Goal: Task Accomplishment & Management: Complete application form

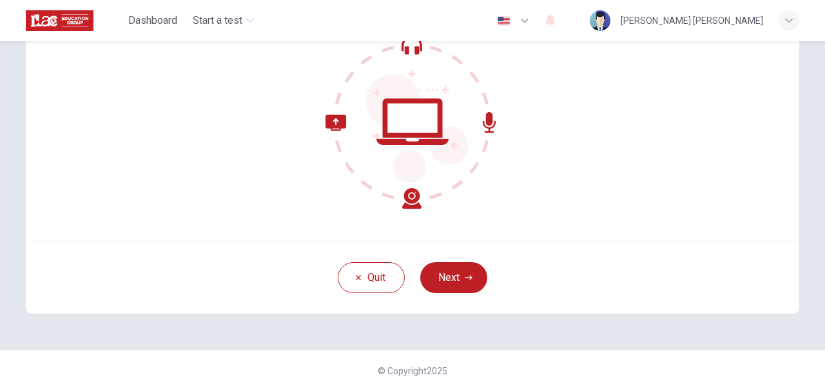
scroll to position [154, 0]
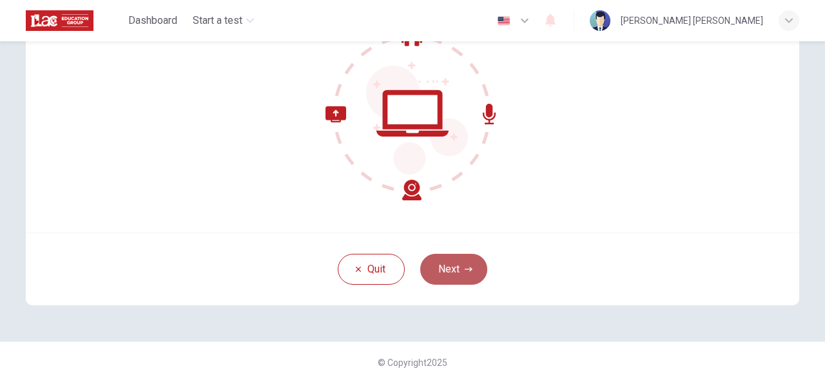
click at [447, 271] on button "Next" at bounding box center [453, 269] width 67 height 31
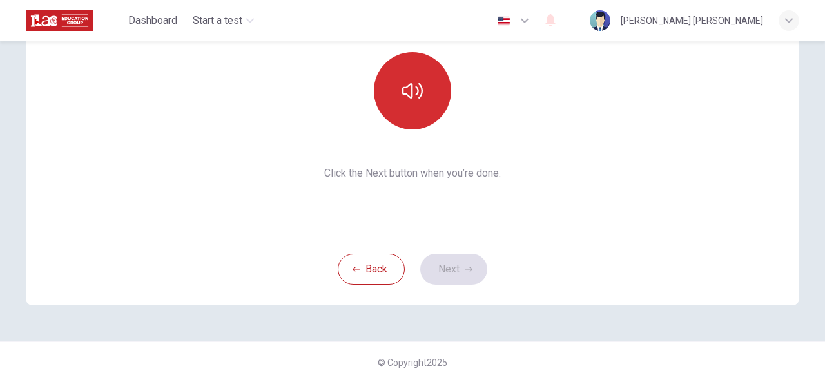
click at [409, 112] on button "button" at bounding box center [412, 90] width 77 height 77
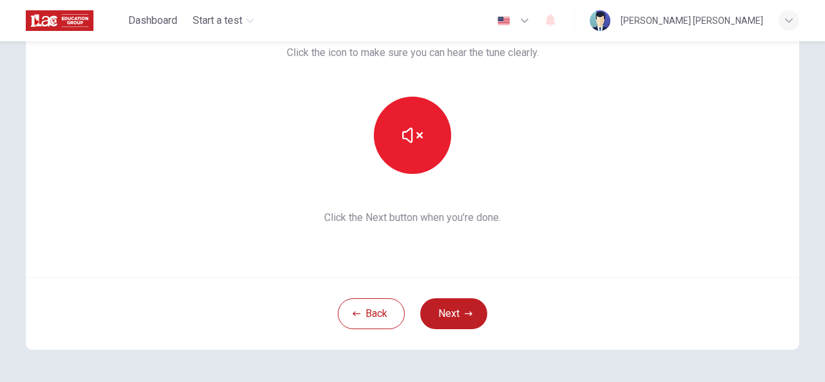
scroll to position [90, 0]
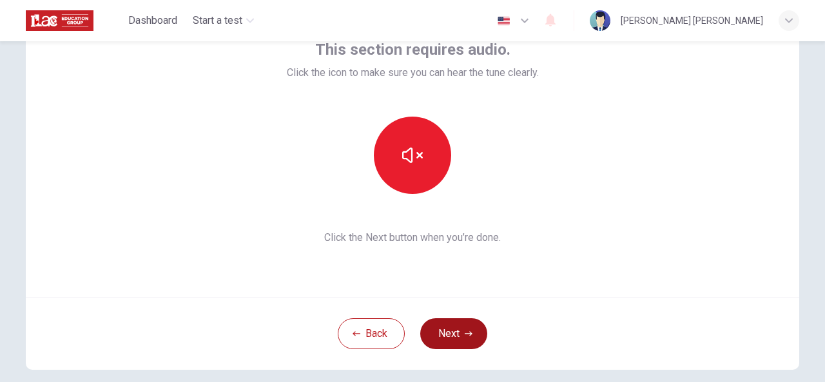
click at [465, 333] on icon "button" at bounding box center [469, 334] width 8 height 8
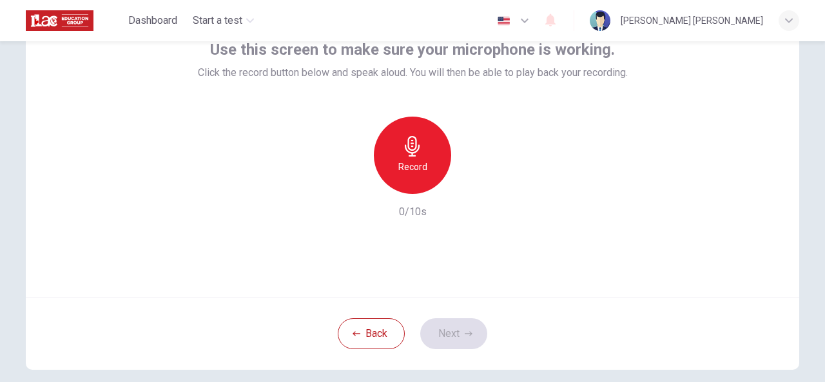
click at [431, 177] on div "Record" at bounding box center [412, 155] width 77 height 77
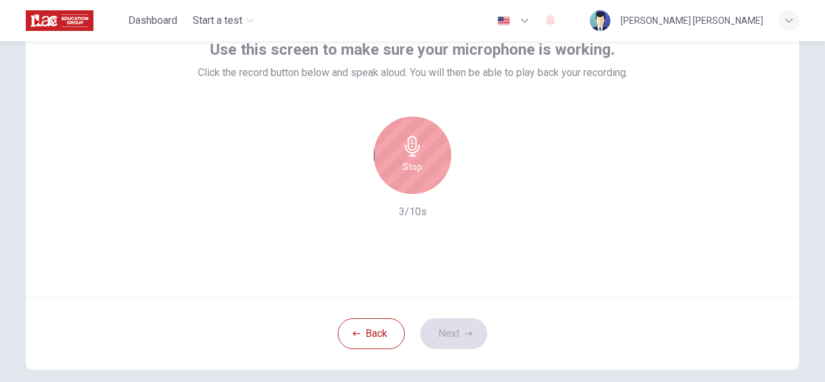
click at [398, 148] on div "Stop" at bounding box center [412, 155] width 77 height 77
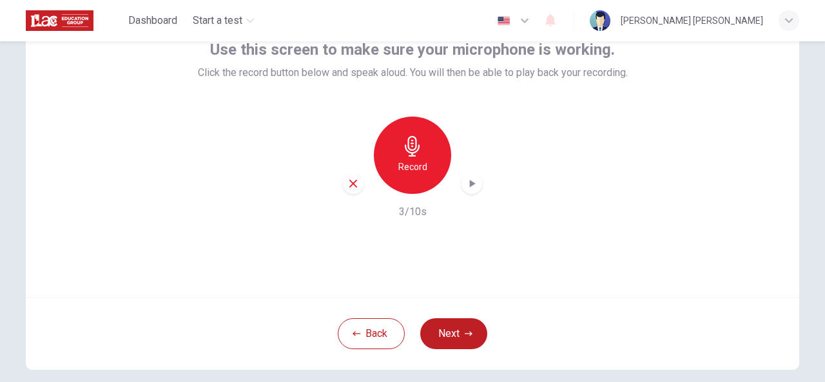
drag, startPoint x: 471, startPoint y: 184, endPoint x: 513, endPoint y: 189, distance: 42.9
click at [470, 184] on icon "button" at bounding box center [473, 184] width 6 height 8
click at [458, 330] on button "Next" at bounding box center [453, 333] width 67 height 31
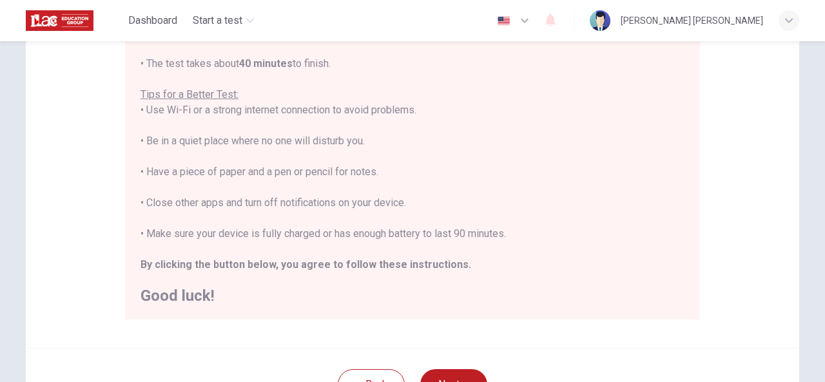
scroll to position [283, 0]
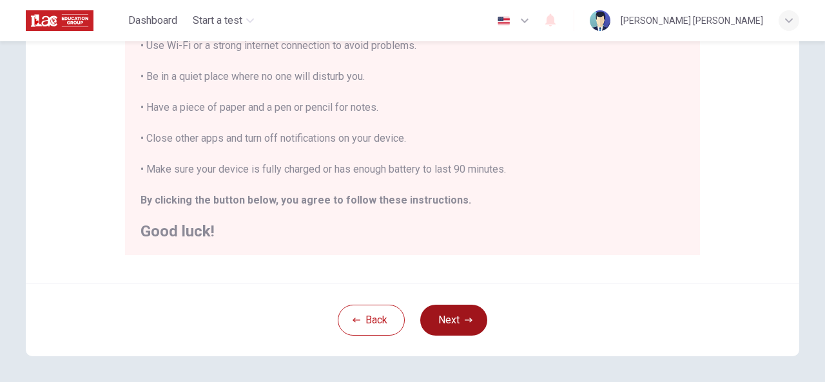
click at [450, 316] on button "Next" at bounding box center [453, 320] width 67 height 31
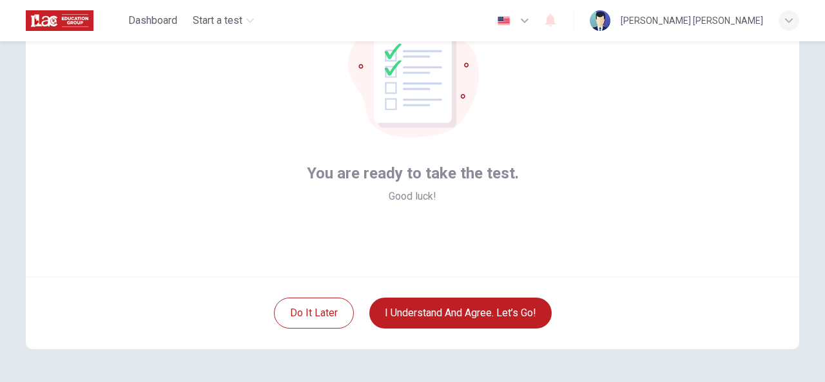
scroll to position [154, 0]
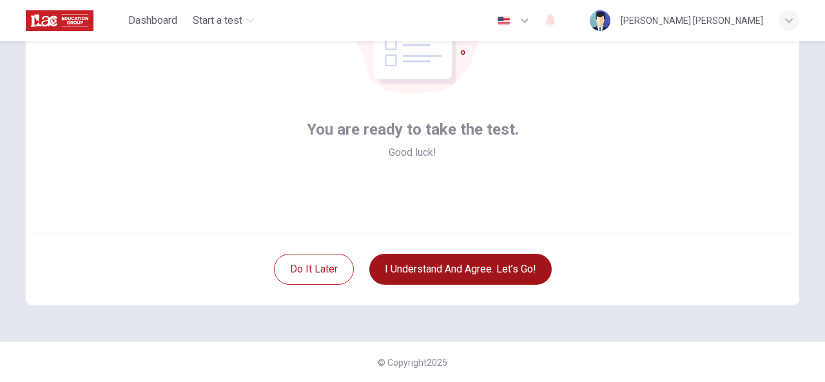
click at [481, 275] on button "I understand and agree. Let’s go!" at bounding box center [460, 269] width 182 height 31
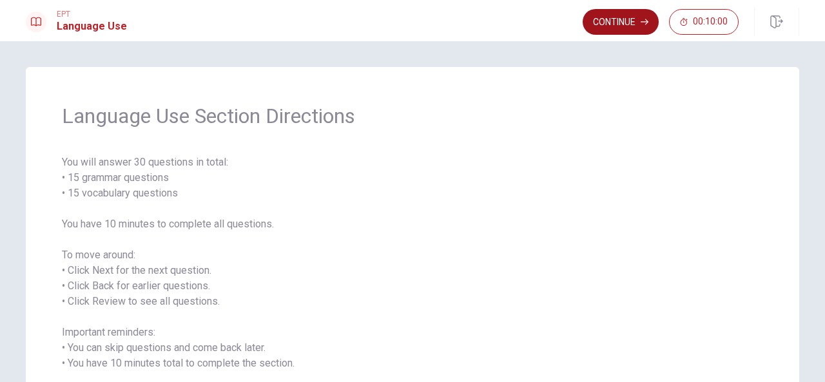
click at [636, 11] on button "Continue" at bounding box center [621, 22] width 76 height 26
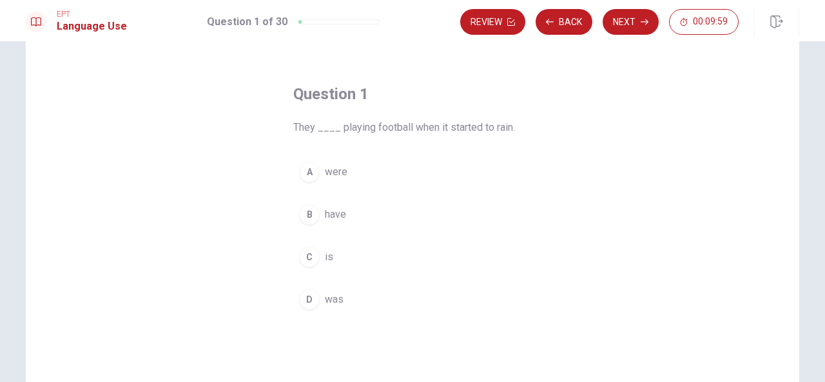
scroll to position [64, 0]
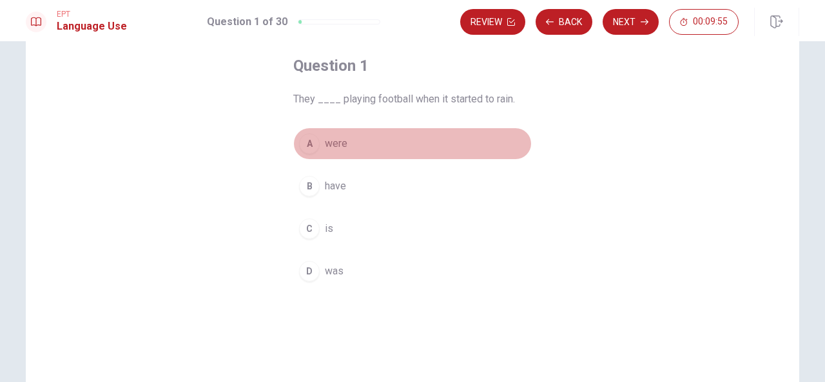
click at [304, 142] on div "A" at bounding box center [309, 143] width 21 height 21
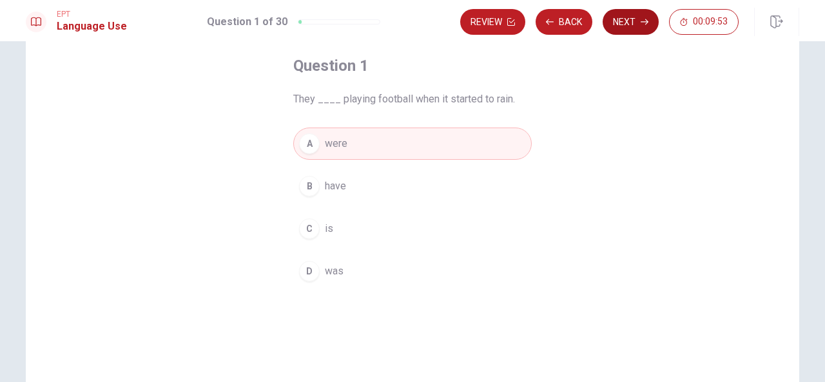
click at [634, 17] on button "Next" at bounding box center [631, 22] width 56 height 26
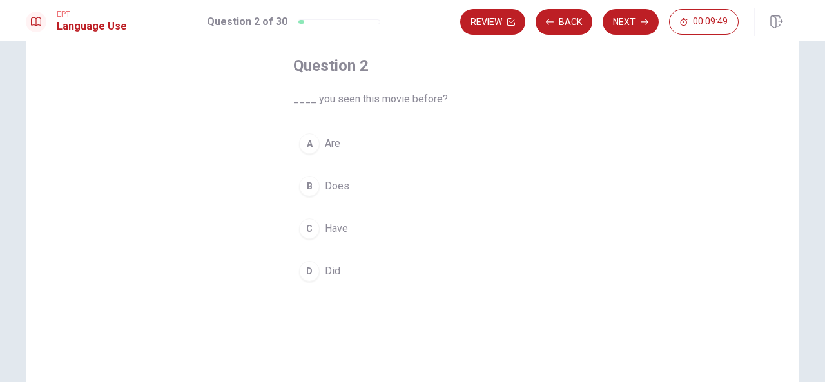
click at [338, 233] on span "Have" at bounding box center [336, 228] width 23 height 15
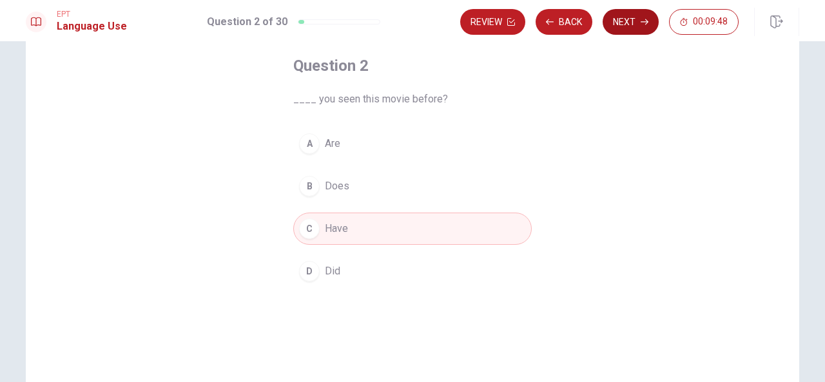
click at [639, 21] on button "Next" at bounding box center [631, 22] width 56 height 26
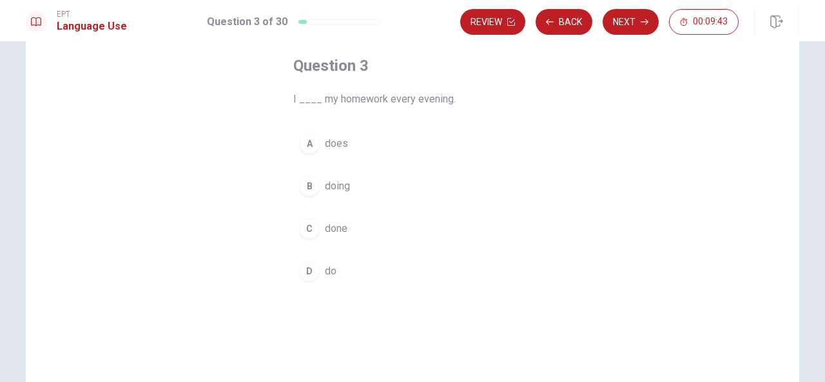
click at [325, 277] on span "do" at bounding box center [331, 271] width 12 height 15
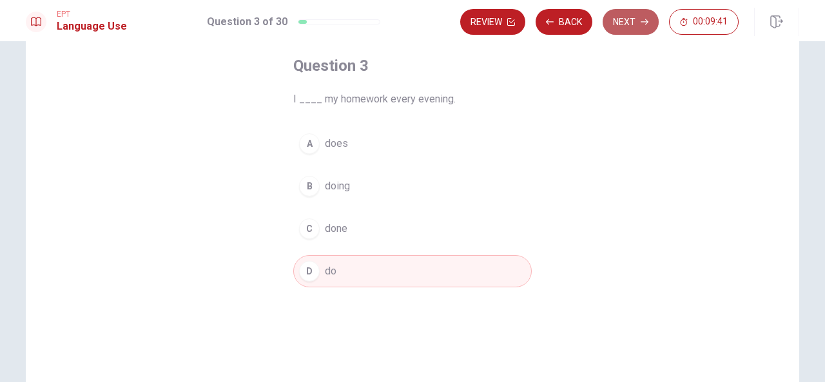
click at [624, 28] on button "Next" at bounding box center [631, 22] width 56 height 26
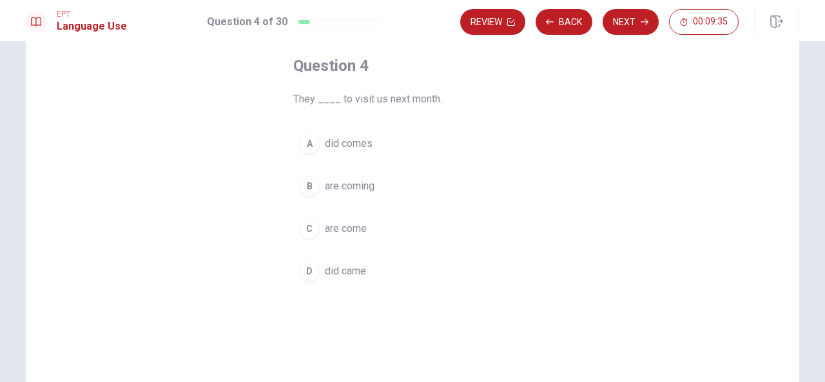
click at [367, 188] on span "are coming" at bounding box center [350, 186] width 50 height 15
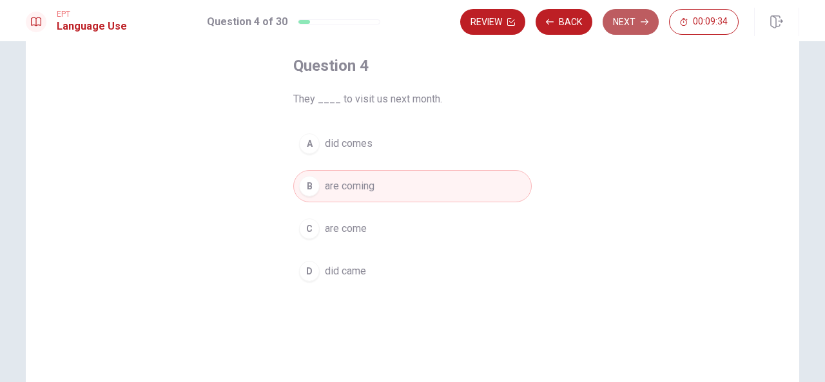
click at [638, 28] on button "Next" at bounding box center [631, 22] width 56 height 26
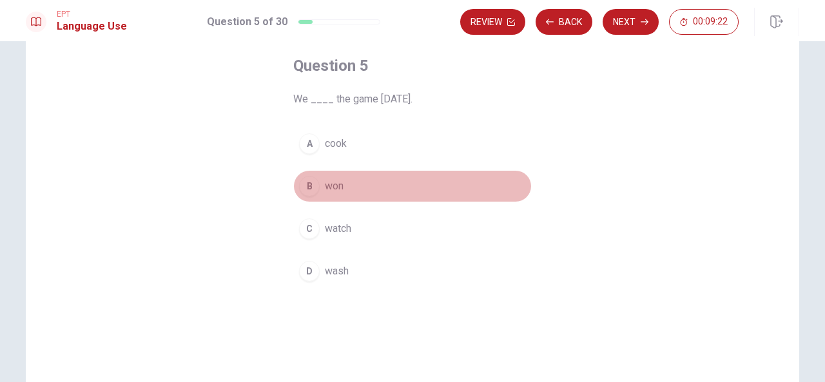
click at [333, 191] on span "won" at bounding box center [334, 186] width 19 height 15
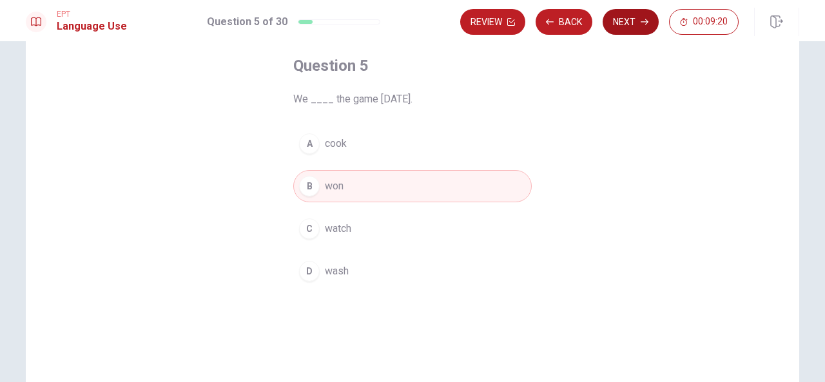
click at [630, 20] on button "Next" at bounding box center [631, 22] width 56 height 26
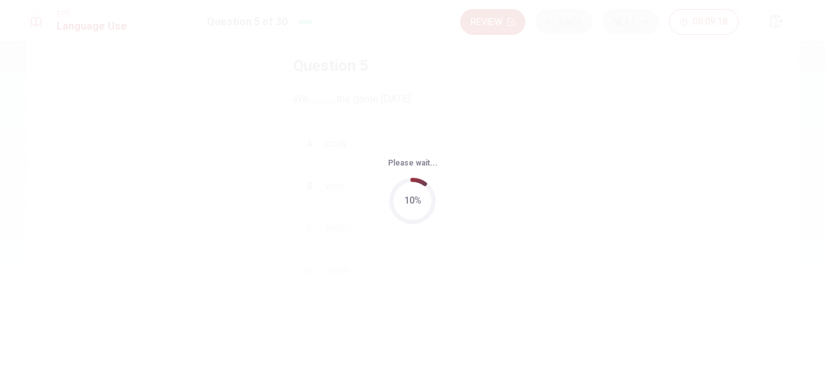
scroll to position [0, 0]
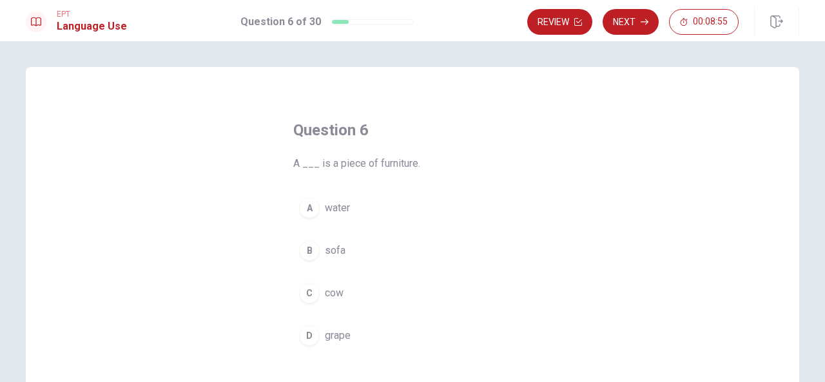
click at [306, 249] on div "B" at bounding box center [309, 250] width 21 height 21
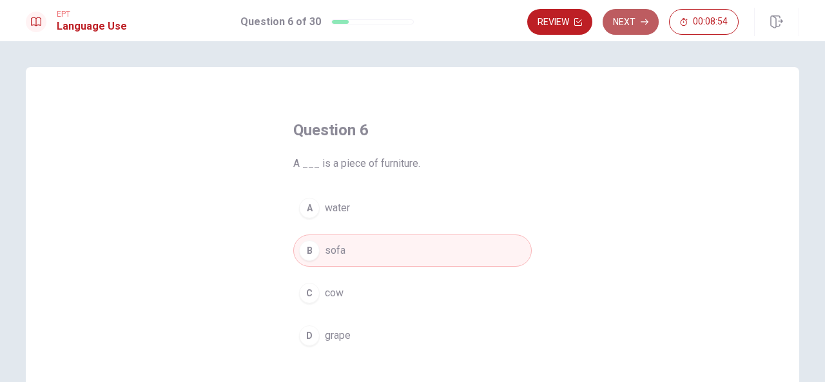
click at [628, 25] on button "Next" at bounding box center [631, 22] width 56 height 26
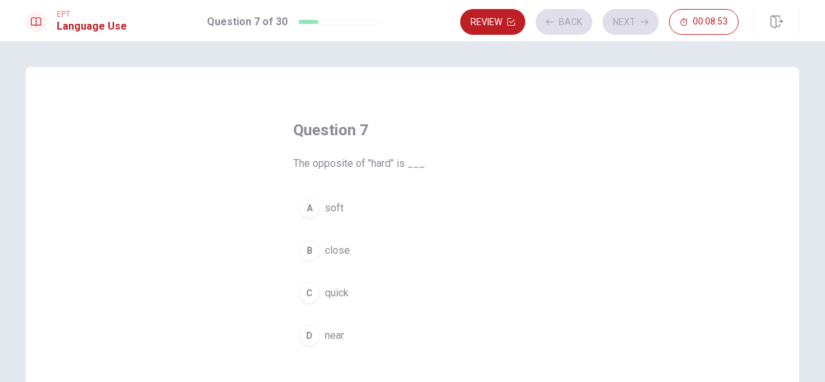
scroll to position [64, 0]
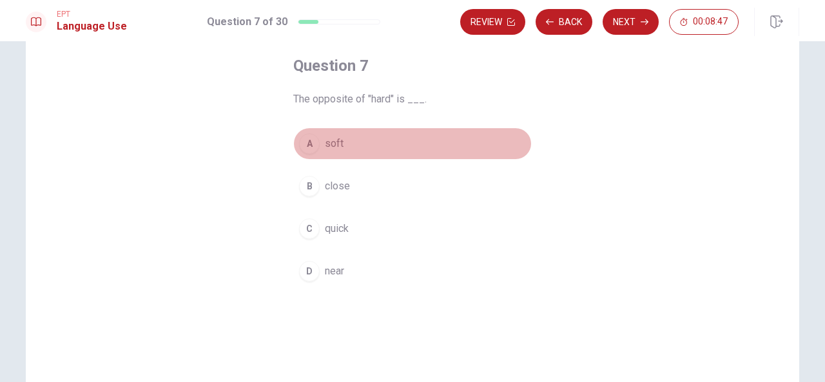
click at [329, 144] on span "soft" at bounding box center [334, 143] width 19 height 15
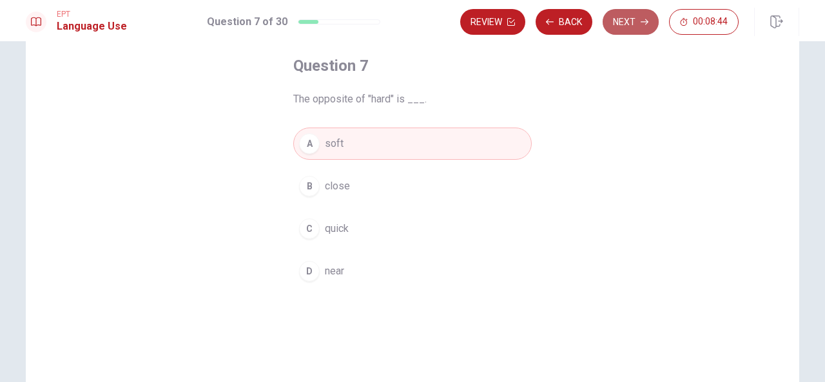
click at [622, 25] on button "Next" at bounding box center [631, 22] width 56 height 26
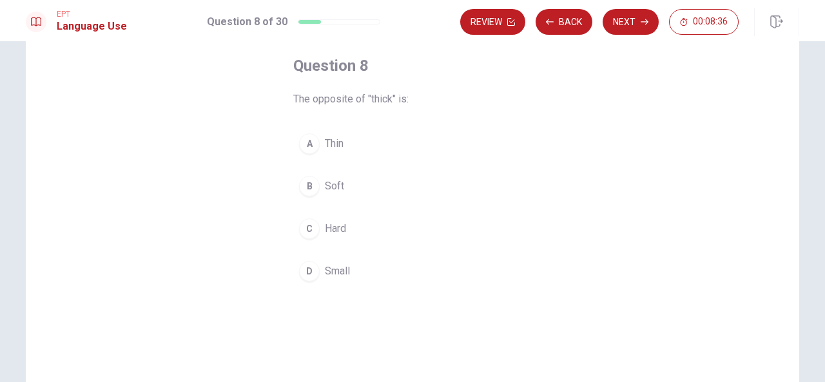
click at [327, 186] on span "Soft" at bounding box center [334, 186] width 19 height 15
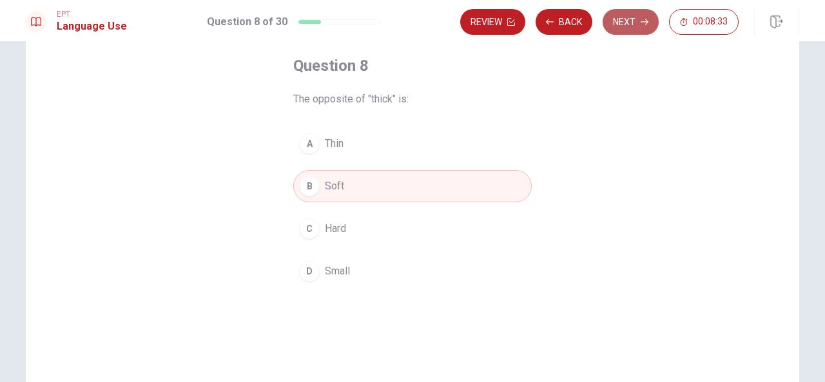
click at [628, 23] on button "Next" at bounding box center [631, 22] width 56 height 26
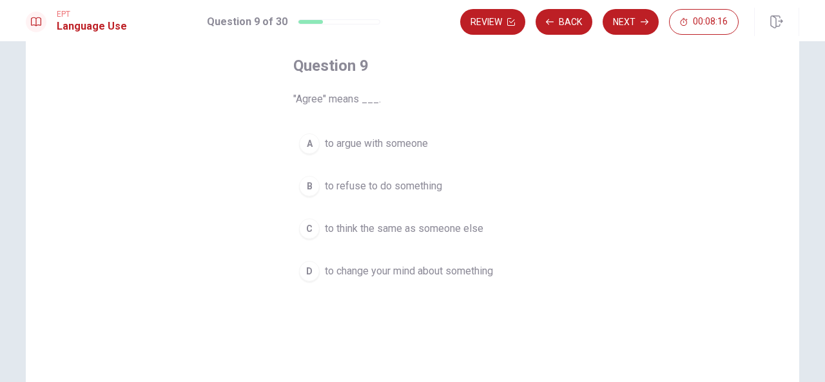
click at [444, 229] on span "to think the same as someone else" at bounding box center [404, 228] width 159 height 15
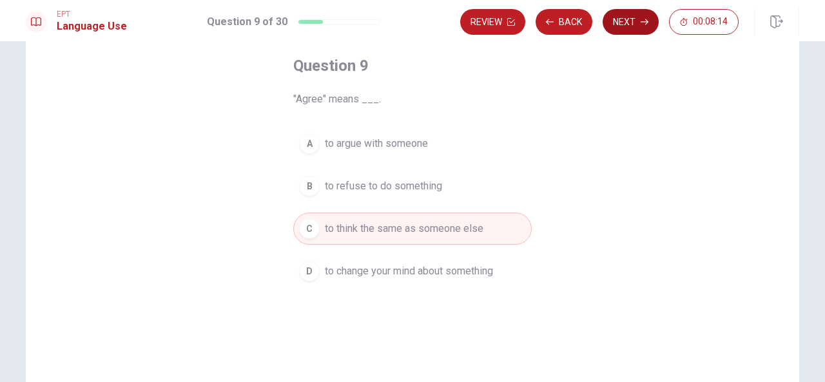
click at [645, 25] on icon "button" at bounding box center [645, 22] width 8 height 8
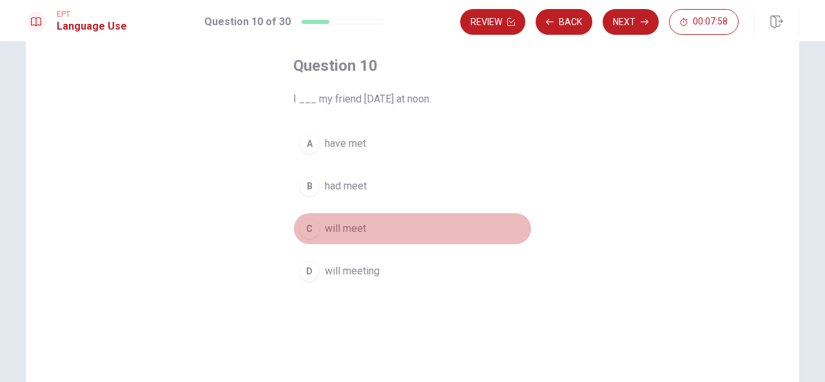
click at [365, 226] on button "C will meet" at bounding box center [412, 229] width 238 height 32
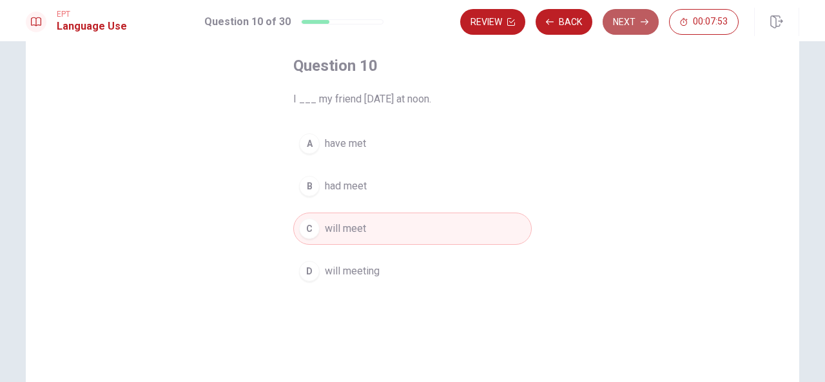
click at [624, 24] on button "Next" at bounding box center [631, 22] width 56 height 26
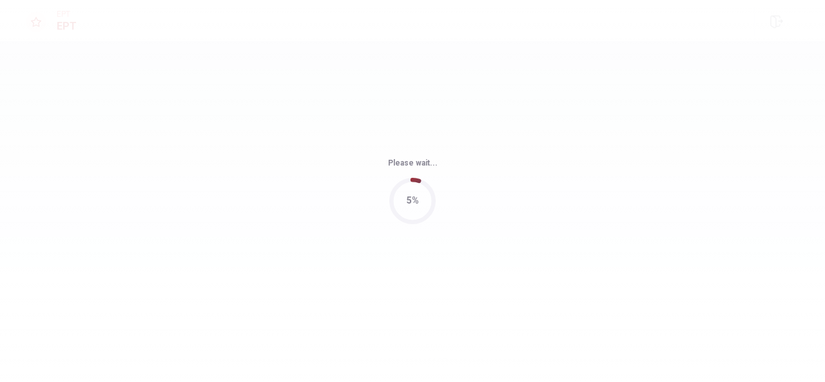
scroll to position [0, 0]
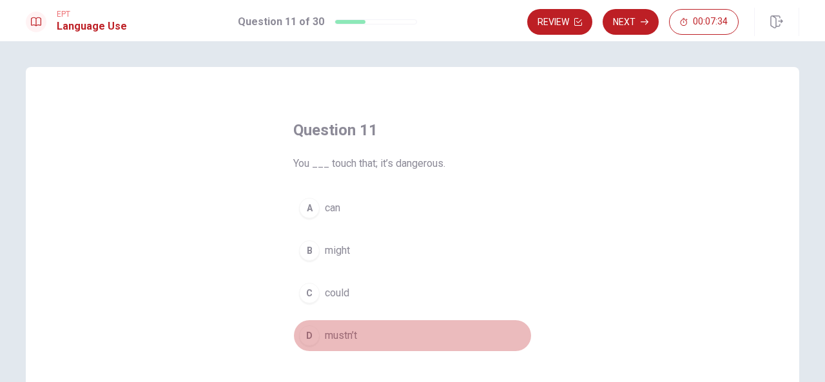
click at [346, 338] on span "mustn’t" at bounding box center [341, 335] width 32 height 15
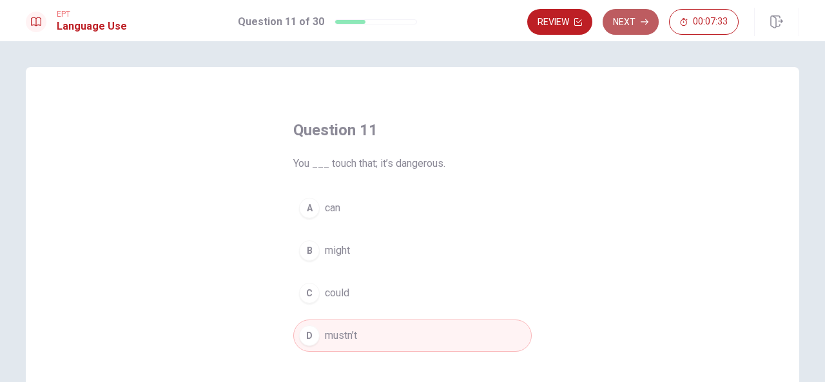
click at [628, 12] on button "Next" at bounding box center [631, 22] width 56 height 26
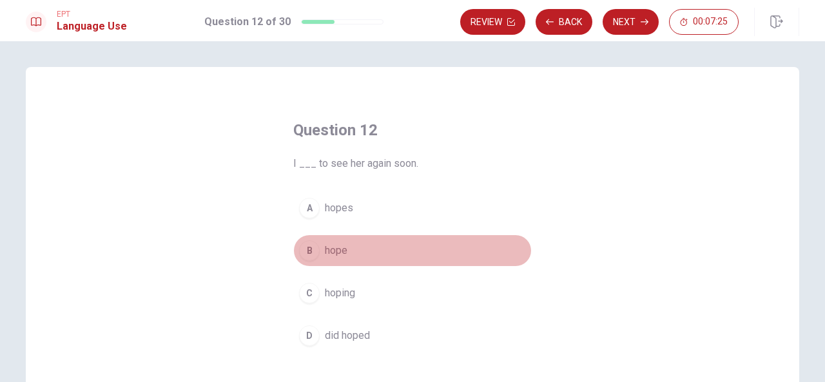
click at [335, 258] on button "B hope" at bounding box center [412, 251] width 238 height 32
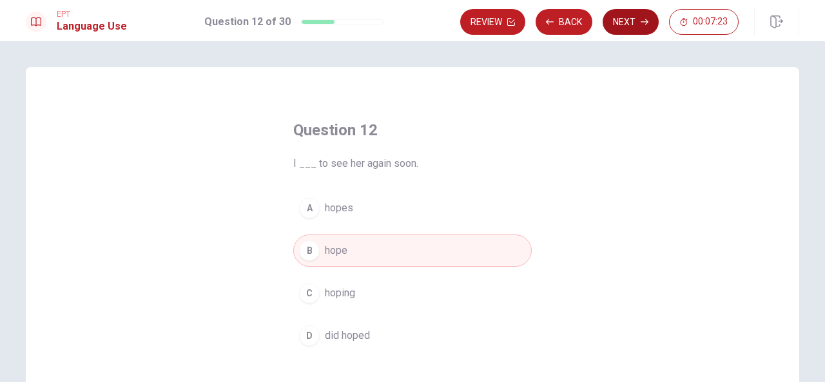
click at [630, 19] on button "Next" at bounding box center [631, 22] width 56 height 26
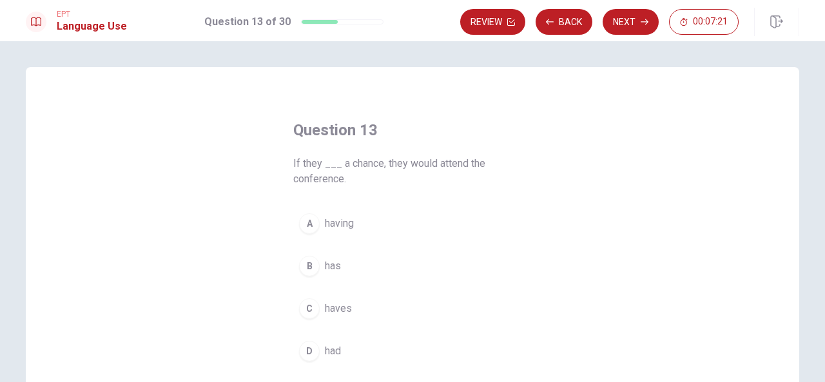
scroll to position [64, 0]
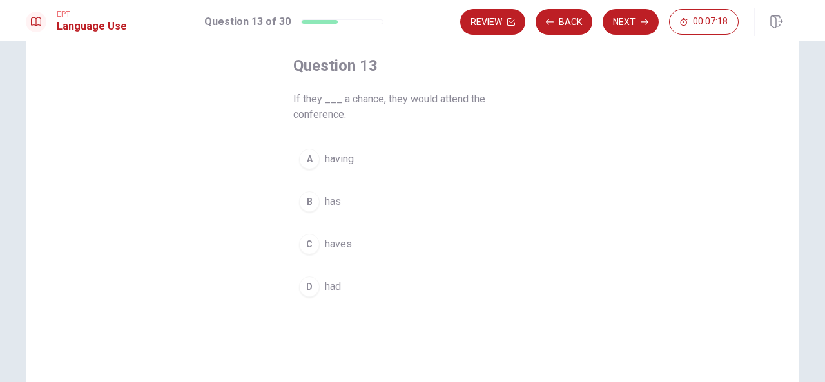
click at [330, 289] on span "had" at bounding box center [333, 286] width 16 height 15
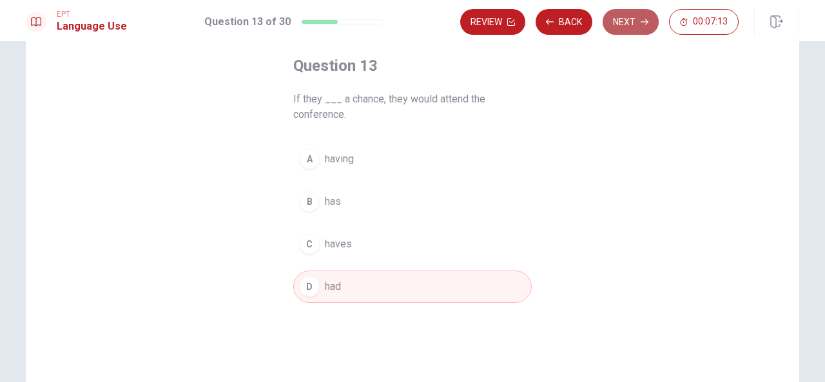
click at [630, 24] on button "Next" at bounding box center [631, 22] width 56 height 26
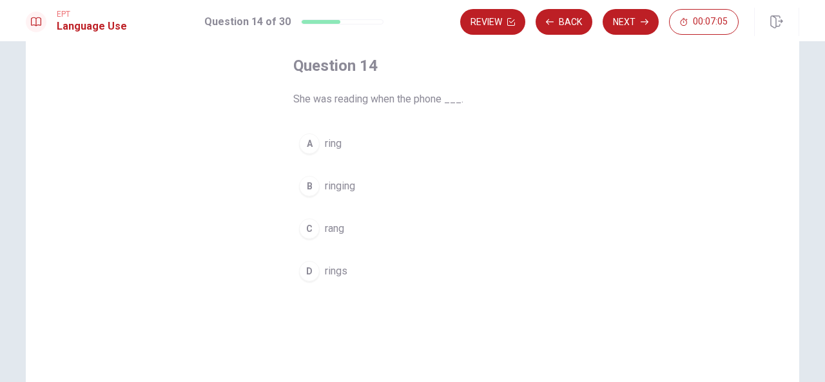
click at [326, 230] on span "rang" at bounding box center [334, 228] width 19 height 15
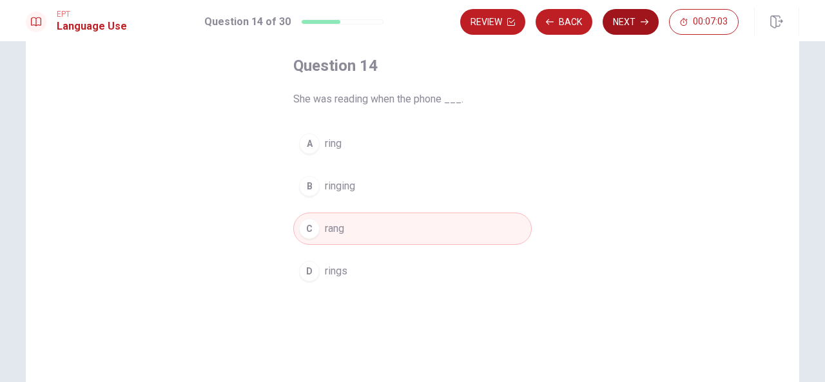
click at [636, 20] on button "Next" at bounding box center [631, 22] width 56 height 26
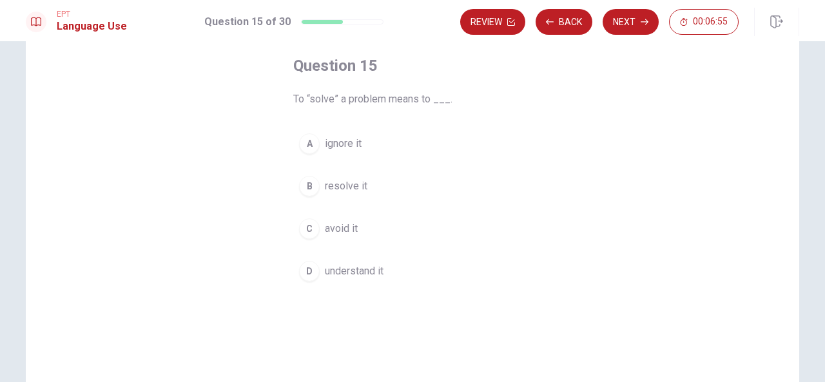
click at [347, 182] on span "resolve it" at bounding box center [346, 186] width 43 height 15
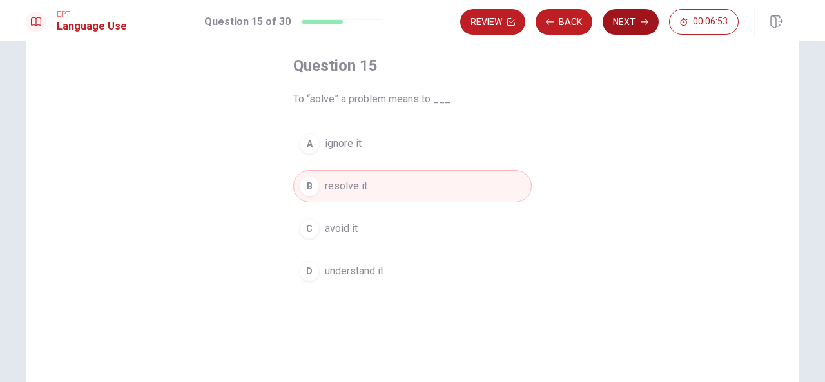
click at [639, 16] on button "Next" at bounding box center [631, 22] width 56 height 26
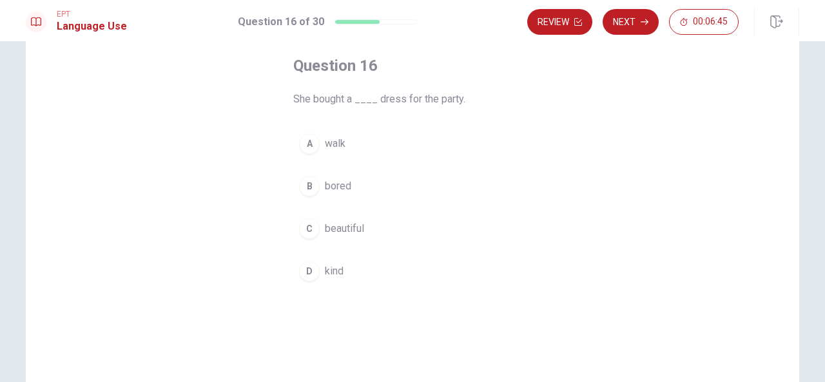
click at [315, 234] on button "C beautiful" at bounding box center [412, 229] width 238 height 32
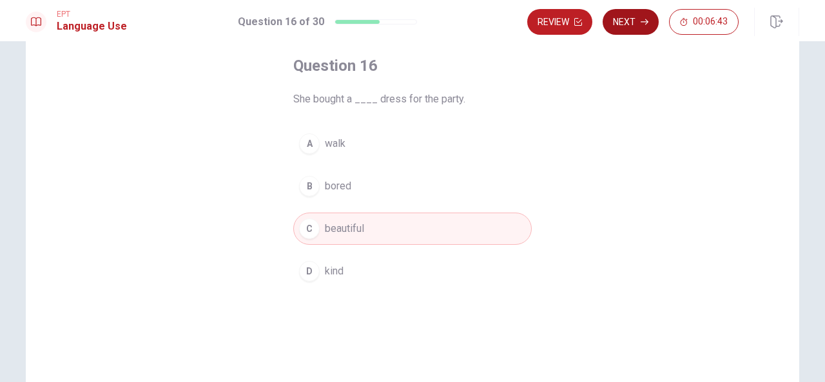
click at [626, 25] on button "Next" at bounding box center [631, 22] width 56 height 26
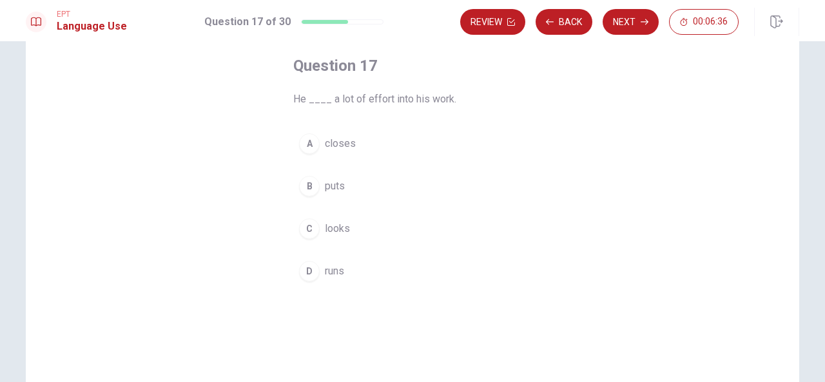
click at [336, 192] on span "puts" at bounding box center [335, 186] width 20 height 15
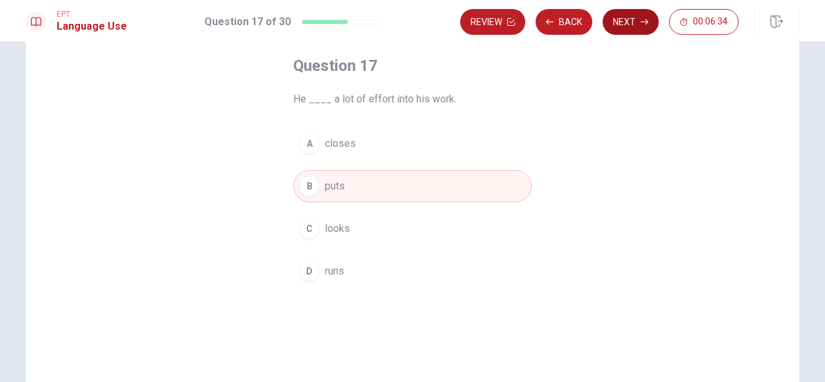
click at [644, 28] on button "Next" at bounding box center [631, 22] width 56 height 26
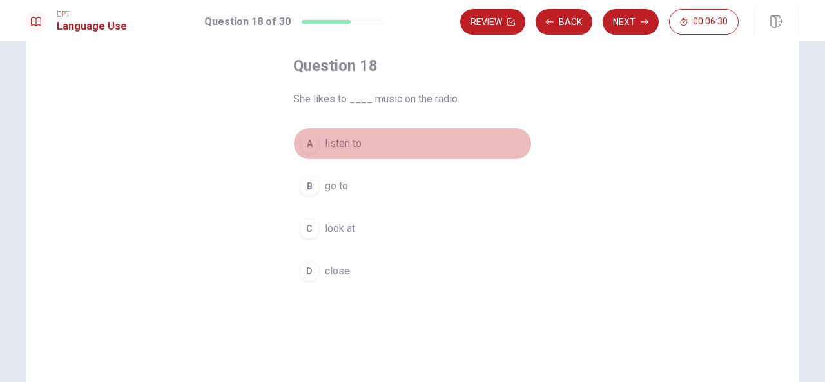
click at [340, 146] on span "listen to" at bounding box center [343, 143] width 37 height 15
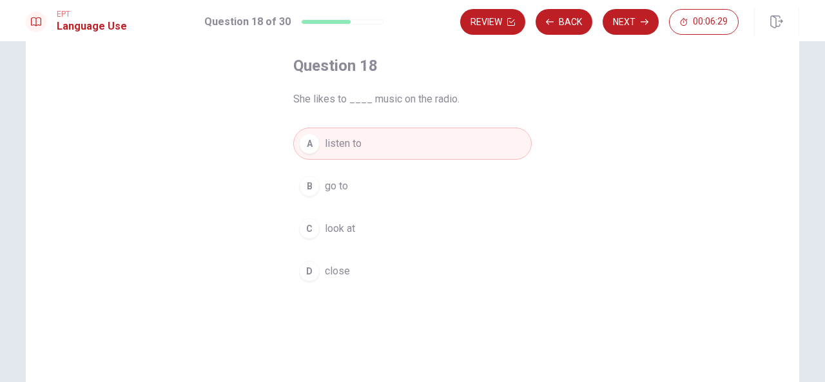
click at [628, 40] on div "EPT Language Use Question 18 of 30 Review Back Next 00:06:29" at bounding box center [412, 20] width 825 height 41
click at [631, 23] on button "Next" at bounding box center [631, 22] width 56 height 26
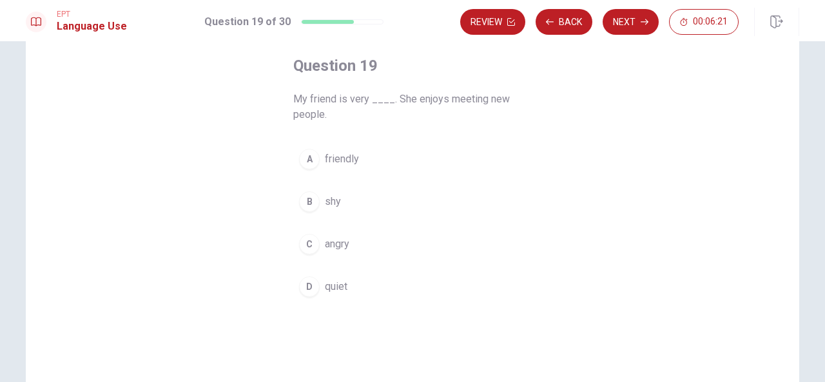
click at [344, 161] on span "friendly" at bounding box center [342, 158] width 34 height 15
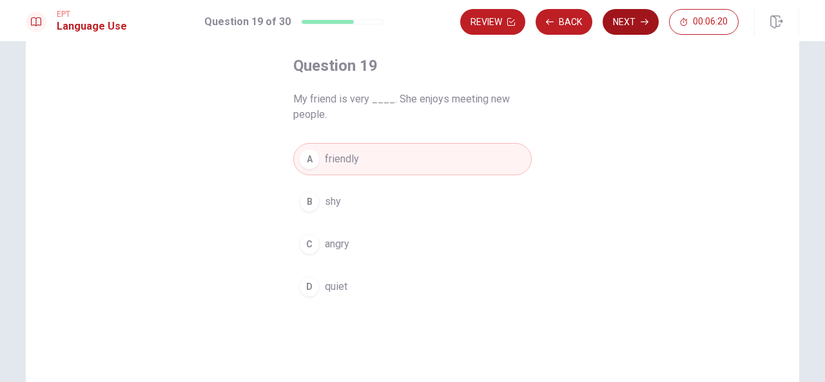
click at [617, 20] on button "Next" at bounding box center [631, 22] width 56 height 26
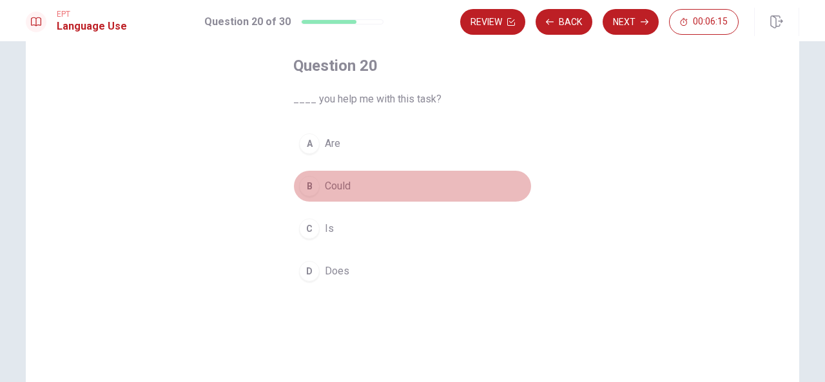
click at [340, 194] on button "B Could" at bounding box center [412, 186] width 238 height 32
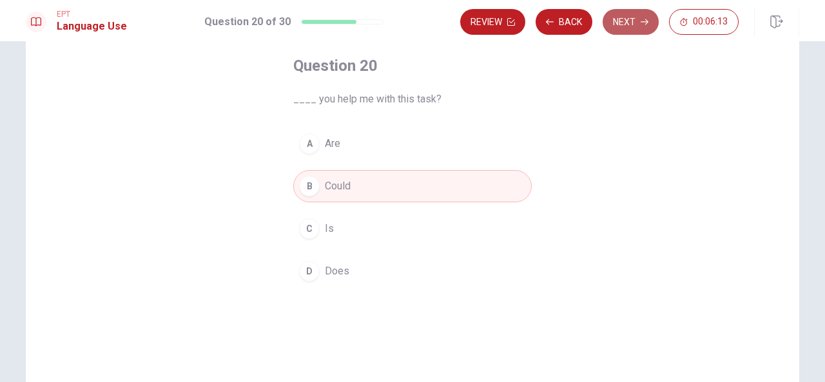
click at [643, 23] on icon "button" at bounding box center [645, 22] width 8 height 8
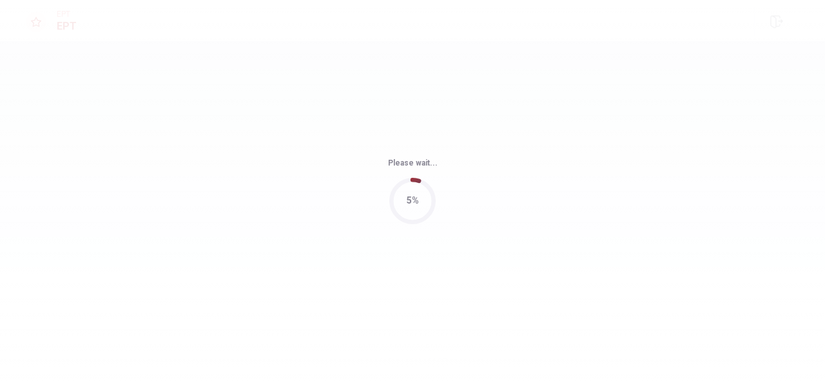
scroll to position [0, 0]
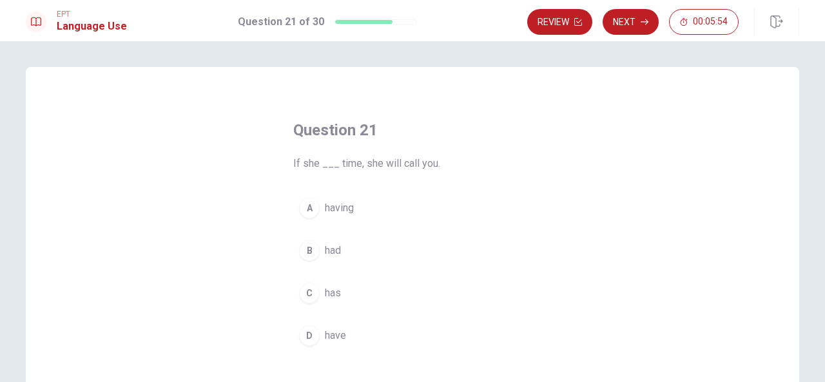
click at [309, 295] on div "C" at bounding box center [309, 293] width 21 height 21
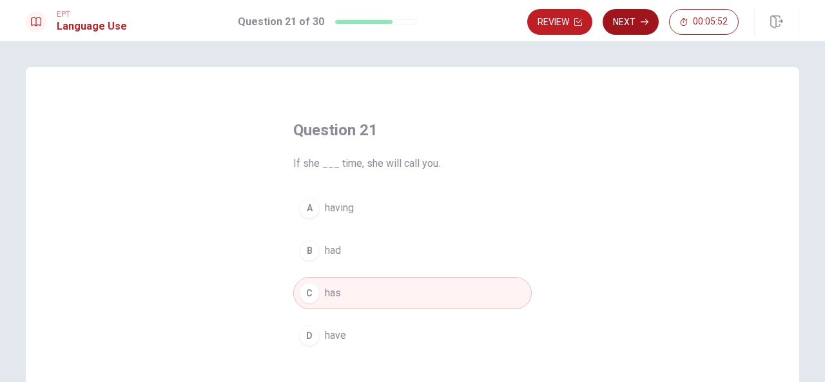
click at [627, 28] on button "Next" at bounding box center [631, 22] width 56 height 26
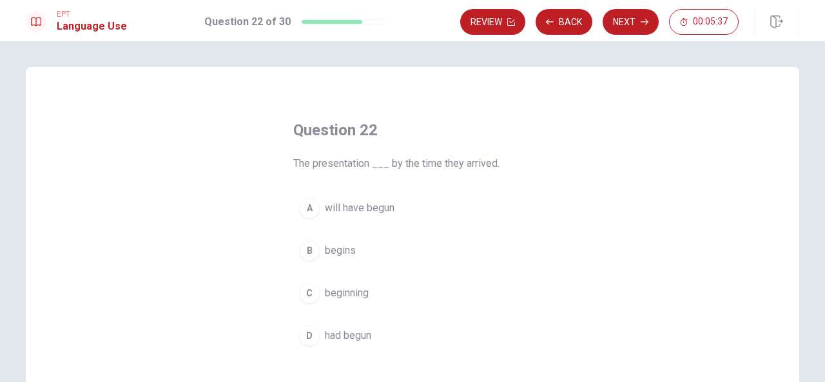
click at [338, 330] on span "had begun" at bounding box center [348, 335] width 46 height 15
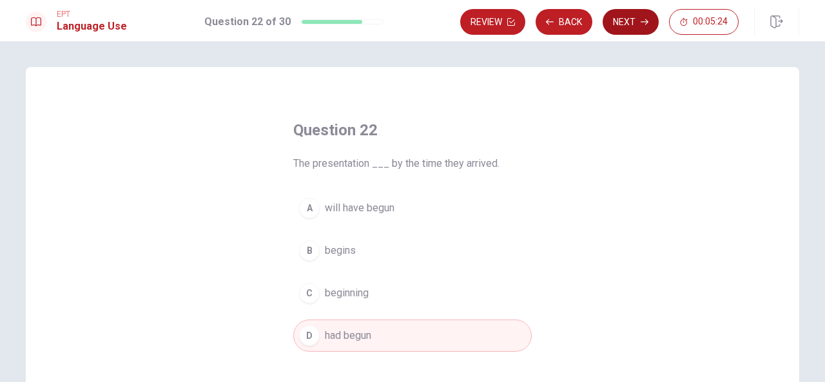
click at [623, 22] on button "Next" at bounding box center [631, 22] width 56 height 26
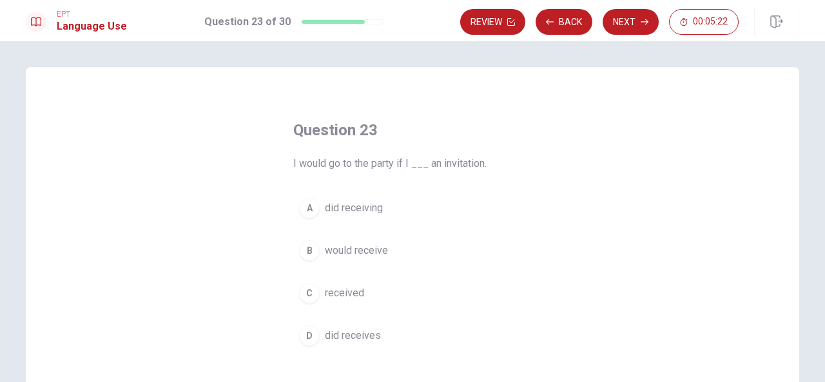
scroll to position [64, 0]
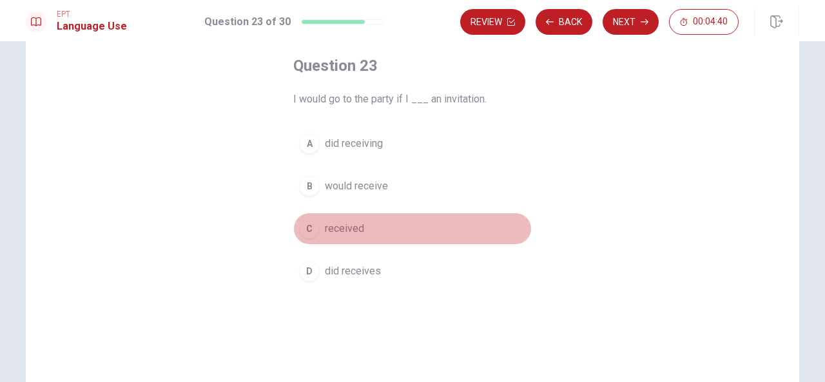
click at [348, 229] on span "received" at bounding box center [344, 228] width 39 height 15
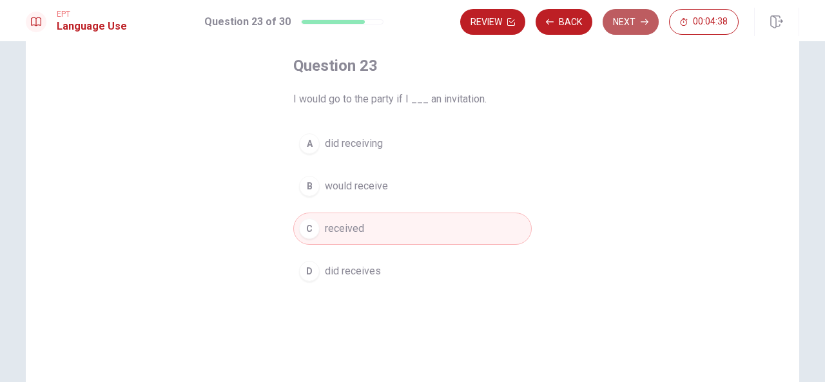
click at [630, 21] on button "Next" at bounding box center [631, 22] width 56 height 26
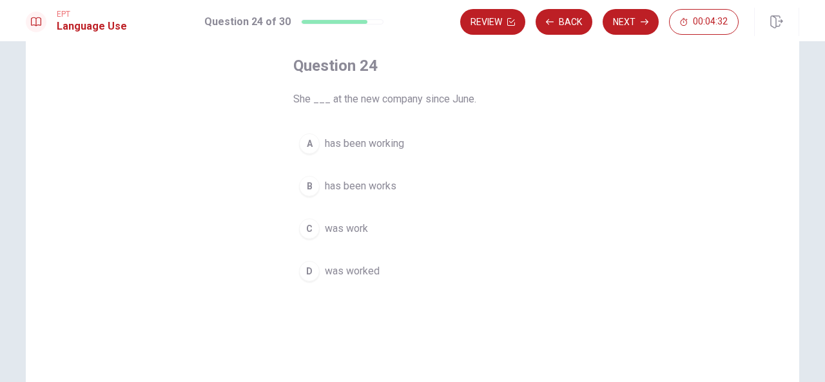
click at [375, 146] on span "has been working" at bounding box center [364, 143] width 79 height 15
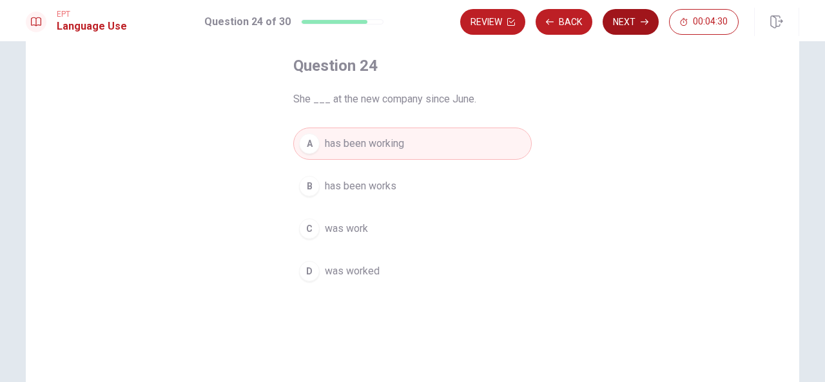
click at [616, 24] on button "Next" at bounding box center [631, 22] width 56 height 26
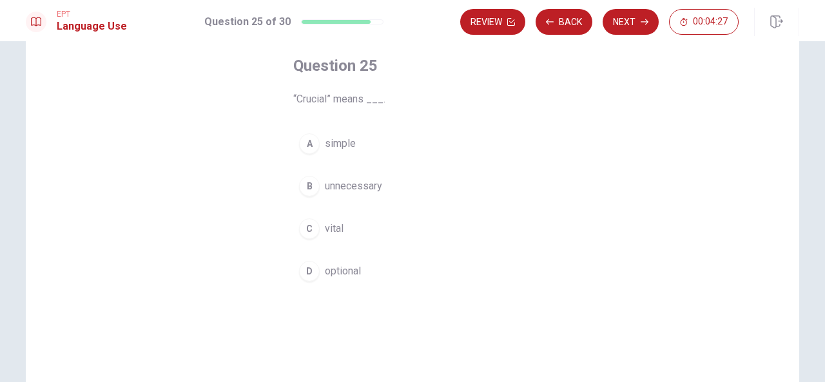
click at [316, 228] on div "C" at bounding box center [309, 229] width 21 height 21
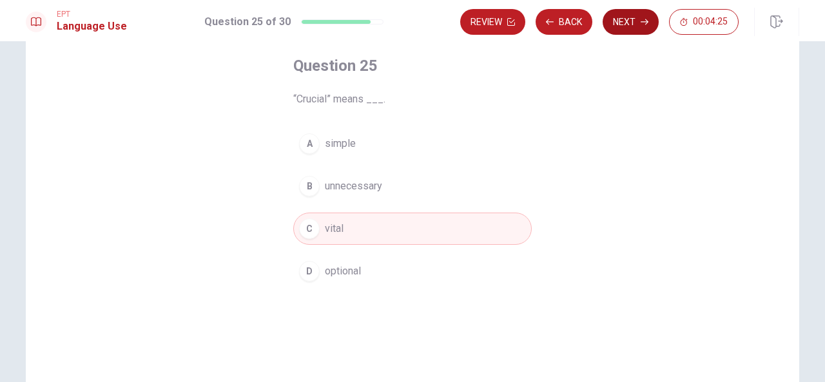
click at [634, 21] on button "Next" at bounding box center [631, 22] width 56 height 26
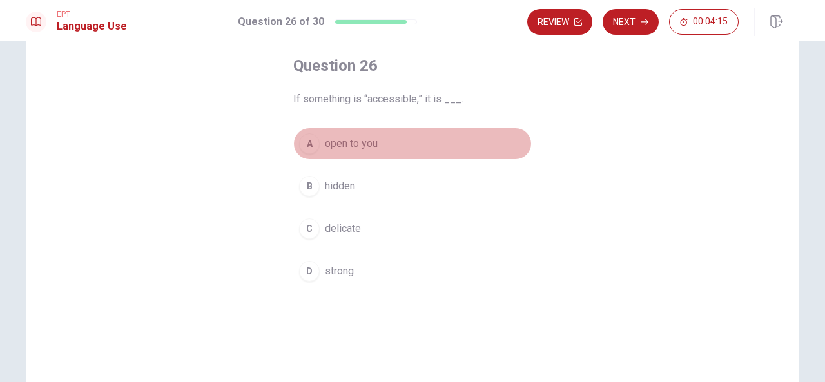
click at [362, 144] on span "open to you" at bounding box center [351, 143] width 53 height 15
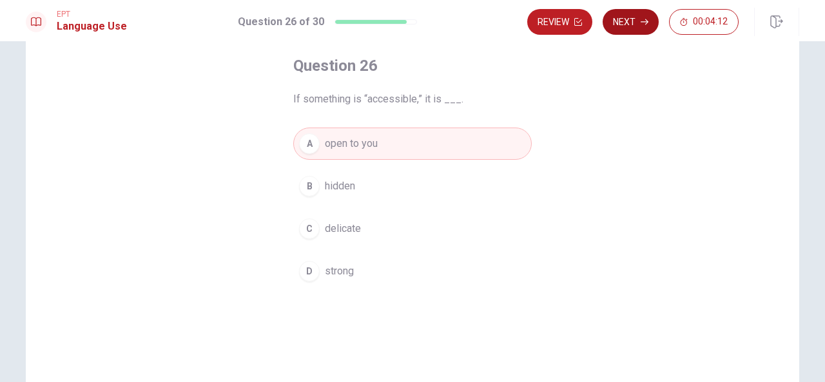
click at [627, 33] on button "Next" at bounding box center [631, 22] width 56 height 26
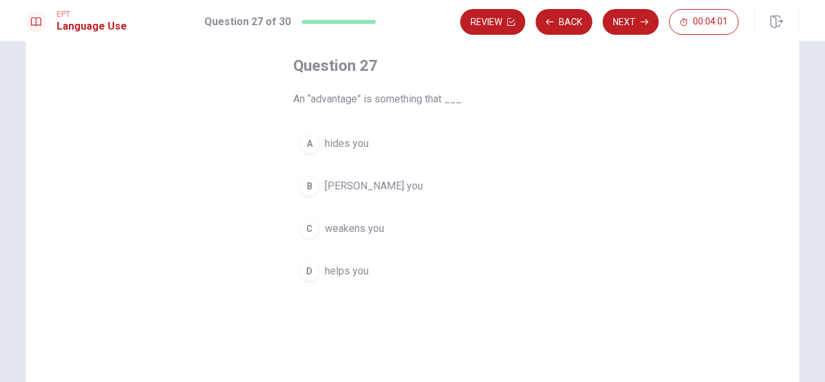
click at [325, 275] on span "helps you" at bounding box center [347, 271] width 44 height 15
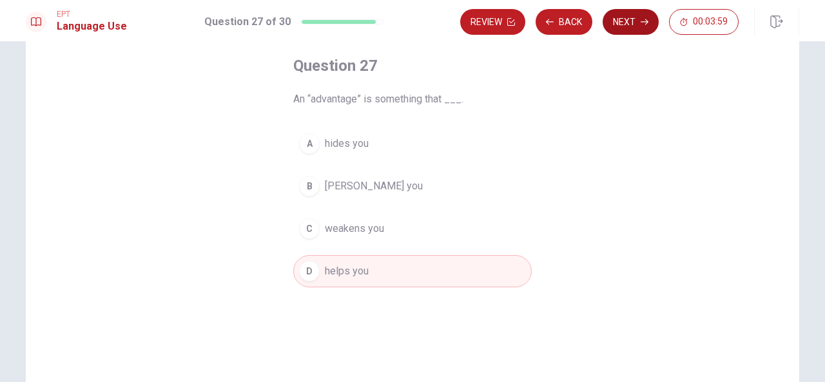
click at [636, 23] on button "Next" at bounding box center [631, 22] width 56 height 26
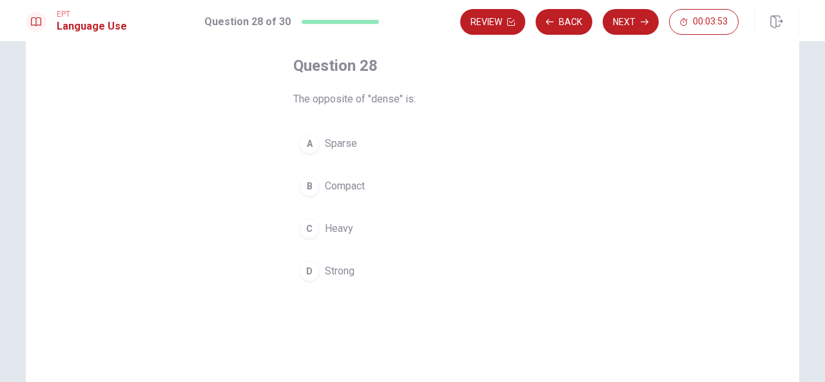
click at [335, 143] on span "Sparse" at bounding box center [341, 143] width 32 height 15
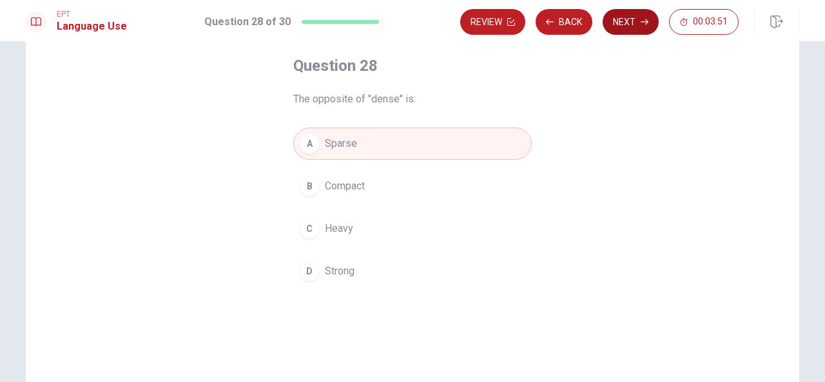
click at [645, 26] on button "Next" at bounding box center [631, 22] width 56 height 26
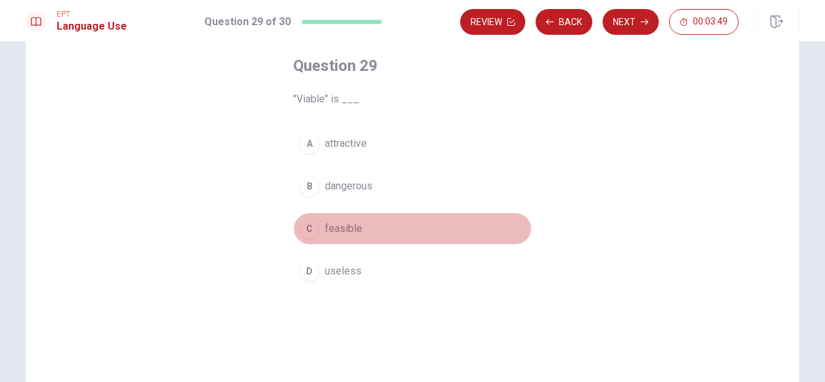
click at [320, 233] on button "C feasible" at bounding box center [412, 229] width 238 height 32
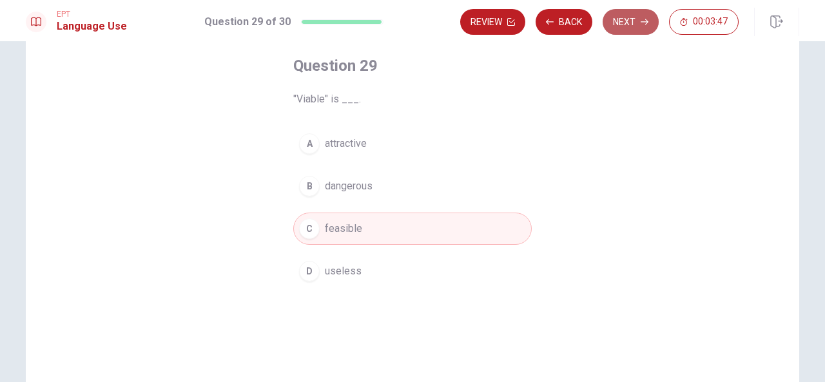
click at [620, 28] on button "Next" at bounding box center [631, 22] width 56 height 26
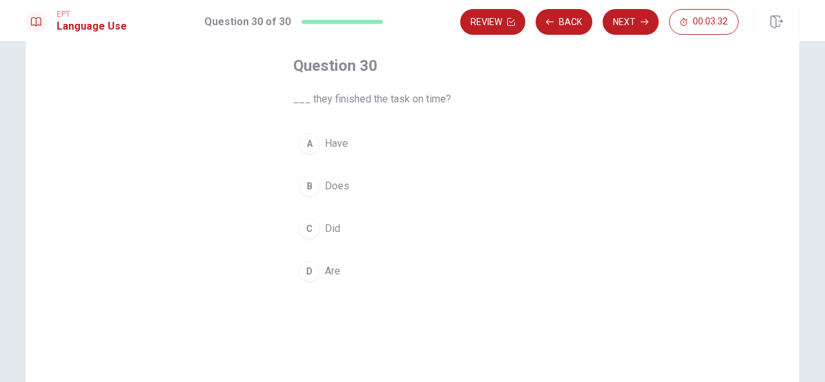
click at [325, 142] on span "Have" at bounding box center [336, 143] width 23 height 15
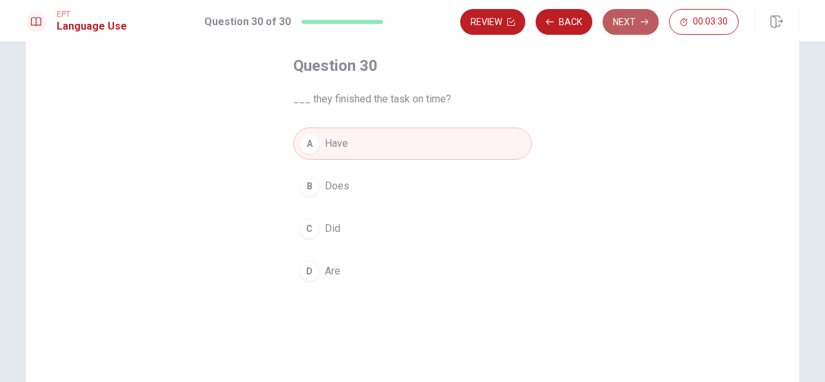
click at [620, 26] on button "Next" at bounding box center [631, 22] width 56 height 26
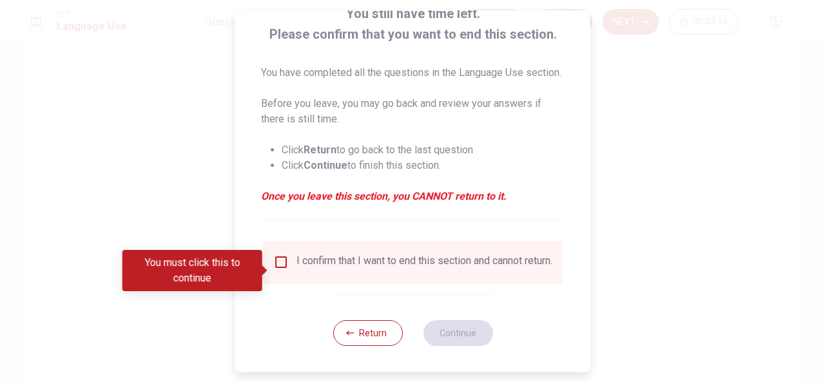
scroll to position [113, 0]
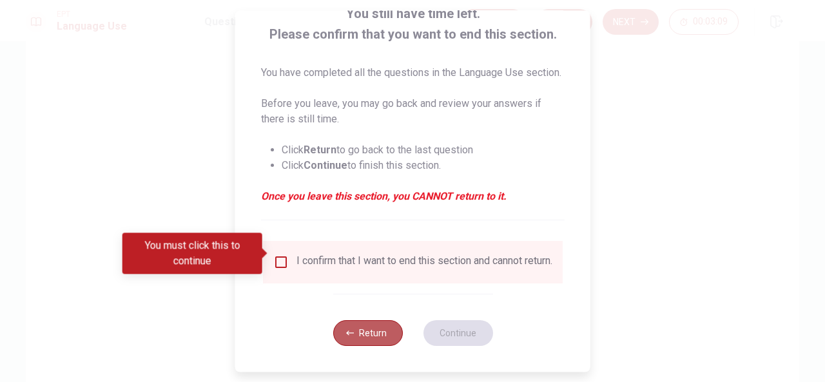
click at [361, 341] on button "Return" at bounding box center [368, 333] width 70 height 26
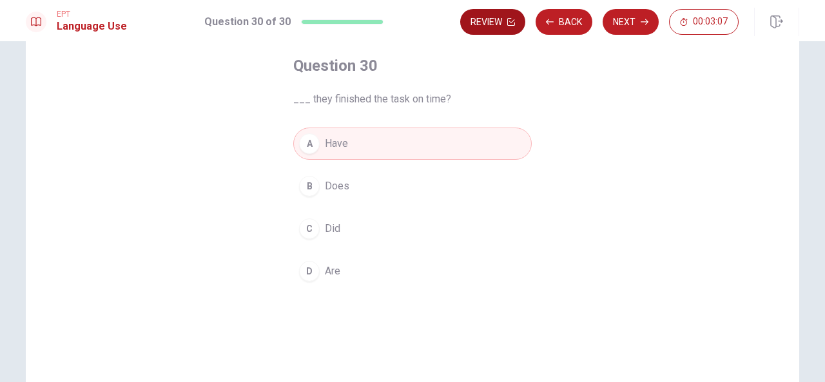
click at [495, 19] on button "Review" at bounding box center [492, 22] width 65 height 26
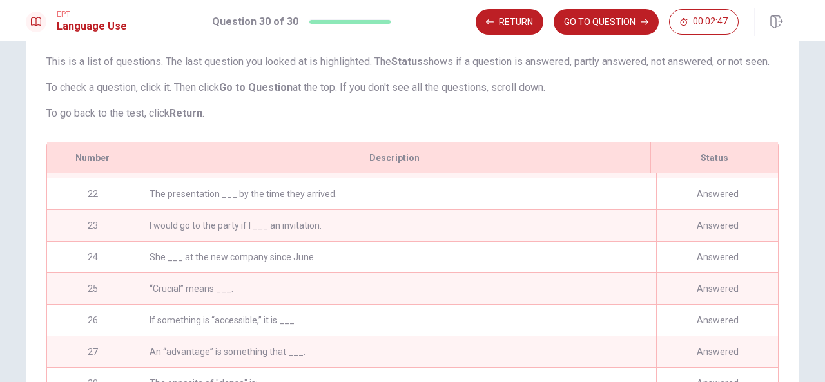
scroll to position [0, 0]
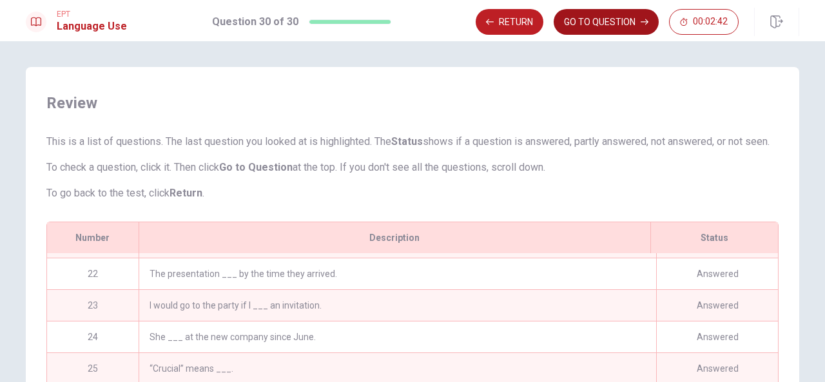
click at [612, 27] on button "GO TO QUESTION" at bounding box center [606, 22] width 105 height 26
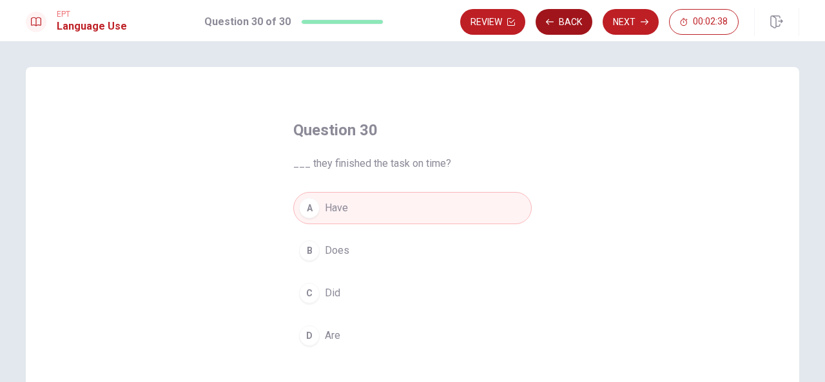
click at [566, 22] on button "Back" at bounding box center [564, 22] width 57 height 26
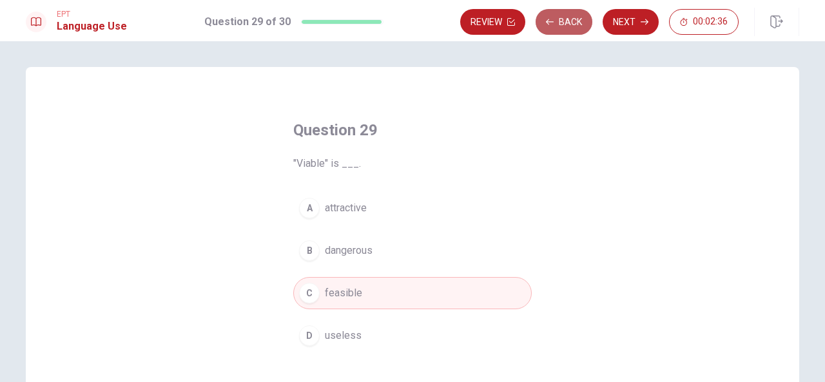
click at [566, 22] on button "Back" at bounding box center [564, 22] width 57 height 26
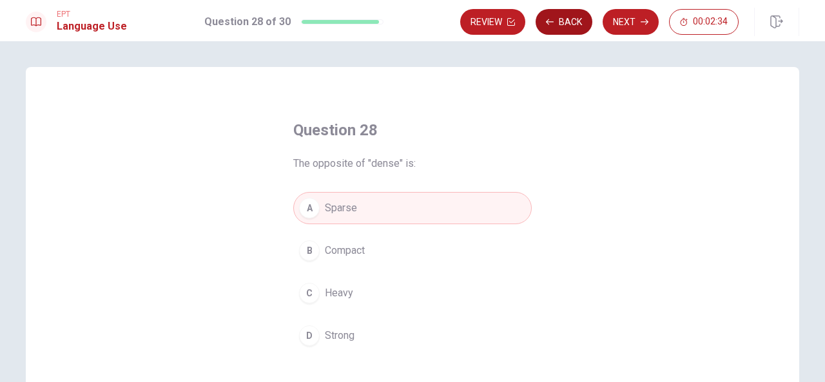
click at [566, 22] on button "Back" at bounding box center [564, 22] width 57 height 26
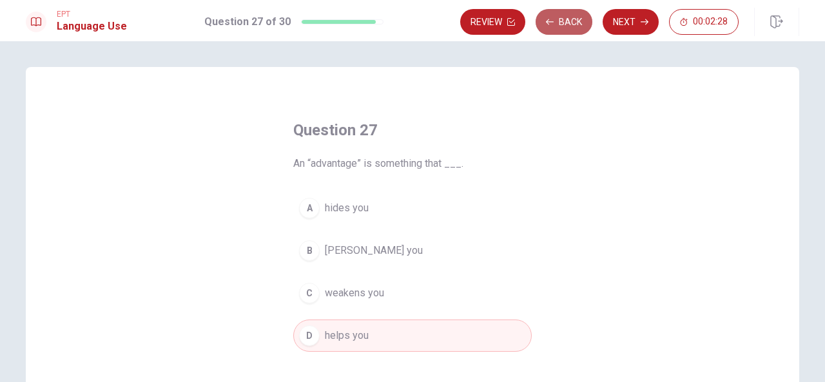
click at [566, 22] on button "Back" at bounding box center [564, 22] width 57 height 26
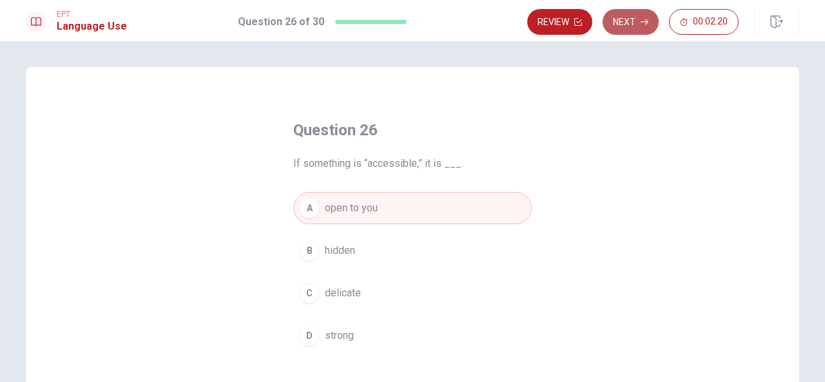
click at [616, 29] on button "Next" at bounding box center [631, 22] width 56 height 26
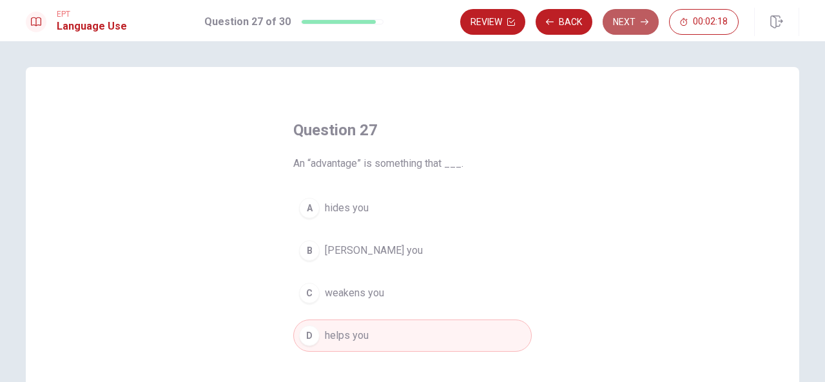
click at [628, 27] on button "Next" at bounding box center [631, 22] width 56 height 26
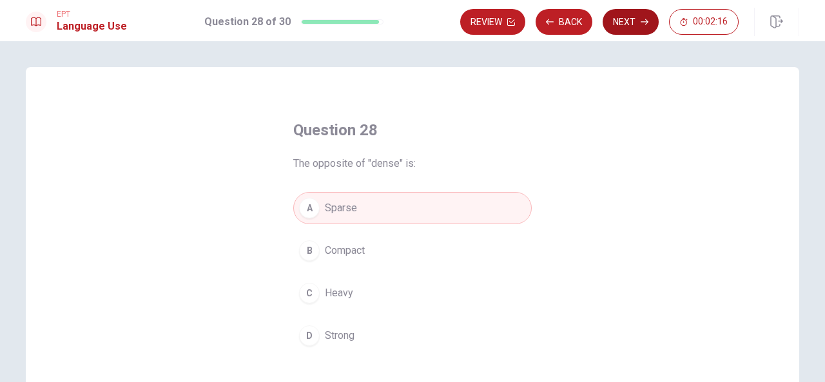
click at [632, 23] on button "Next" at bounding box center [631, 22] width 56 height 26
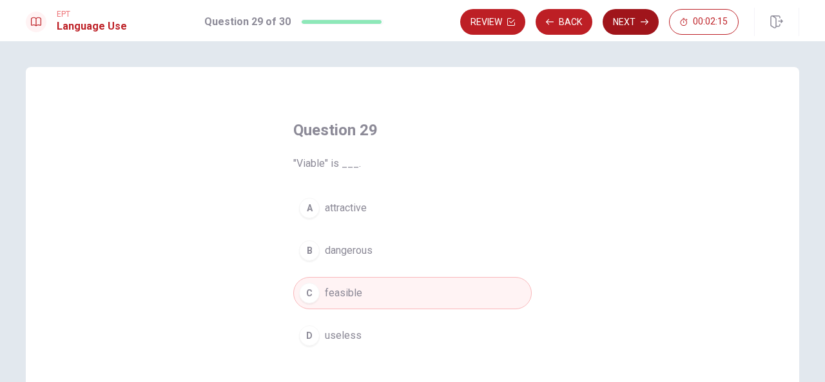
click at [632, 23] on button "Next" at bounding box center [631, 22] width 56 height 26
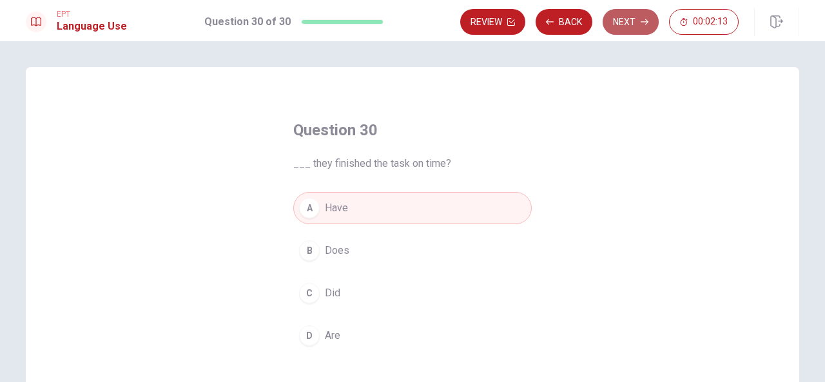
click at [632, 23] on button "Next" at bounding box center [631, 22] width 56 height 26
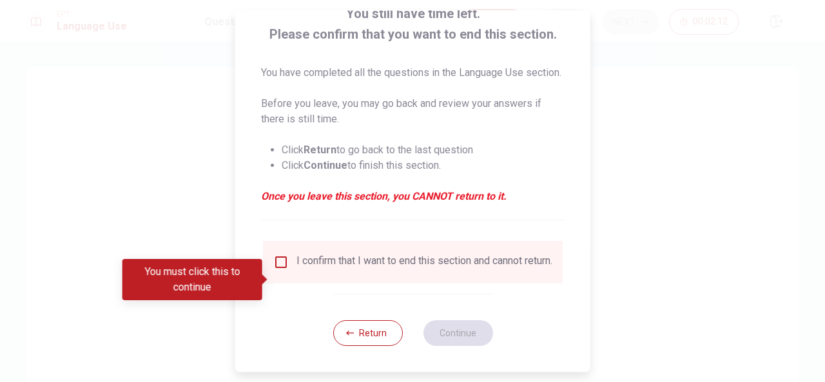
scroll to position [113, 0]
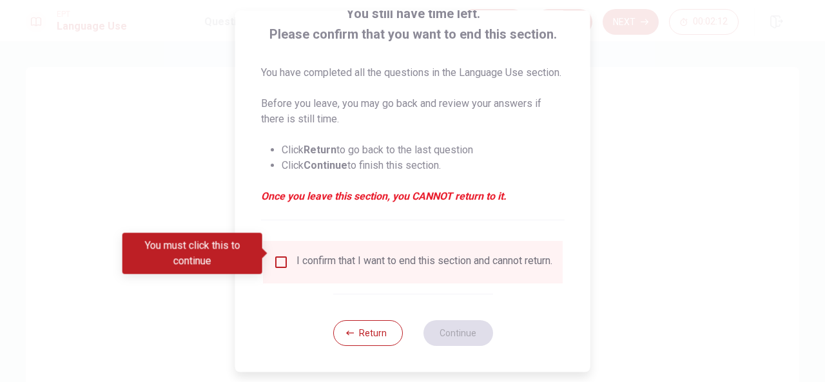
click at [278, 256] on input "You must click this to continue" at bounding box center [280, 262] width 15 height 15
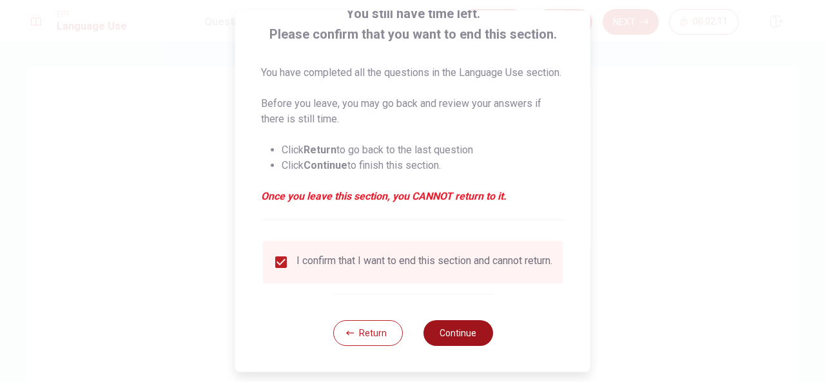
click at [462, 332] on button "Continue" at bounding box center [458, 333] width 70 height 26
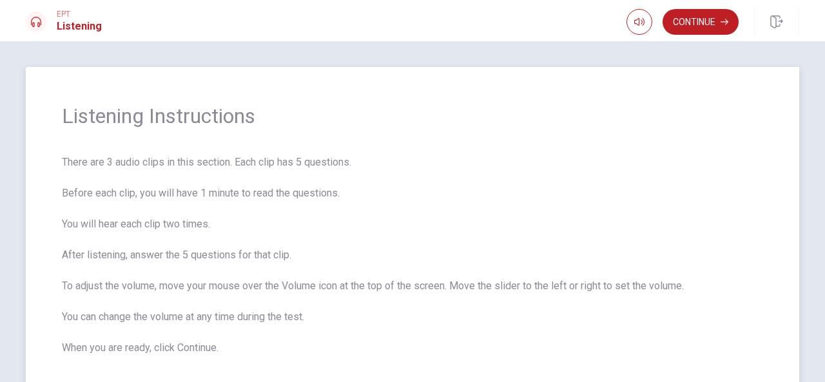
scroll to position [0, 0]
click at [694, 19] on button "Continue" at bounding box center [701, 22] width 76 height 26
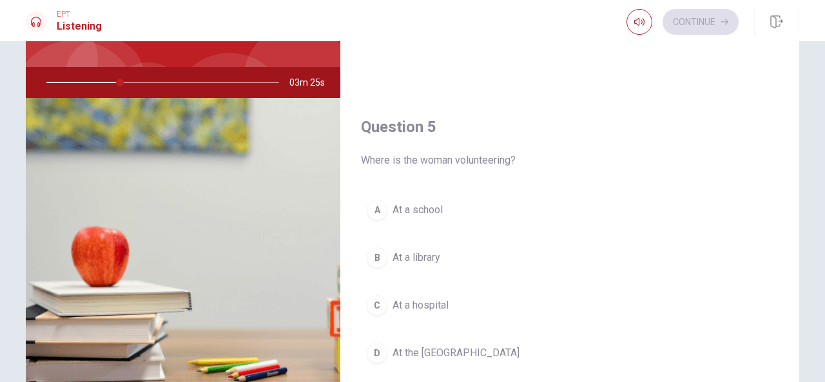
scroll to position [129, 0]
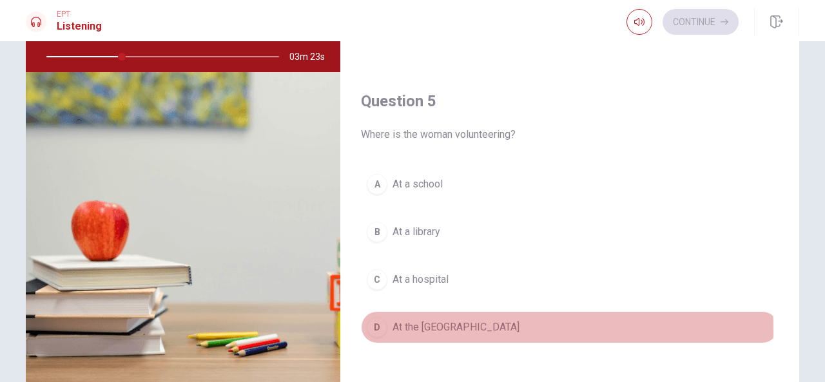
click at [372, 321] on div "D" at bounding box center [377, 327] width 21 height 21
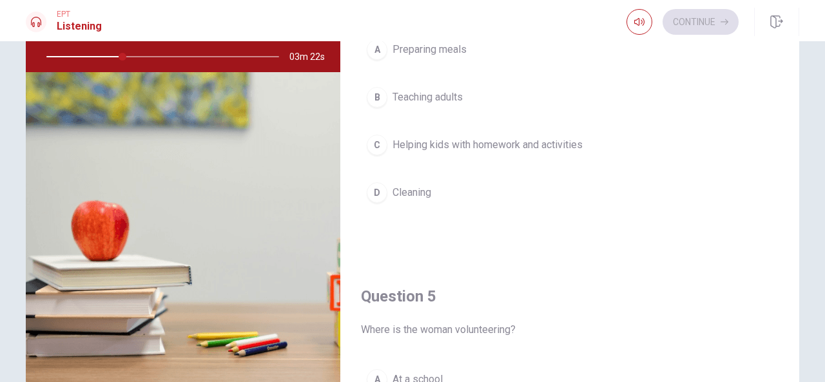
scroll to position [871, 0]
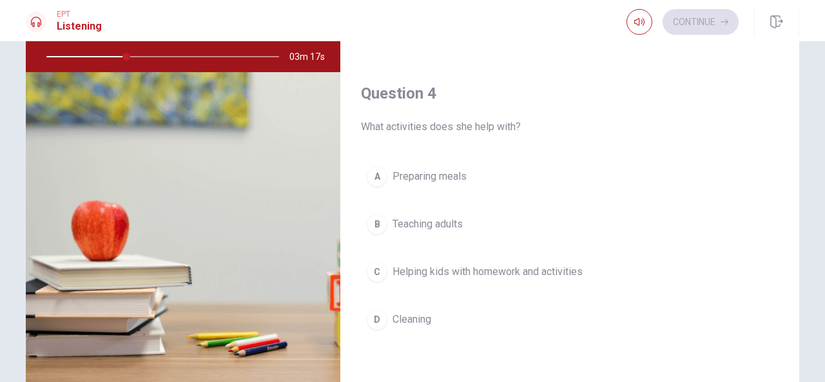
click at [378, 267] on div "C" at bounding box center [377, 272] width 21 height 21
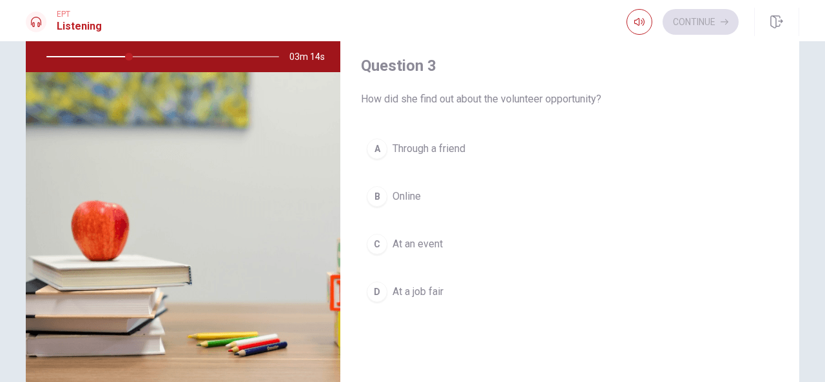
scroll to position [549, 0]
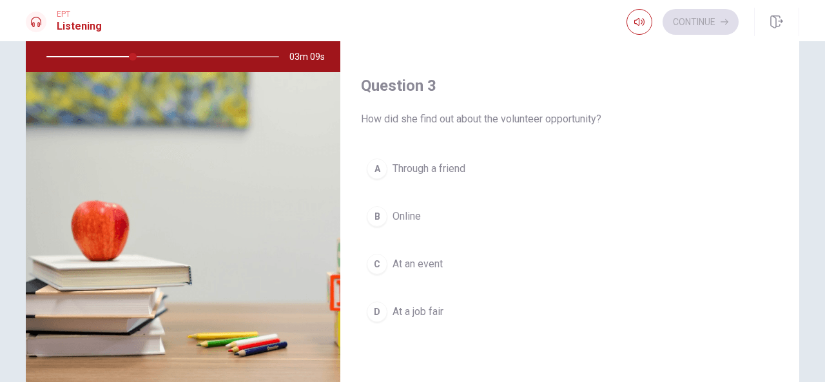
click at [372, 213] on div "B" at bounding box center [377, 216] width 21 height 21
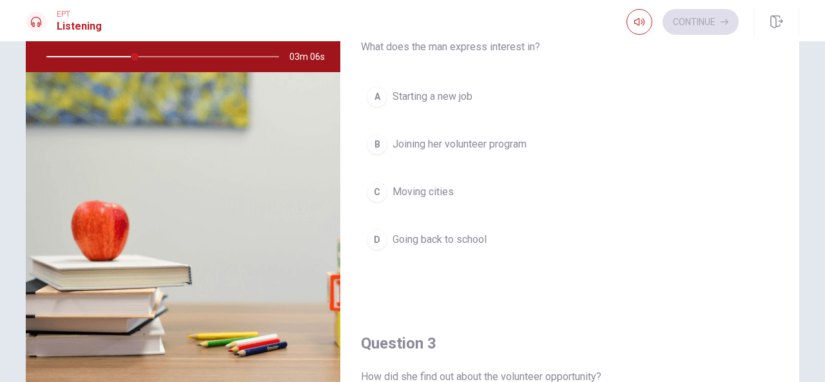
scroll to position [226, 0]
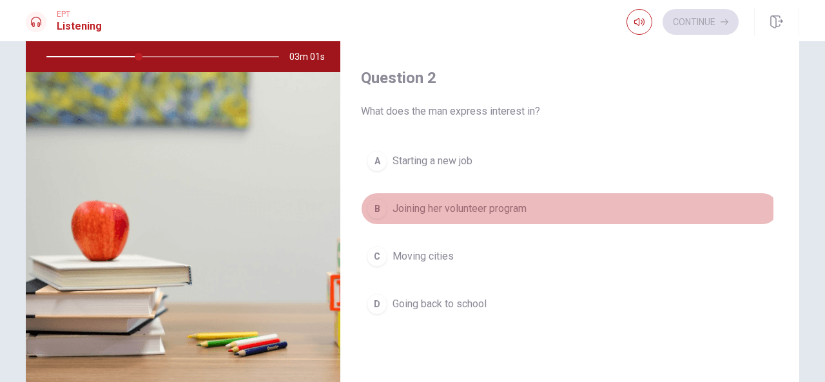
click at [378, 207] on div "B" at bounding box center [377, 209] width 21 height 21
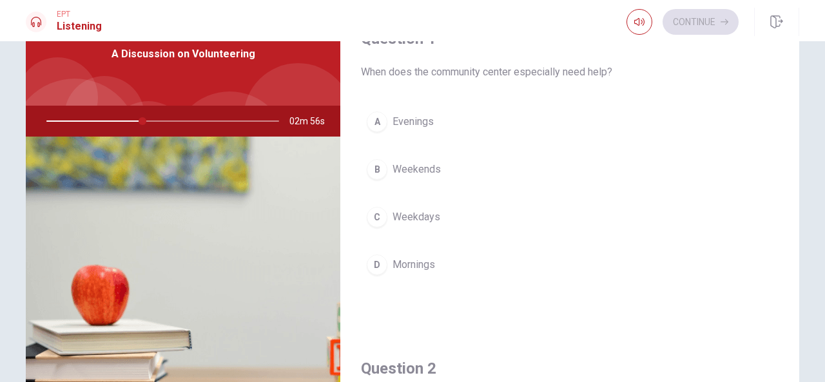
scroll to position [0, 0]
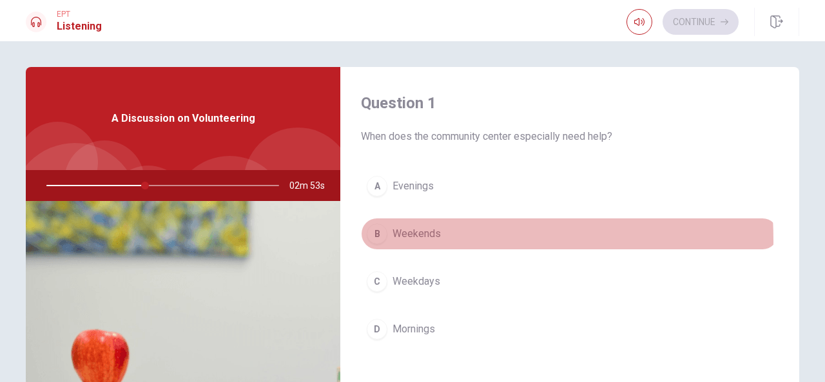
click at [371, 240] on div "B" at bounding box center [377, 234] width 21 height 21
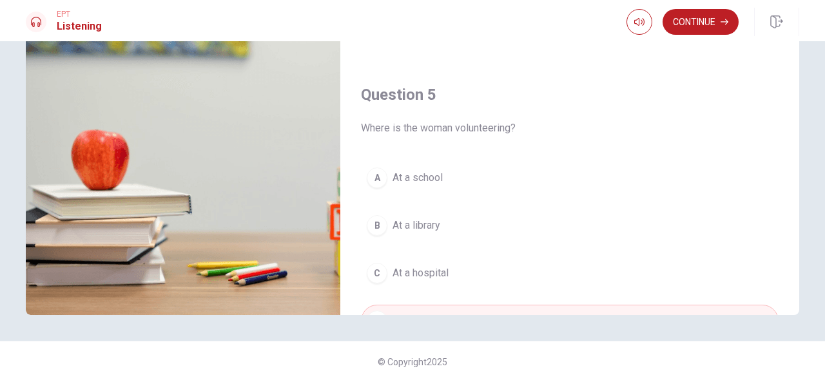
scroll to position [1193, 0]
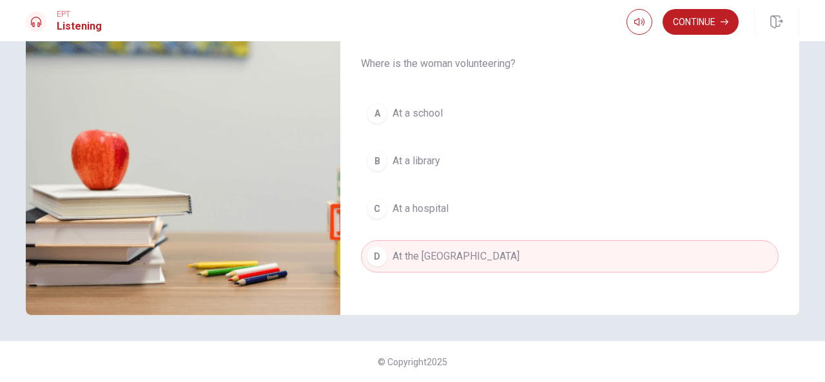
type input "49"
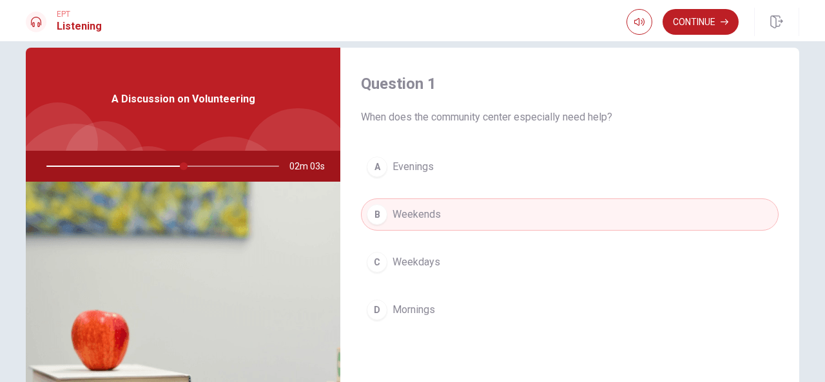
scroll to position [0, 0]
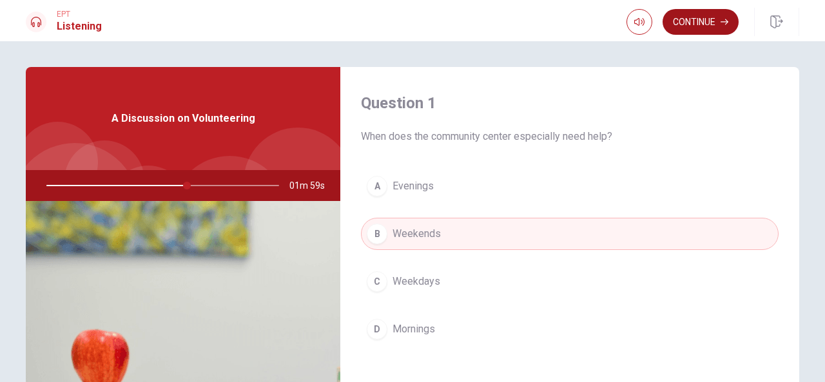
click at [684, 16] on button "Continue" at bounding box center [701, 22] width 76 height 26
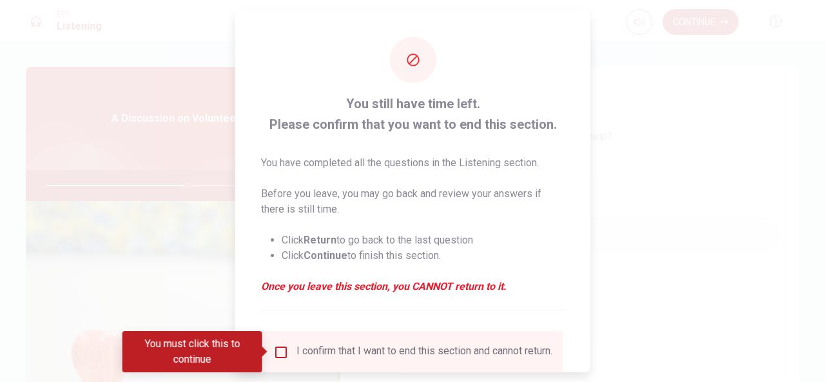
click at [277, 350] on input "You must click this to continue" at bounding box center [280, 351] width 15 height 15
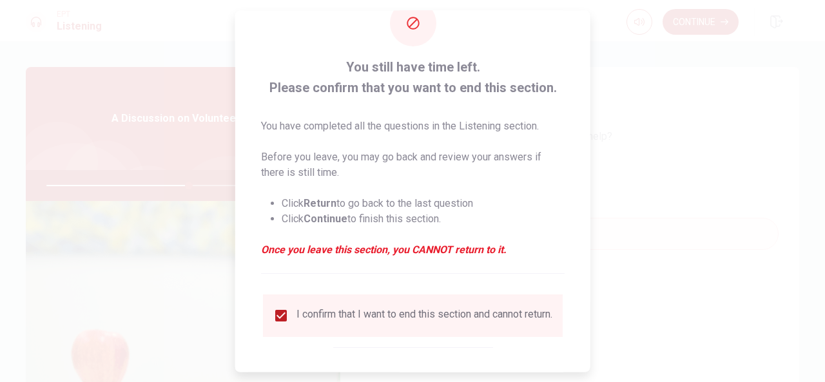
scroll to position [98, 0]
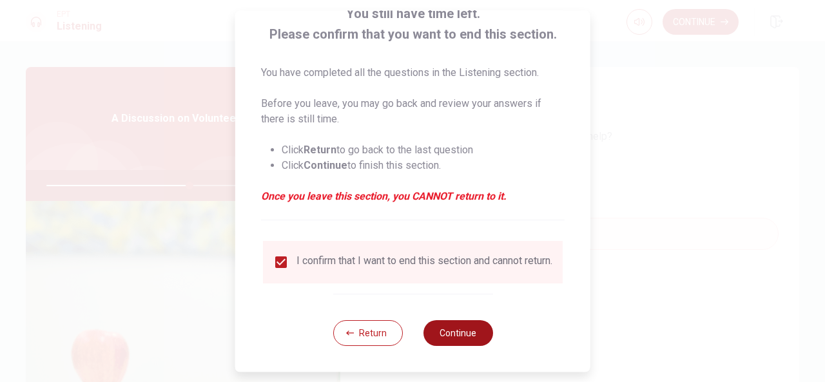
click at [465, 336] on button "Continue" at bounding box center [458, 333] width 70 height 26
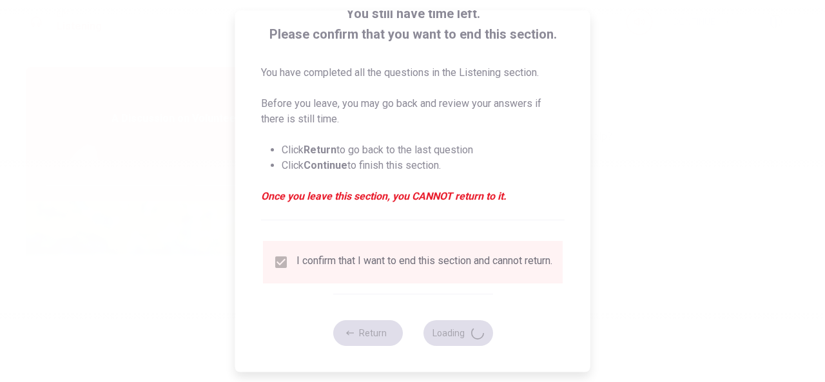
type input "62"
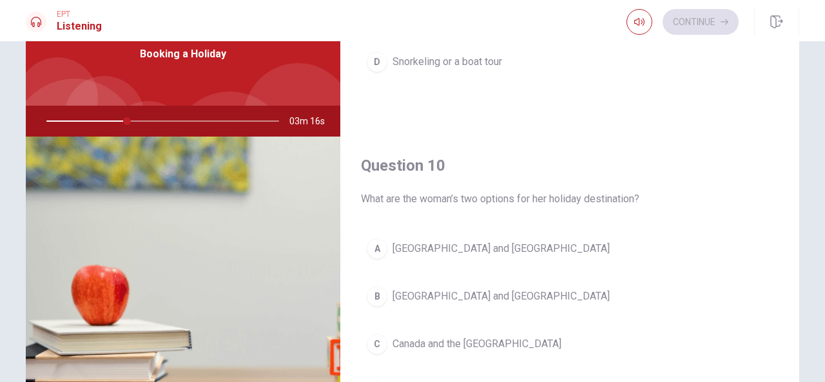
scroll to position [129, 0]
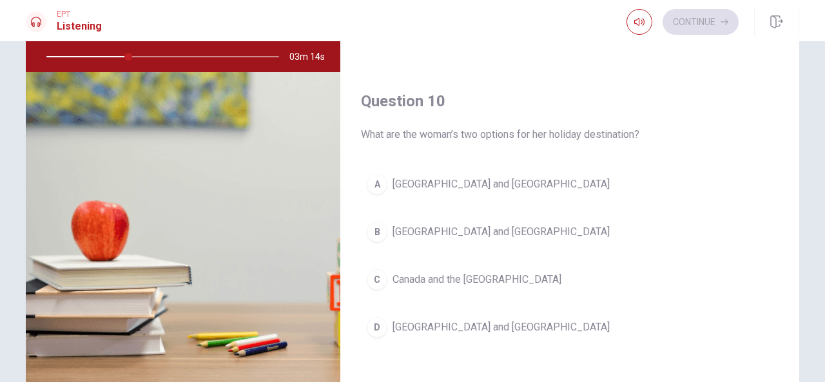
click at [376, 318] on div "D" at bounding box center [377, 327] width 21 height 21
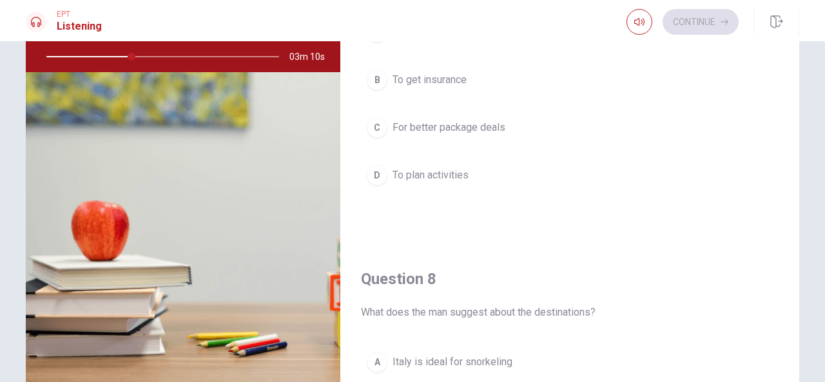
scroll to position [291, 0]
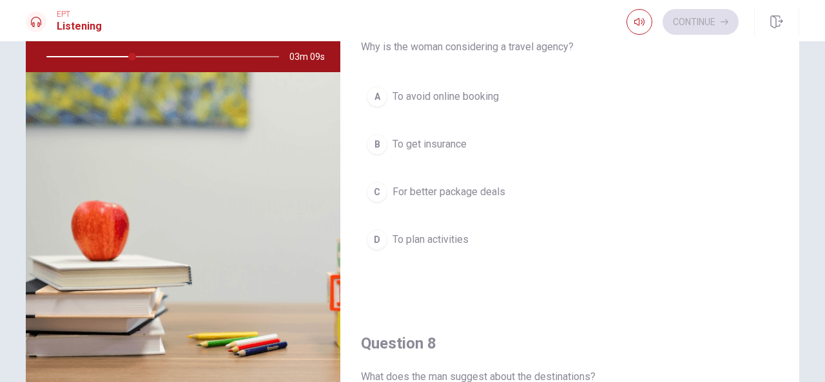
click at [376, 191] on div "C" at bounding box center [377, 192] width 21 height 21
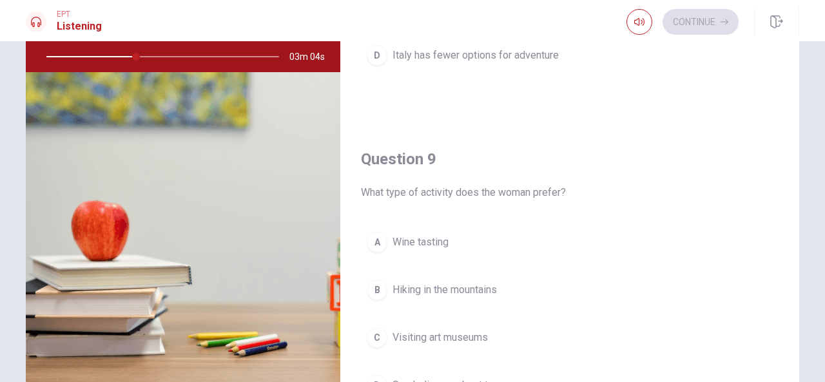
scroll to position [871, 0]
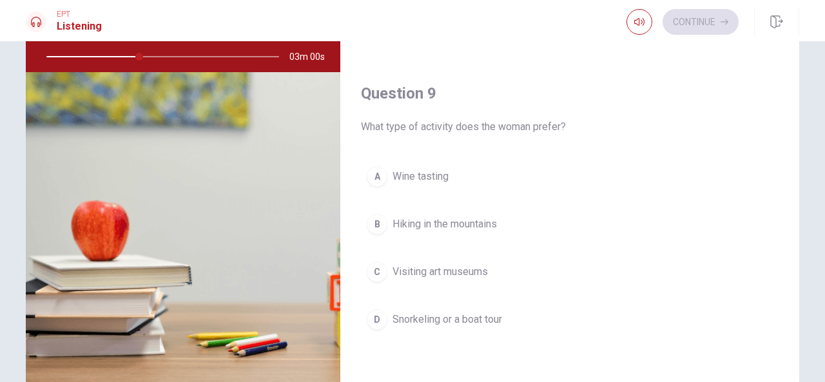
click at [376, 313] on div "D" at bounding box center [377, 319] width 21 height 21
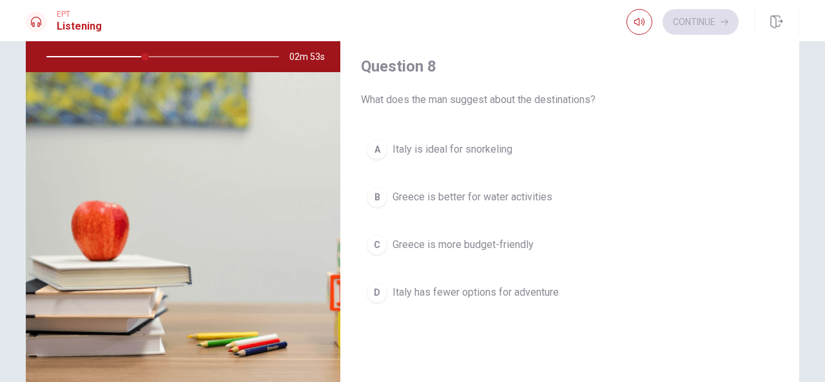
scroll to position [549, 0]
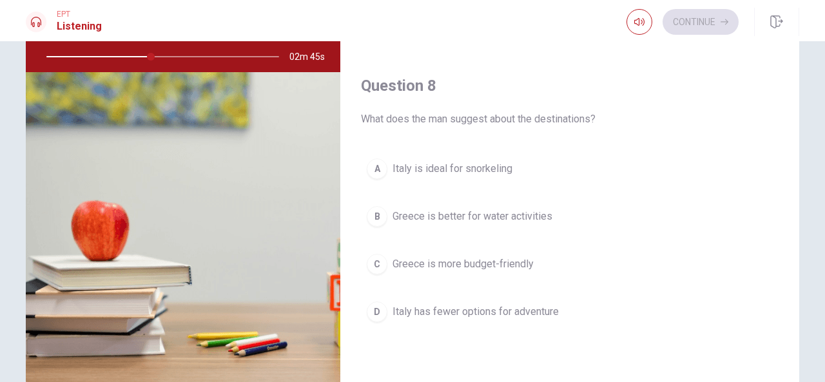
click at [378, 215] on div "B" at bounding box center [377, 216] width 21 height 21
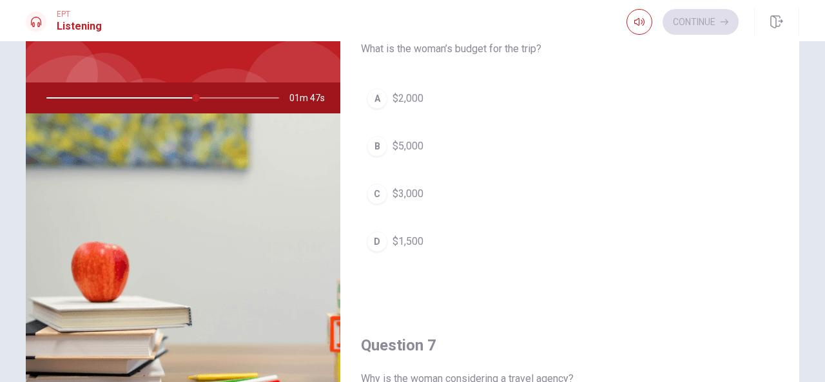
scroll to position [71, 0]
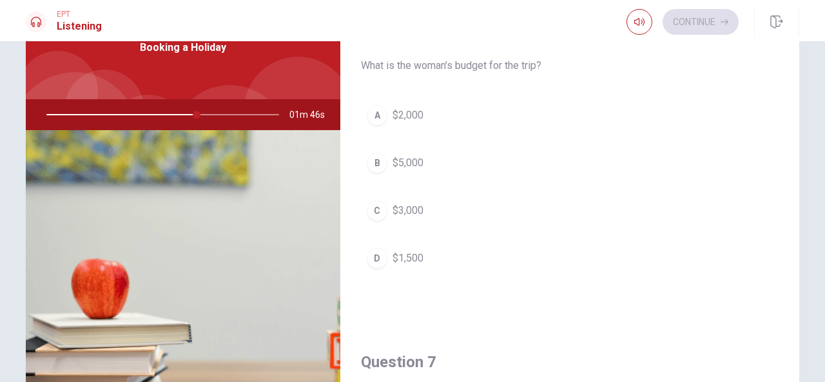
click at [373, 119] on div "A" at bounding box center [377, 115] width 21 height 21
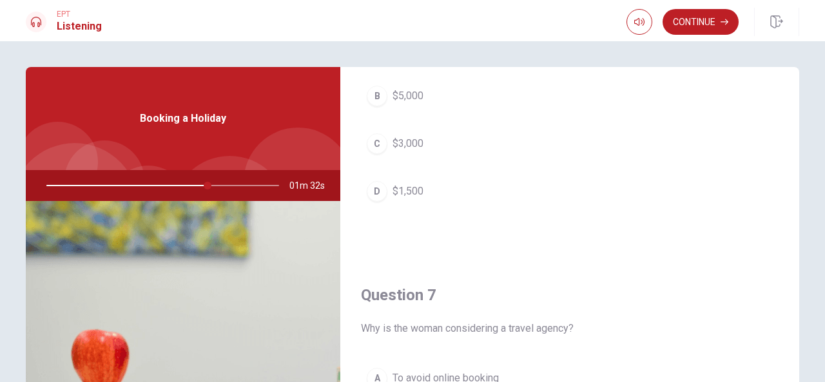
scroll to position [0, 0]
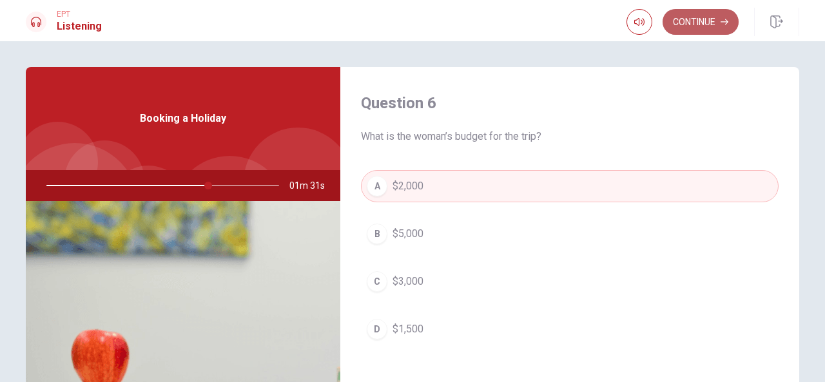
click at [710, 23] on button "Continue" at bounding box center [701, 22] width 76 height 26
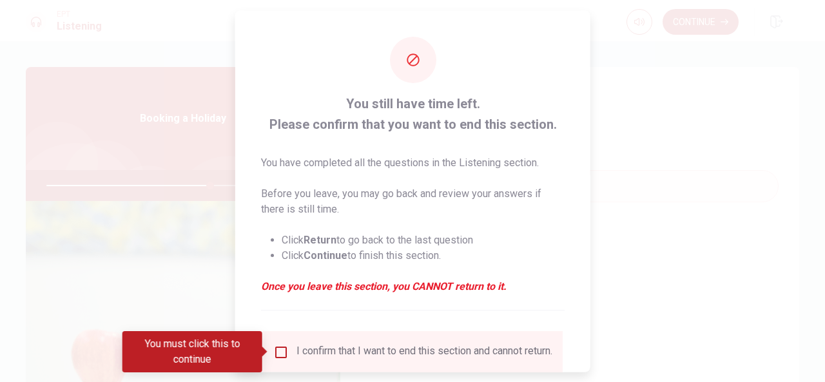
click at [274, 353] on input "You must click this to continue" at bounding box center [280, 351] width 15 height 15
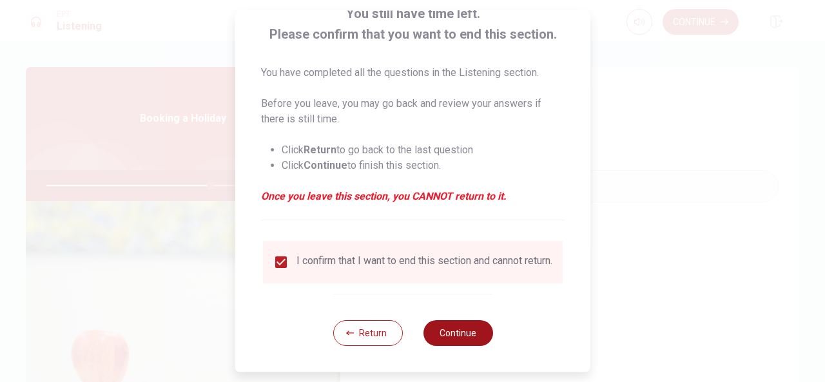
scroll to position [98, 0]
click at [474, 340] on button "Continue" at bounding box center [458, 333] width 70 height 26
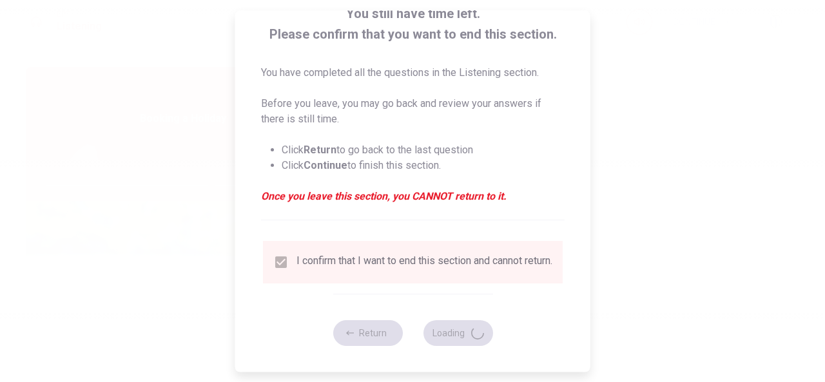
type input "71"
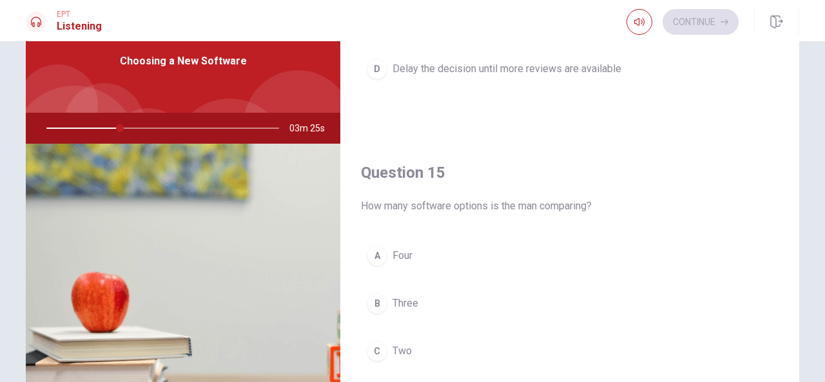
scroll to position [129, 0]
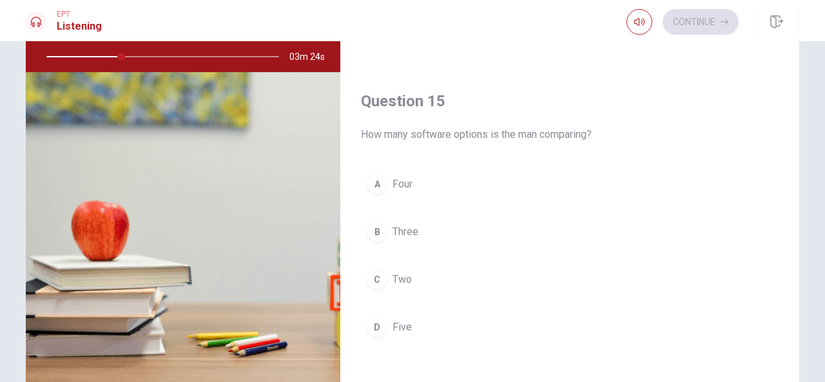
click at [374, 228] on div "B" at bounding box center [377, 232] width 21 height 21
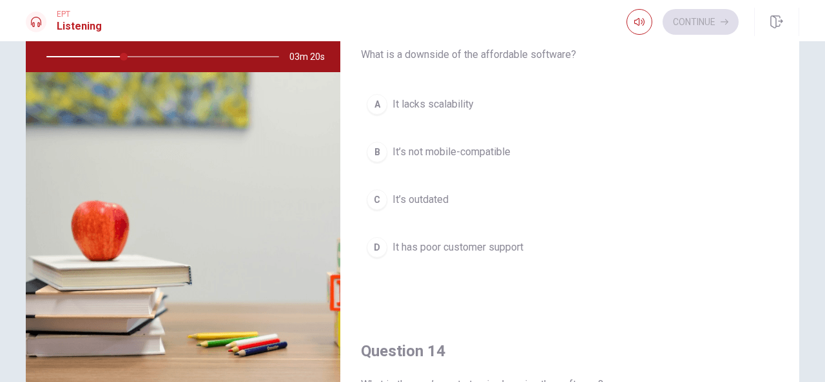
scroll to position [549, 0]
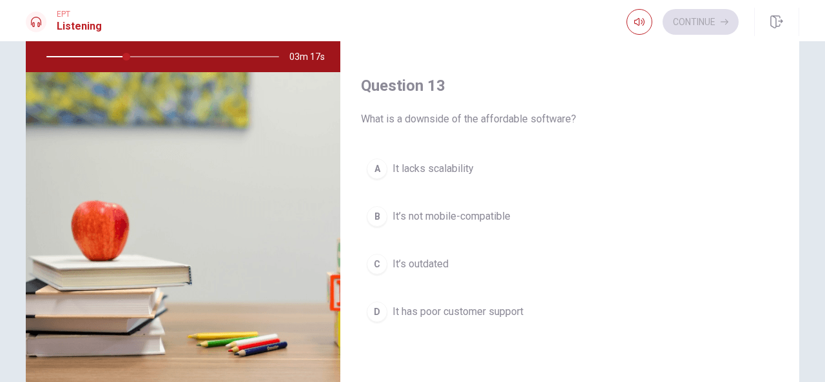
click at [370, 262] on div "C" at bounding box center [377, 264] width 21 height 21
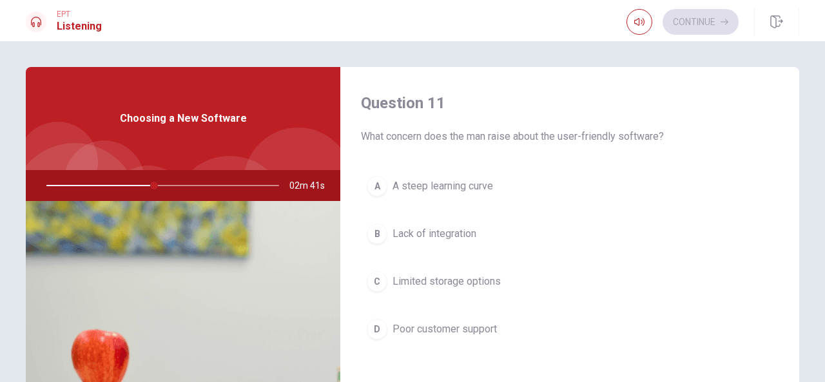
scroll to position [0, 0]
click at [376, 329] on div "D" at bounding box center [377, 329] width 21 height 21
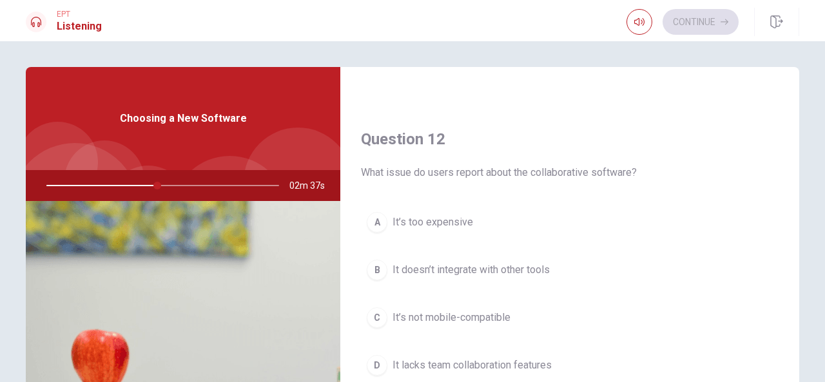
scroll to position [322, 0]
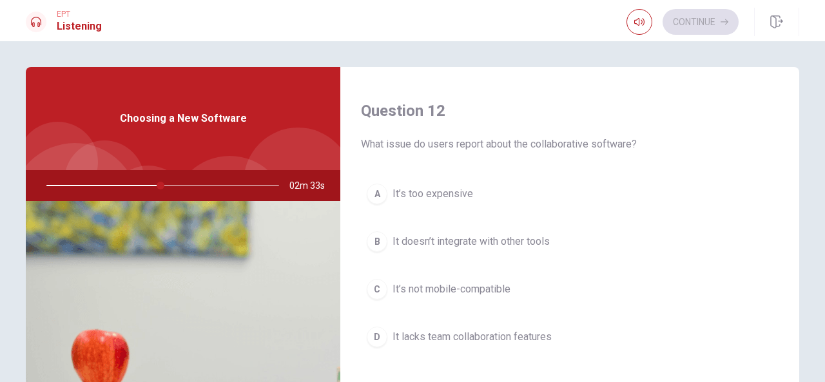
click at [373, 289] on div "C" at bounding box center [377, 289] width 21 height 21
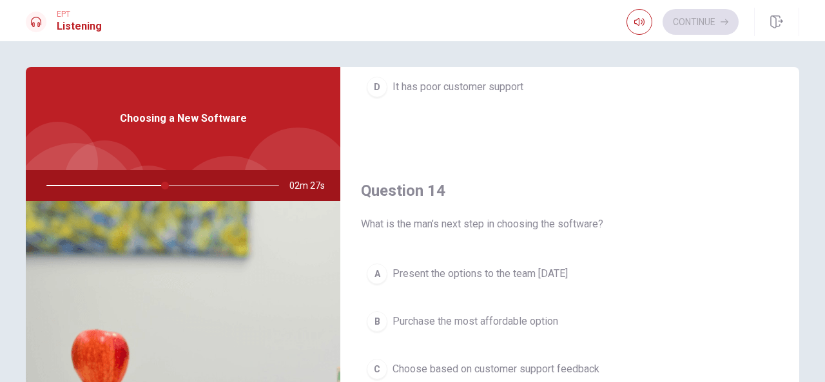
scroll to position [967, 0]
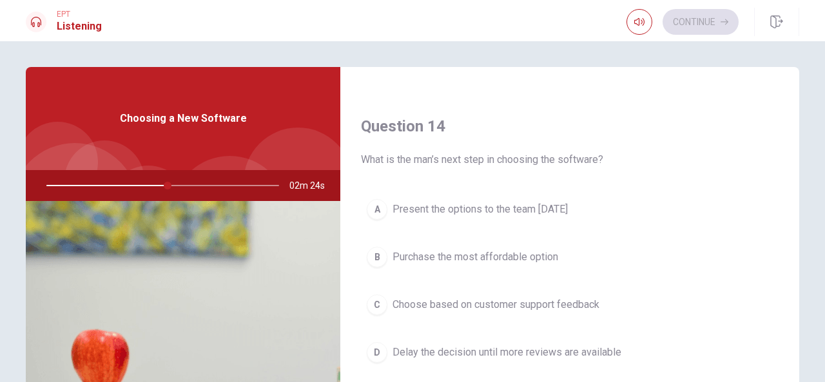
click at [378, 203] on div "A" at bounding box center [377, 209] width 21 height 21
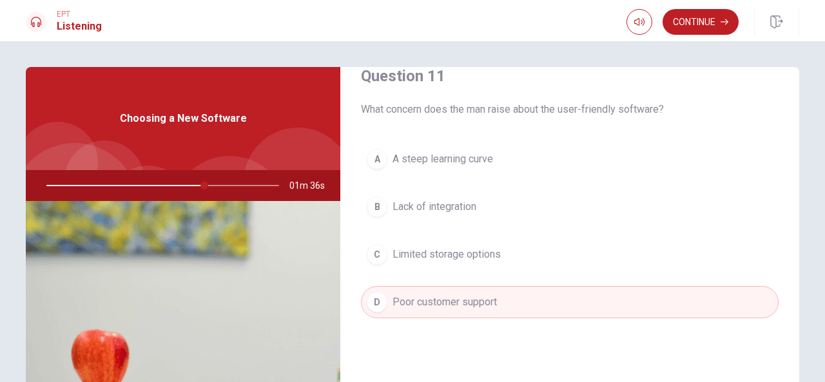
scroll to position [0, 0]
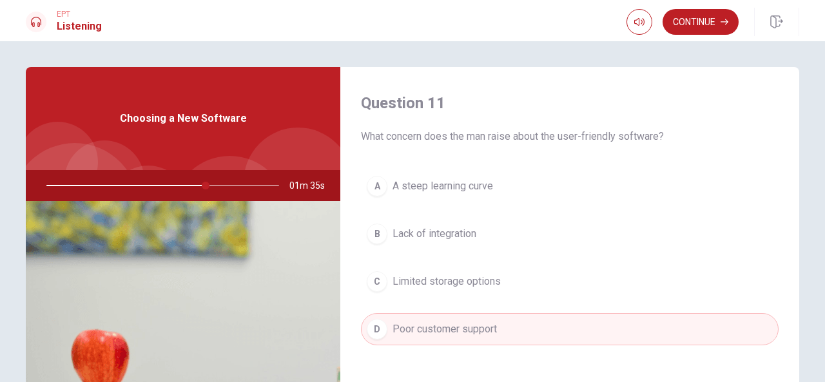
click at [375, 281] on div "C" at bounding box center [377, 281] width 21 height 21
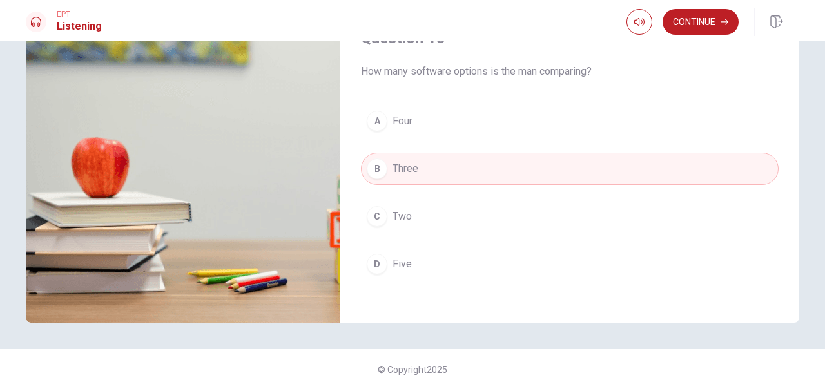
scroll to position [193, 0]
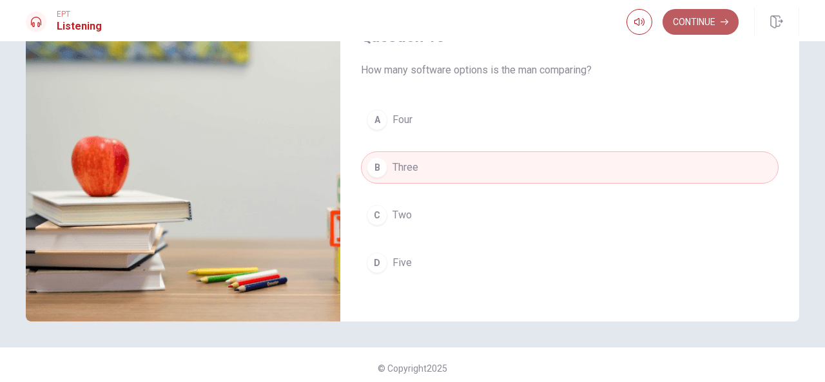
click at [702, 23] on button "Continue" at bounding box center [701, 22] width 76 height 26
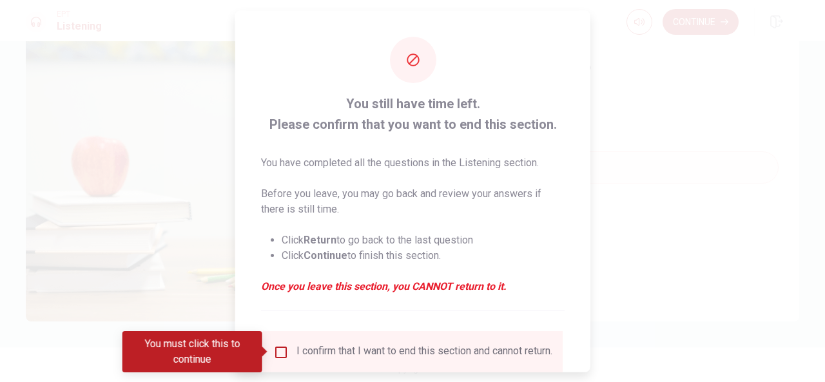
click at [280, 354] on input "You must click this to continue" at bounding box center [280, 351] width 15 height 15
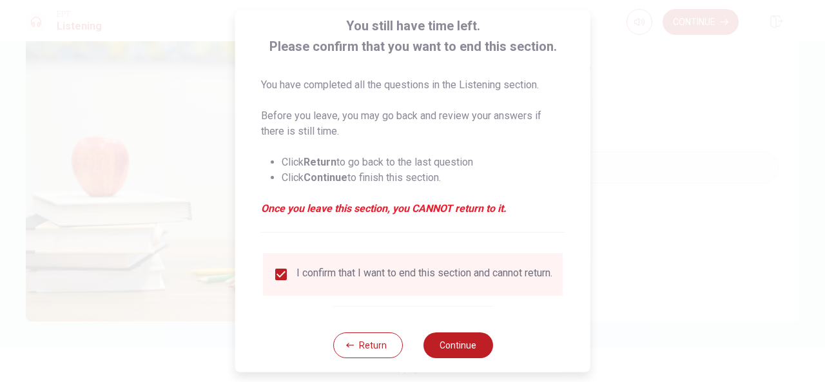
scroll to position [98, 0]
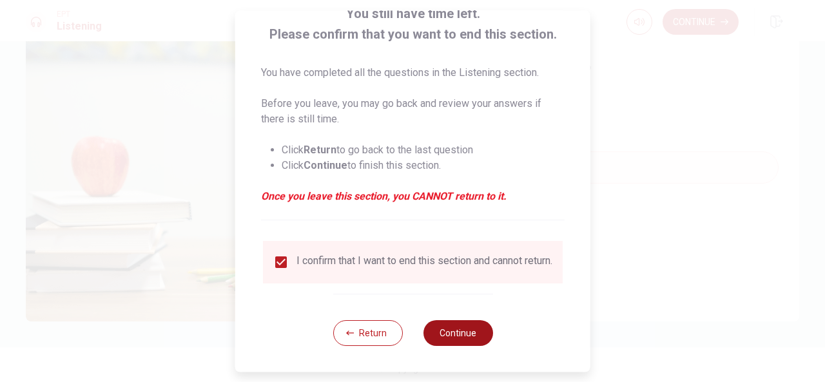
click at [459, 338] on button "Continue" at bounding box center [458, 333] width 70 height 26
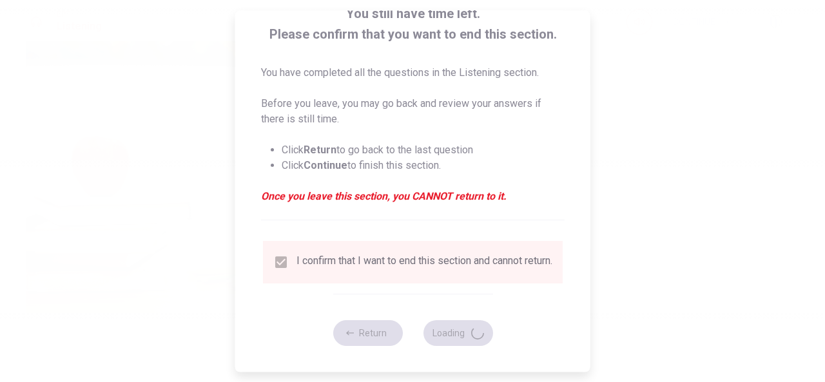
type input "85"
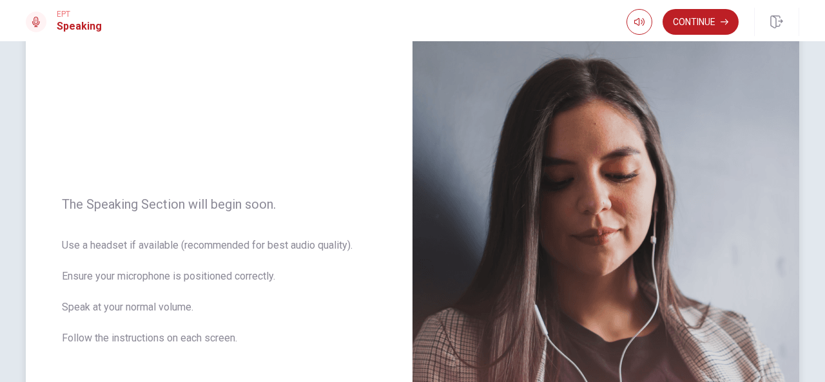
scroll to position [55, 0]
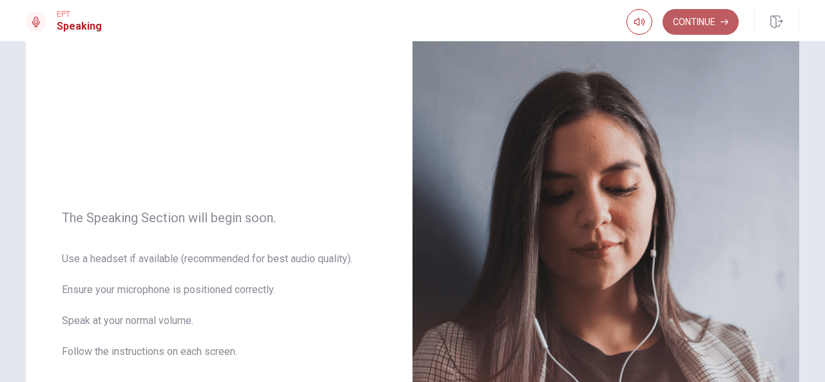
click at [696, 29] on button "Continue" at bounding box center [701, 22] width 76 height 26
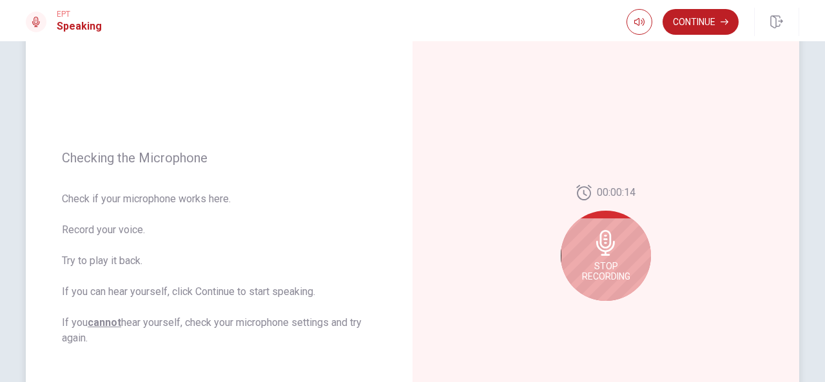
scroll to position [120, 0]
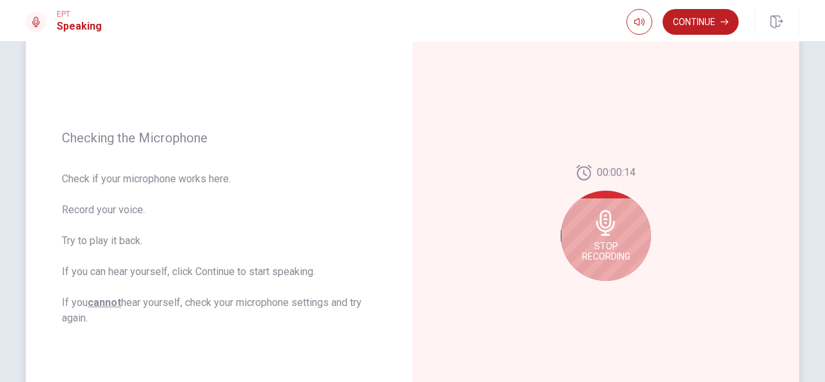
click at [610, 259] on span "Stop Recording" at bounding box center [606, 251] width 48 height 21
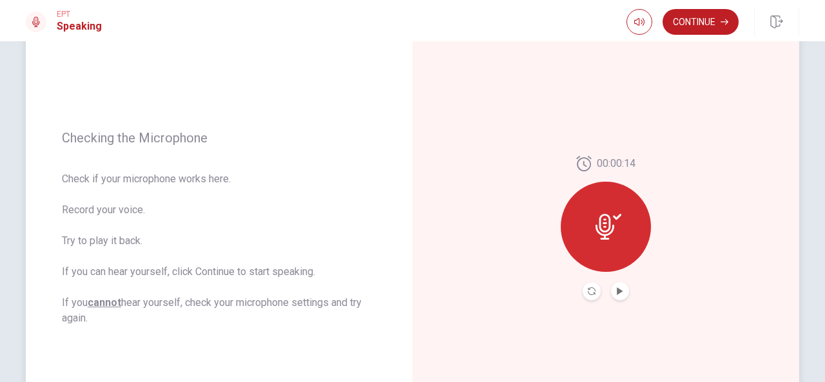
click at [608, 222] on icon at bounding box center [609, 227] width 26 height 26
click at [619, 291] on icon "Play Audio" at bounding box center [620, 291] width 6 height 8
click at [588, 296] on button "Record Again" at bounding box center [592, 291] width 18 height 18
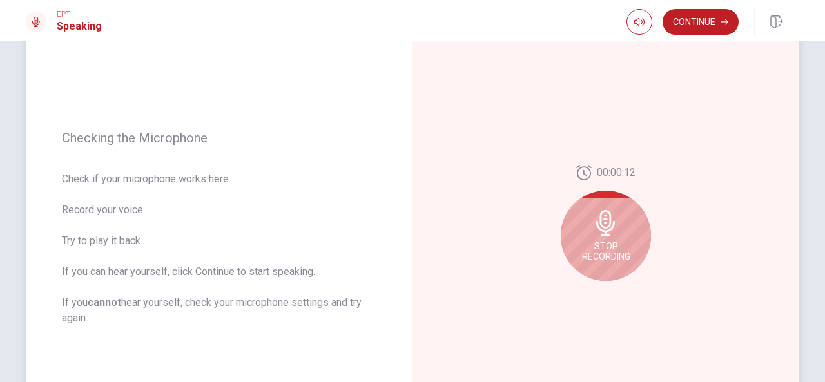
click at [602, 244] on span "Stop Recording" at bounding box center [606, 251] width 48 height 21
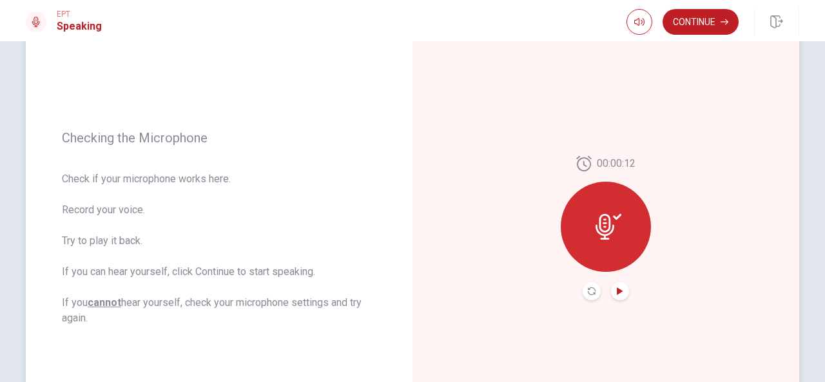
click at [617, 293] on icon "Play Audio" at bounding box center [620, 291] width 8 height 8
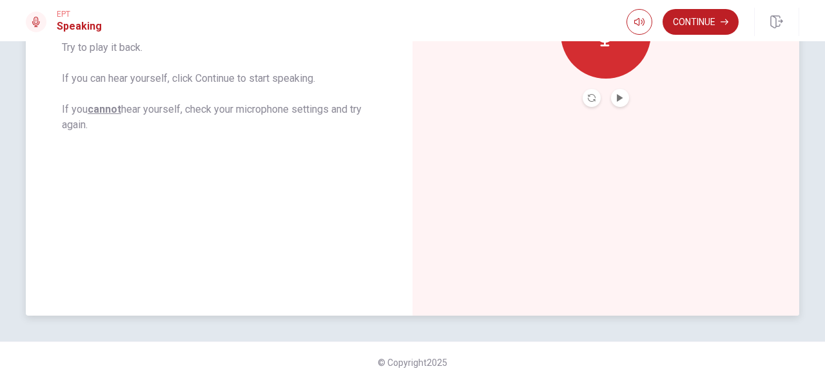
scroll to position [55, 0]
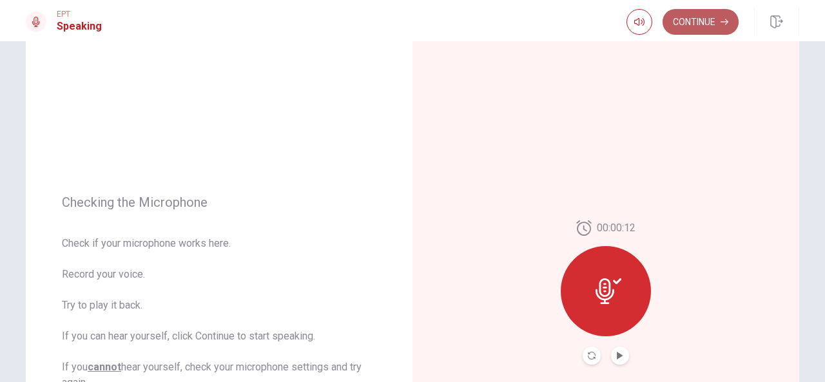
click at [697, 23] on button "Continue" at bounding box center [701, 22] width 76 height 26
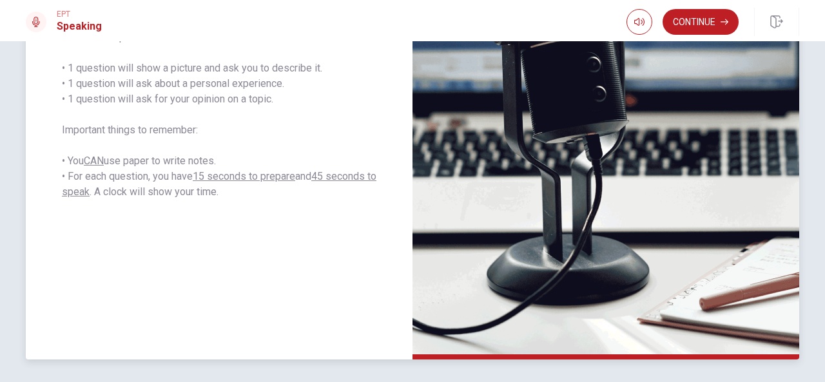
scroll to position [249, 0]
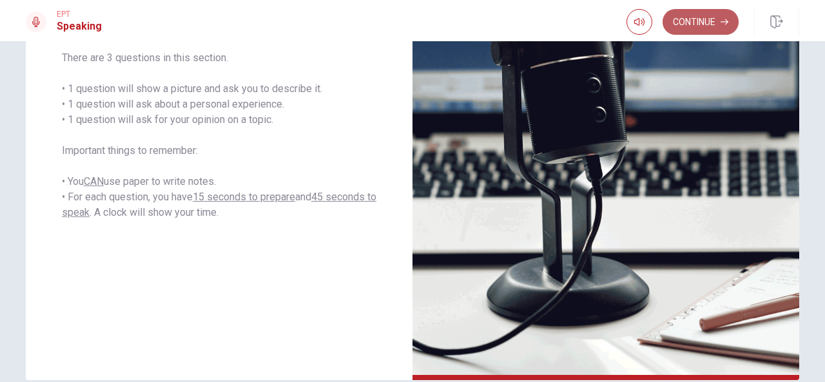
click at [690, 28] on button "Continue" at bounding box center [701, 22] width 76 height 26
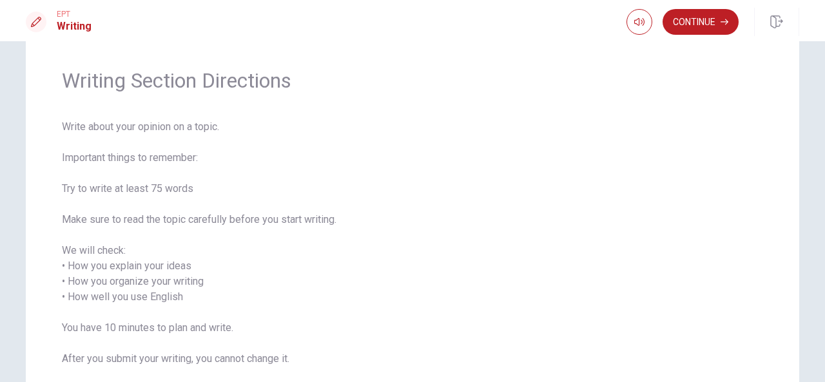
scroll to position [64, 0]
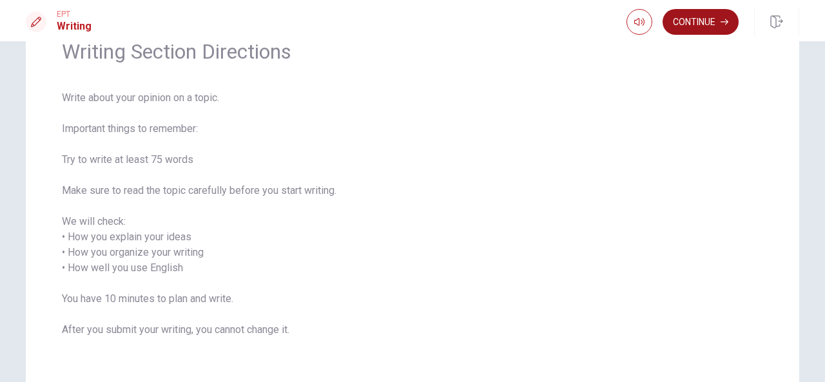
click at [691, 24] on button "Continue" at bounding box center [701, 22] width 76 height 26
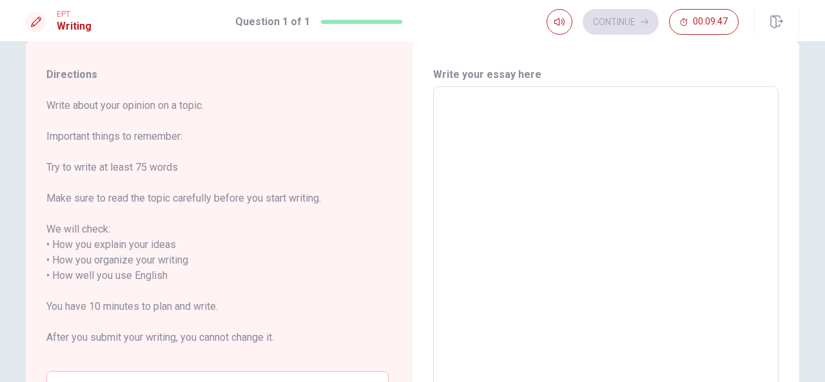
scroll to position [0, 0]
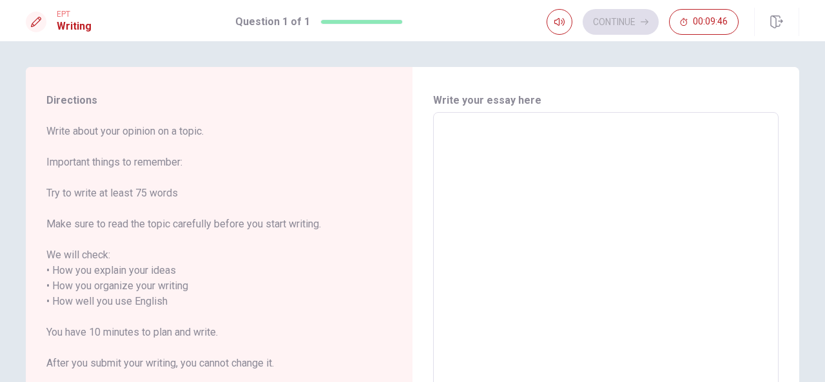
click at [566, 155] on textarea at bounding box center [605, 294] width 327 height 342
type textarea "A"
type textarea "x"
type textarea "A"
type textarea "x"
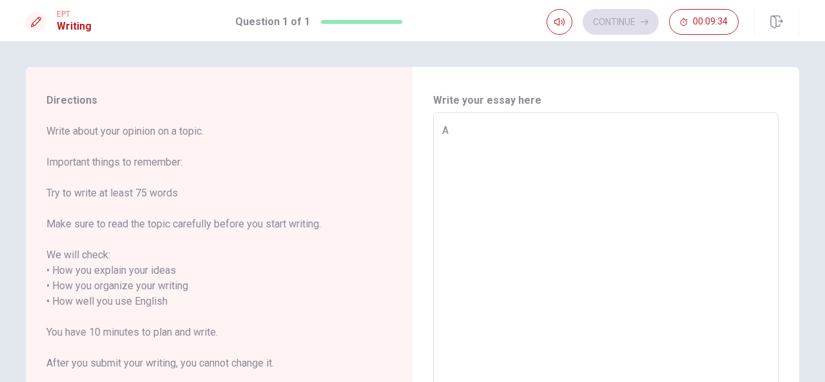
type textarea "A"
type textarea "x"
type textarea "S"
type textarea "x"
type textarea "St"
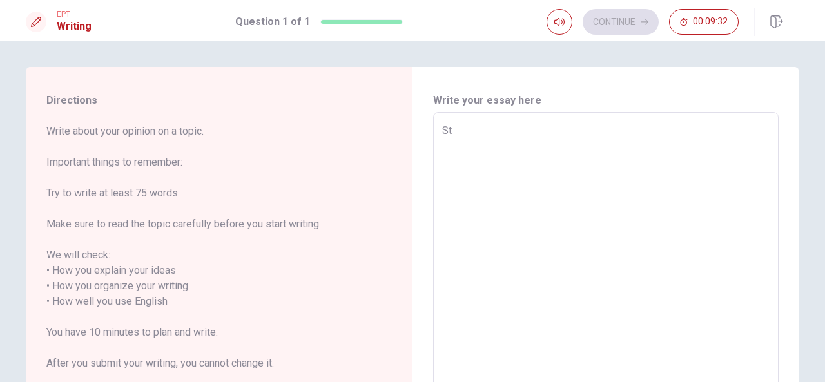
type textarea "x"
type textarea "Sta"
type textarea "x"
type textarea "Star"
type textarea "x"
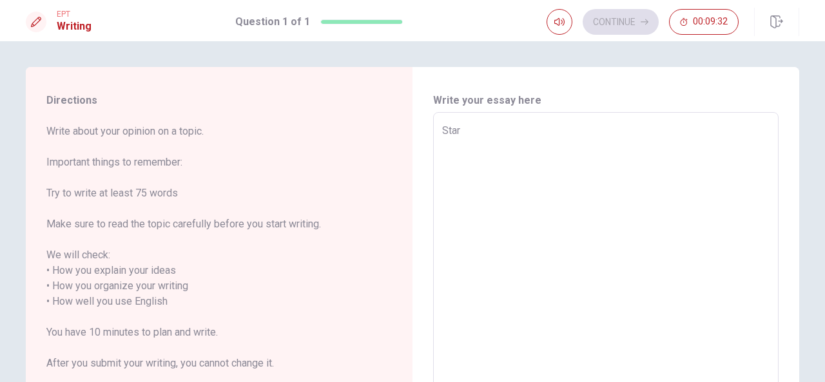
type textarea "Start"
type textarea "x"
type textarea "Start"
type textarea "x"
type textarea "Start t"
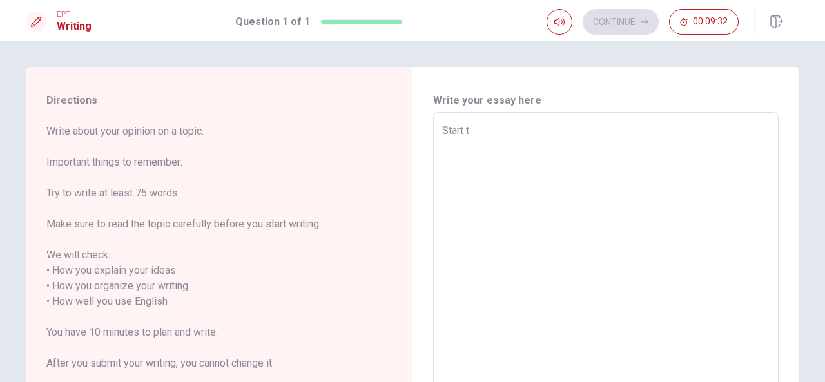
type textarea "x"
type textarea "Start to"
type textarea "x"
type textarea "Start to"
type textarea "x"
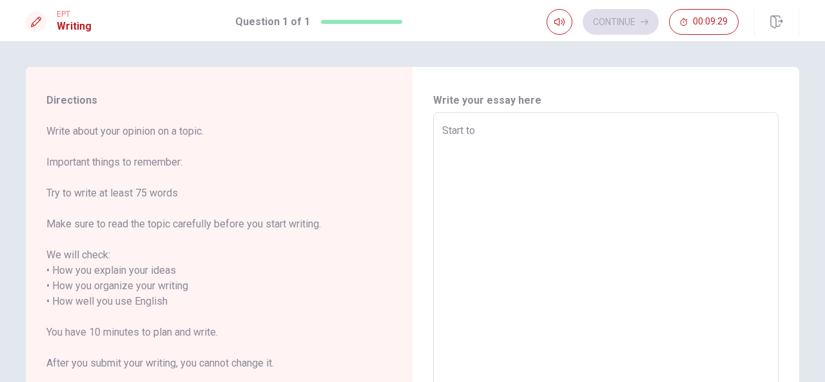
type textarea "Start to d"
type textarea "x"
type textarea "Start to dp"
type textarea "x"
type textarea "Start to dpi"
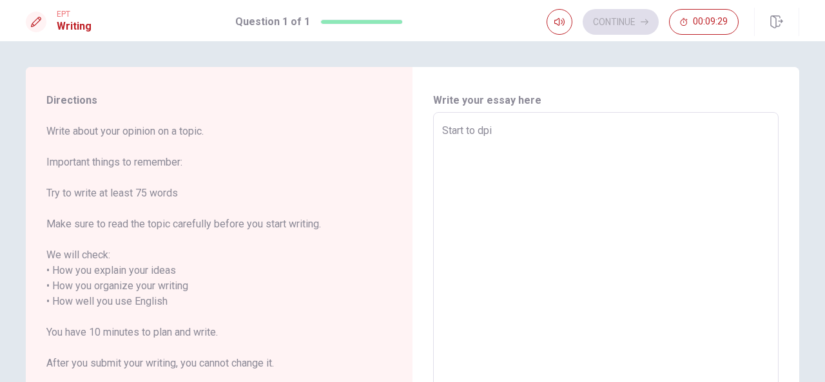
type textarea "x"
type textarea "Start to dp"
type textarea "x"
type textarea "Start to d"
type textarea "x"
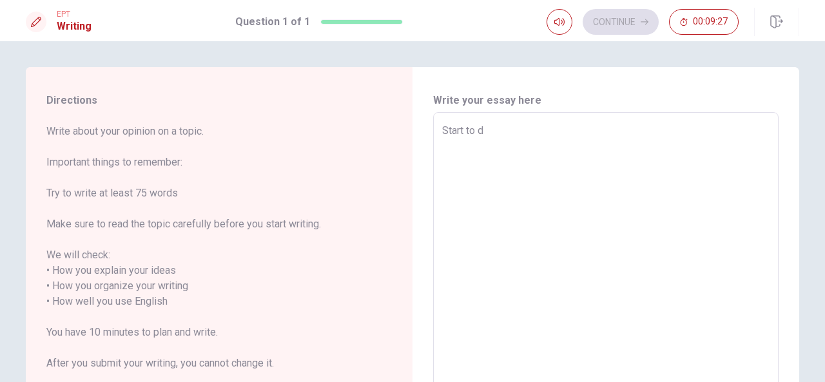
type textarea "Start to do"
type textarea "x"
type textarea "Start to doi"
type textarea "x"
type textarea "Start to doin"
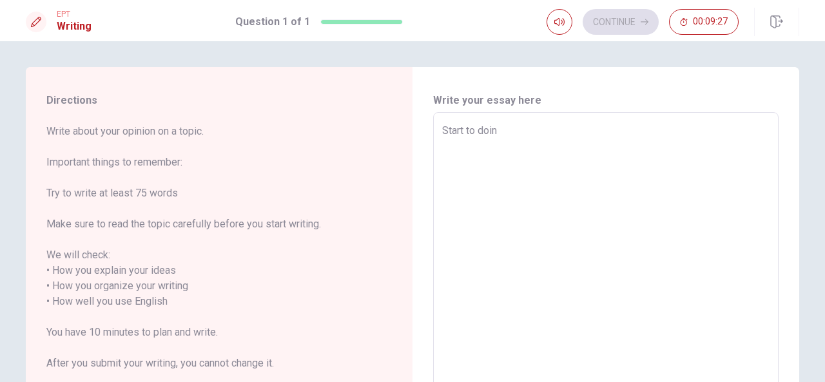
type textarea "x"
type textarea "Start to doing"
type textarea "x"
type textarea "Start to doing"
type textarea "x"
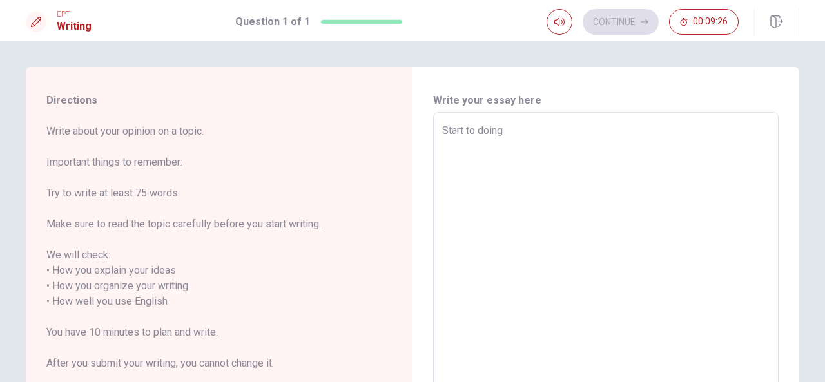
type textarea "Start to doing e"
type textarea "x"
type textarea "Start to doing ex"
type textarea "x"
type textarea "Start to doing exe"
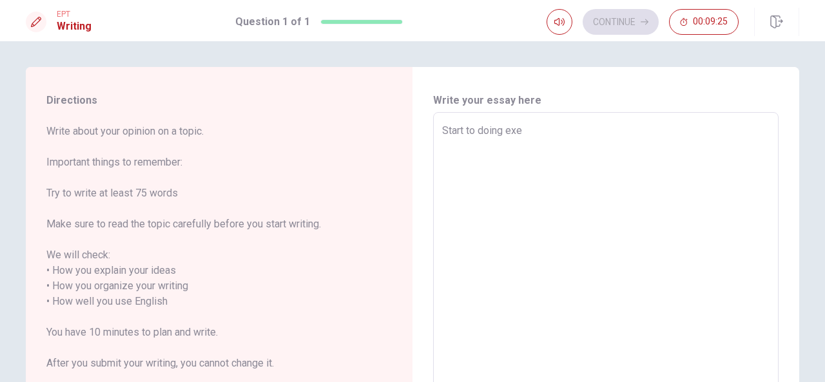
type textarea "x"
type textarea "Start to doing exer"
type textarea "x"
type textarea "Start to doing exerc"
type textarea "x"
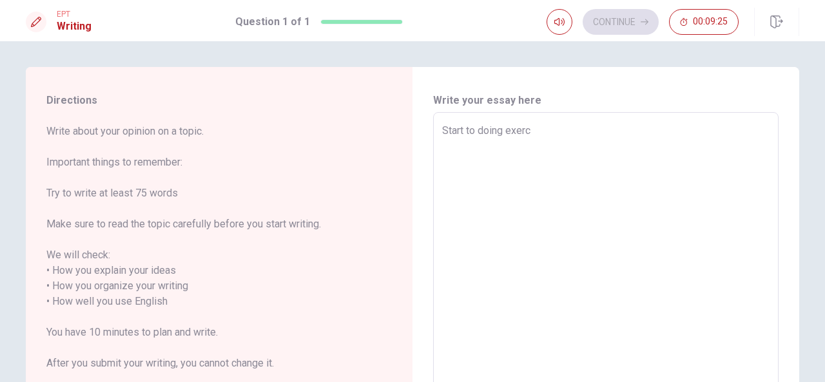
type textarea "Start to doing exerci"
type textarea "x"
type textarea "Start to doing exercis"
type textarea "x"
type textarea "Start to doing exercise"
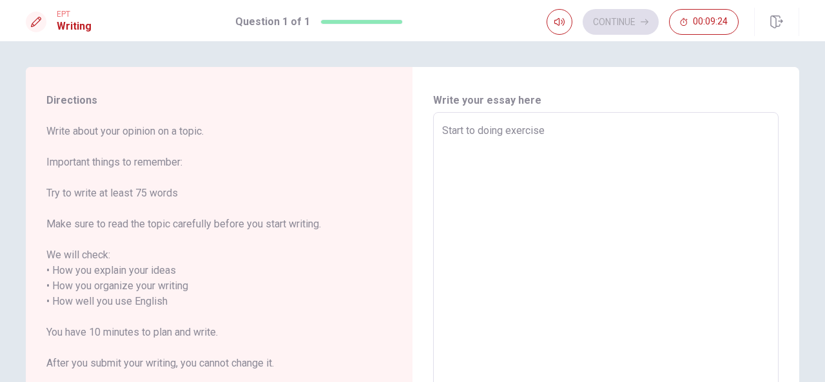
type textarea "x"
type textarea "Start to doing exercises"
type textarea "x"
type textarea "Start to doing exercises"
type textarea "x"
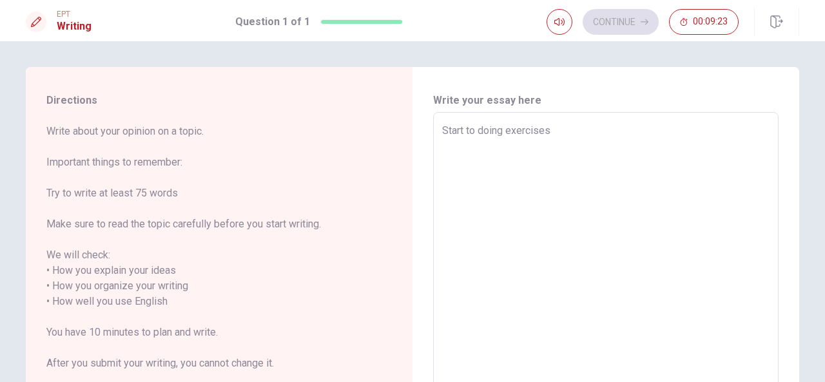
type textarea "Start to doing exercises e"
type textarea "x"
type textarea "Start to doing exercises ev"
type textarea "x"
type textarea "Start to doing exercises eve"
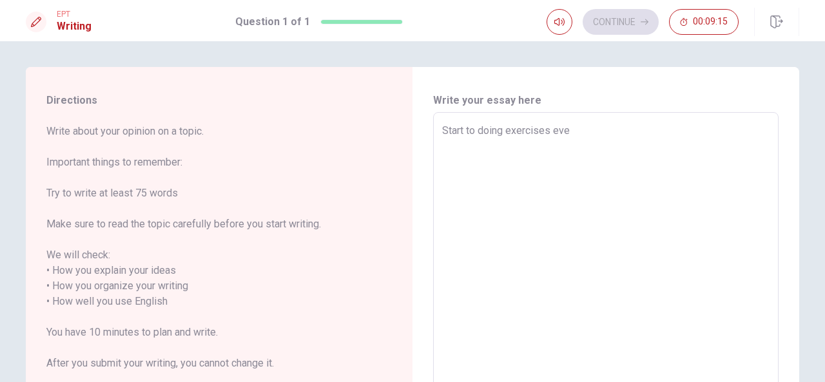
scroll to position [129, 0]
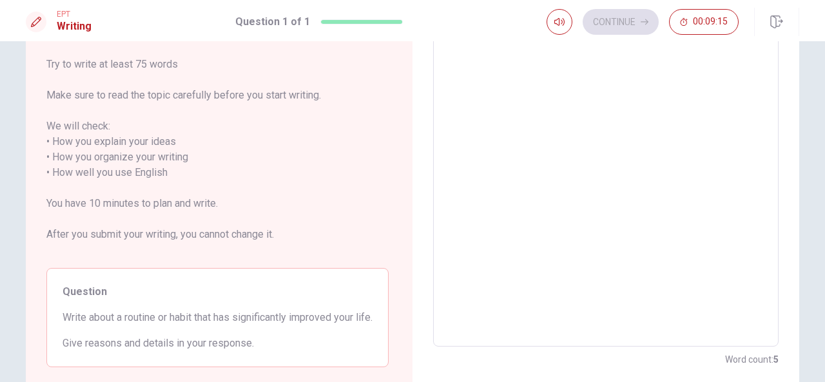
type textarea "x"
type textarea "Start to doing exercises eve"
drag, startPoint x: 60, startPoint y: 316, endPoint x: 254, endPoint y: 341, distance: 195.6
click at [254, 341] on div "Question Write about a routine or habit that has significantly improved your li…" at bounding box center [217, 317] width 342 height 99
drag, startPoint x: 250, startPoint y: 358, endPoint x: 61, endPoint y: 318, distance: 193.7
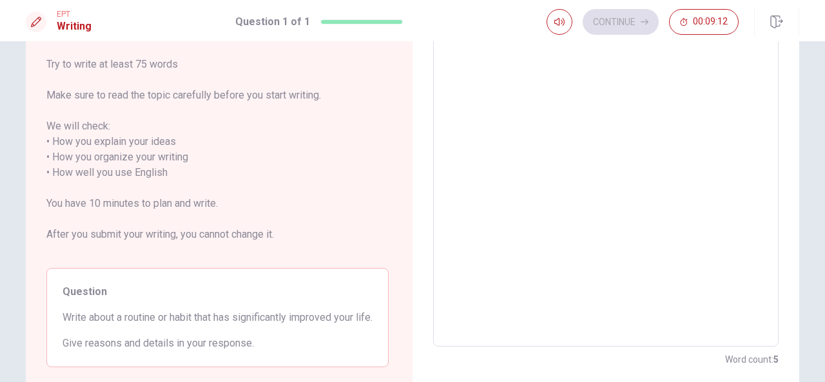
click at [61, 318] on div "Question Write about a routine or habit that has significantly improved your li…" at bounding box center [217, 317] width 342 height 99
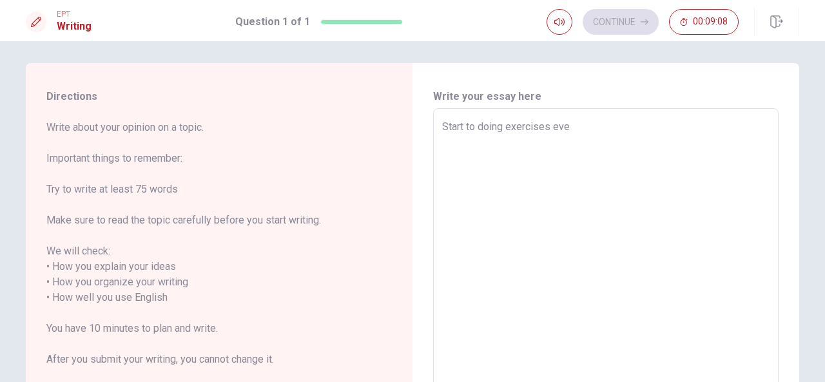
scroll to position [0, 0]
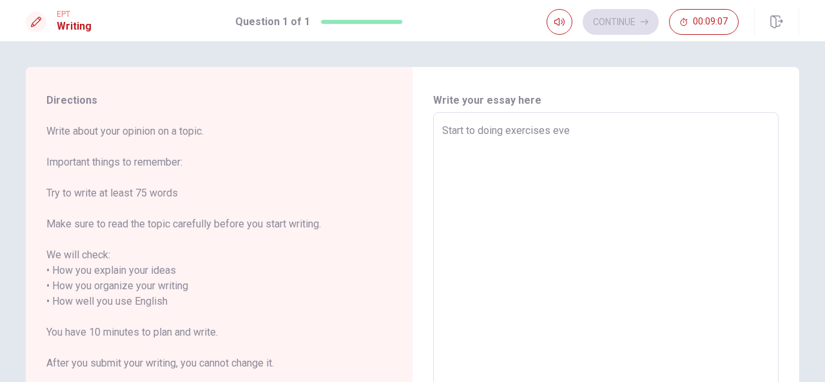
click at [613, 133] on textarea "Start to doing exercises eve" at bounding box center [605, 294] width 327 height 342
type textarea "x"
type textarea "Start to doing exercises ev"
type textarea "x"
type textarea "Start to doing exercises e"
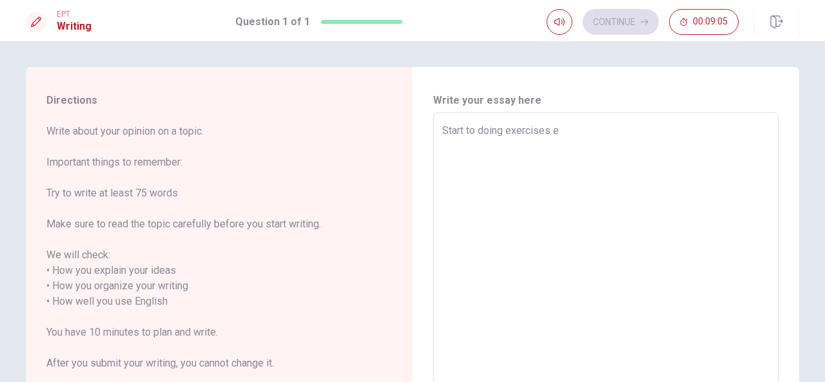
type textarea "x"
type textarea "Start to doing exercises"
type textarea "x"
type textarea "Start to doing exercises a"
type textarea "x"
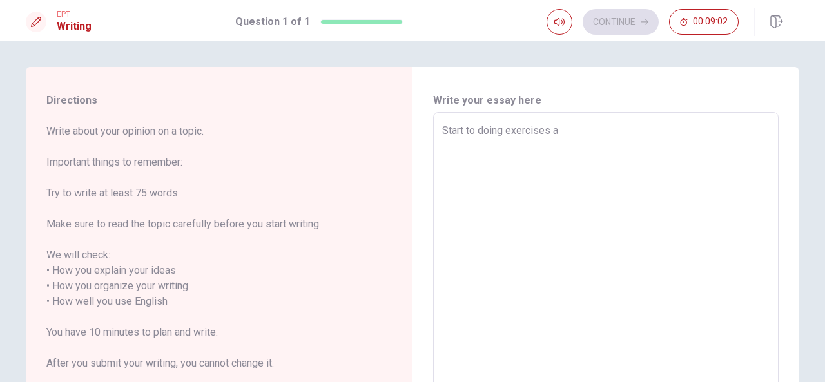
type textarea "Start to doing exercises at"
type textarea "x"
type textarea "Start to doing exercises at"
type textarea "x"
type textarea "Start to doing exercises at l"
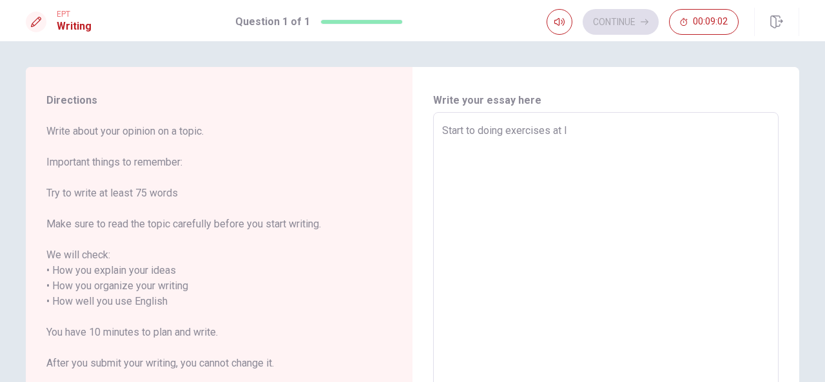
type textarea "x"
type textarea "Start to doing exercises at le"
type textarea "x"
type textarea "Start to doing exercises at lea"
type textarea "x"
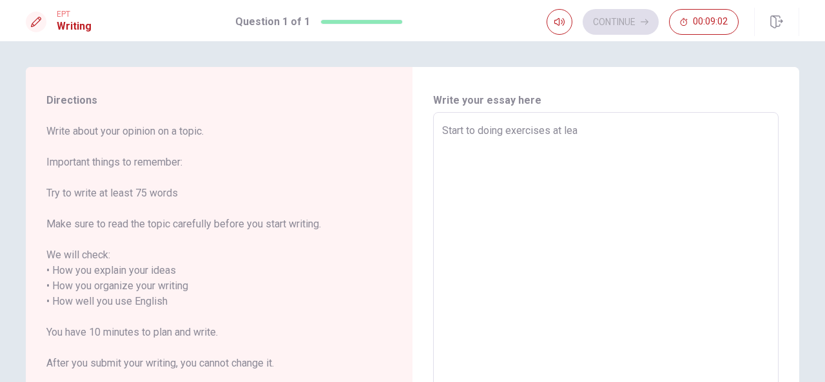
type textarea "Start to doing exercises at leas"
type textarea "x"
type textarea "Start to doing exercises at least"
type textarea "x"
type textarea "Start to doing exercises at least"
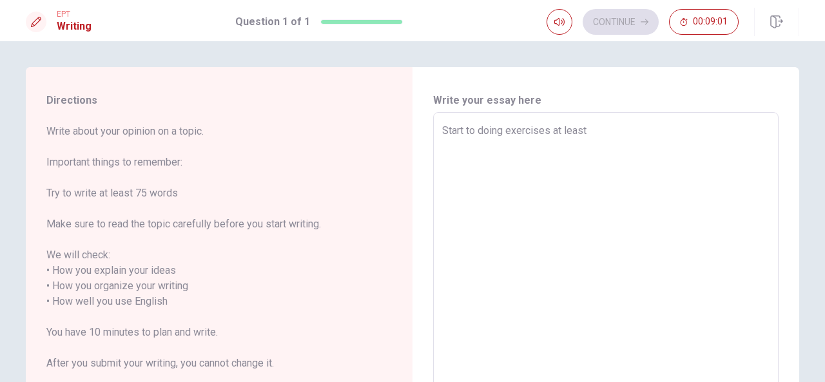
type textarea "x"
type textarea "Start to doing exercises at least t"
type textarea "x"
type textarea "Start to doing exercises at least tw"
type textarea "x"
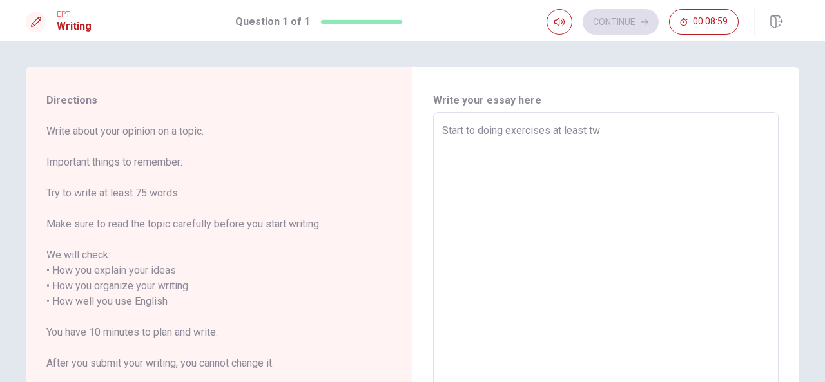
type textarea "Start to doing exercises at least twi"
type textarea "x"
type textarea "Start to doing exercises at least twic"
type textarea "x"
type textarea "Start to doing exercises at least twice"
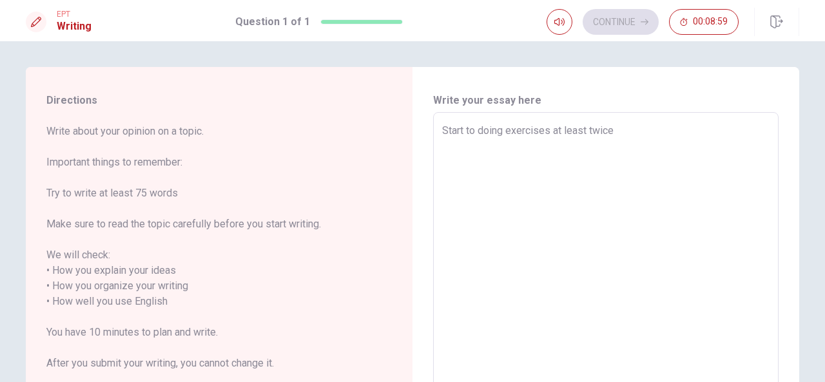
type textarea "x"
type textarea "Start to doing exercises at least twice"
type textarea "x"
type textarea "Start to doing exercises at least twice a"
type textarea "x"
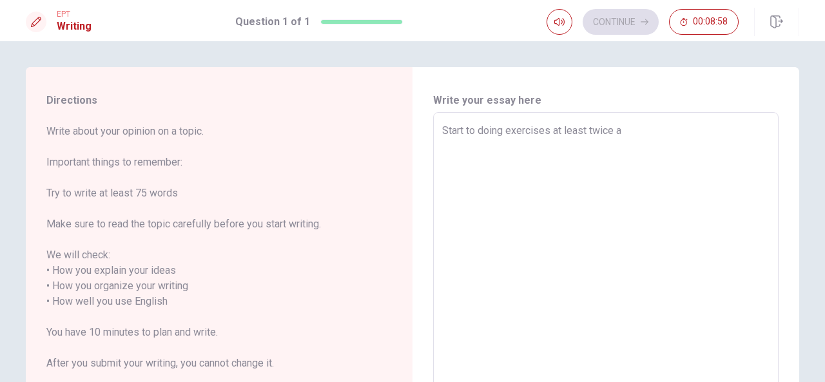
type textarea "Start to doing exercises at least twice a"
type textarea "x"
type textarea "Start to doing exercises at least twice a w"
type textarea "x"
type textarea "Start to doing exercises at least twice a we"
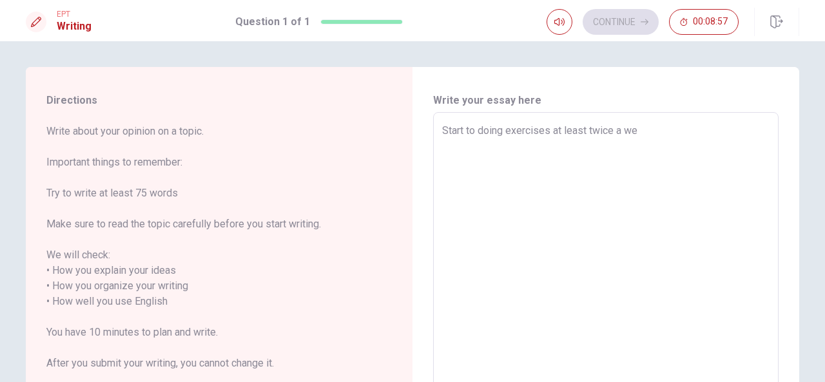
type textarea "x"
type textarea "Start to doing exercises at least twice a wee"
type textarea "x"
type textarea "Start to doing exercises at least twice a week"
click at [442, 132] on textarea "Start to doing exercises at least twice a week" at bounding box center [605, 294] width 327 height 342
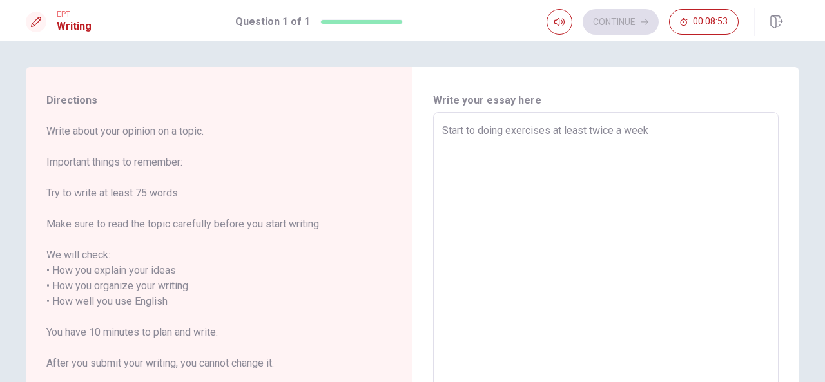
type textarea "x"
type textarea "AStart to doing exercises at least twice a week"
type textarea "x"
type textarea "A Start to doing exercises at least twice a week"
type textarea "x"
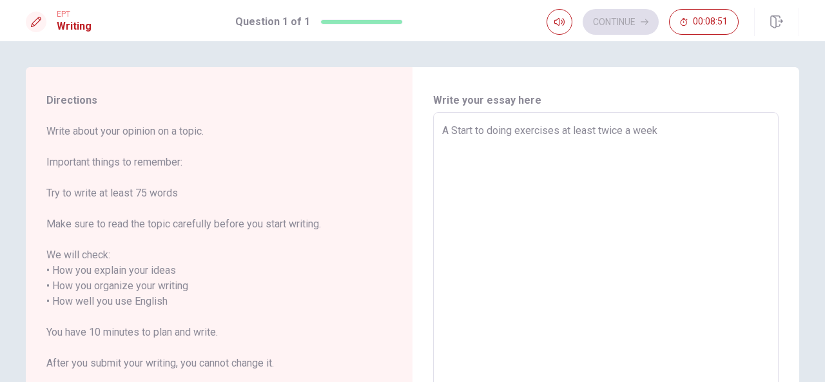
type textarea "A oStart to doing exercises at least twice a week"
type textarea "x"
type textarea "A Start to doing exercises at least twice a week"
type textarea "x"
type textarea "A rStart to doing exercises at least twice a week"
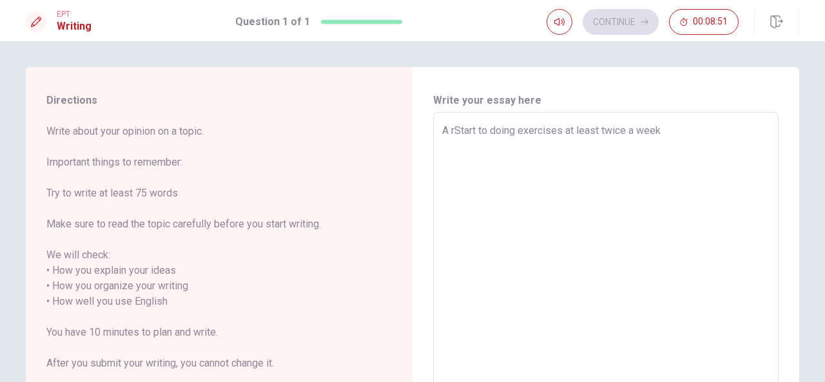
type textarea "x"
type textarea "A rtStart to doing exercises at least twice a week"
type textarea "x"
type textarea "A rtouStart to doing exercises at least twice a week"
type textarea "x"
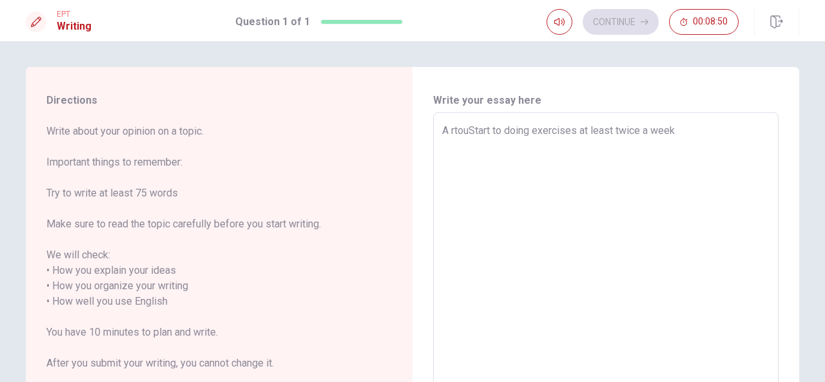
type textarea "A rtoStart to doing exercises at least twice a week"
type textarea "x"
type textarea "A rtStart to doing exercises at least twice a week"
type textarea "x"
type textarea "A rStart to doing exercises at least twice a week"
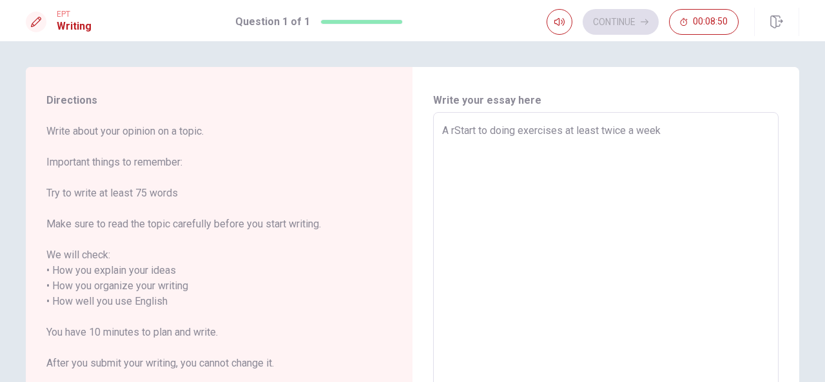
type textarea "x"
type textarea "A roStart to doing exercises at least twice a week"
type textarea "x"
type textarea "A rouStart to doing exercises at least twice a week"
type textarea "x"
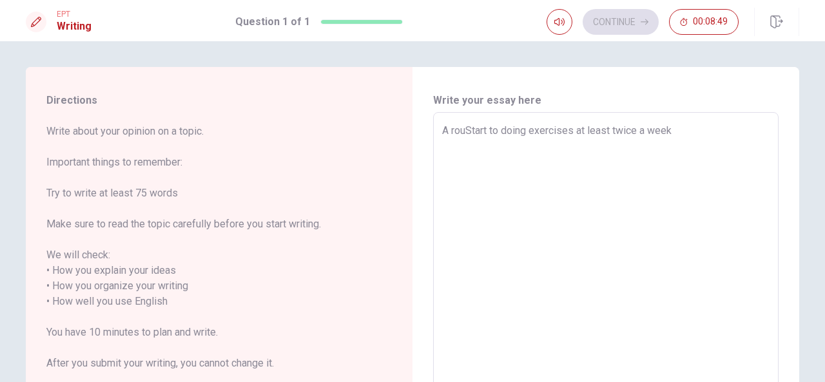
type textarea "A routStart to doing exercises at least twice a week"
type textarea "x"
type textarea "A routiStart to doing exercises at least twice a week"
type textarea "x"
type textarea "A routinStart to doing exercises at least twice a week"
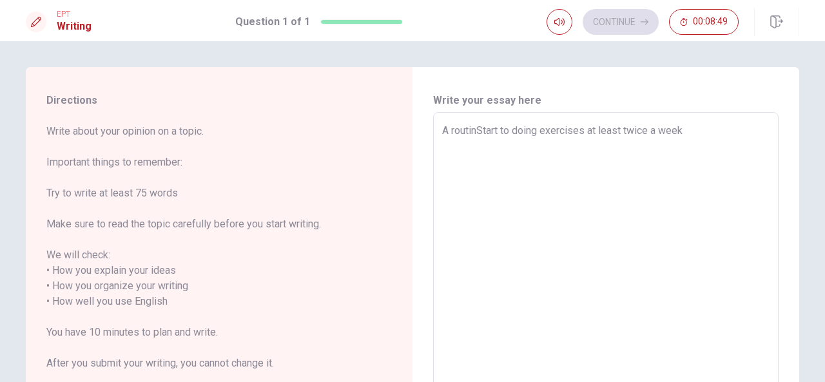
type textarea "x"
type textarea "A routin Start to doing exercises at least twice a week"
type textarea "x"
type textarea "A routin tStart to doing exercises at least twice a week"
type textarea "x"
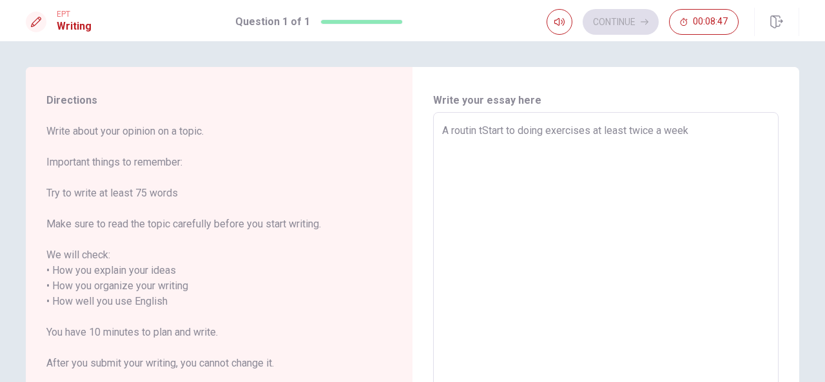
type textarea "A routin thStart to doing exercises at least twice a week"
type textarea "x"
type textarea "A routin thaStart to doing exercises at least twice a week"
type textarea "x"
type textarea "A routin thatStart to doing exercises at least twice a week"
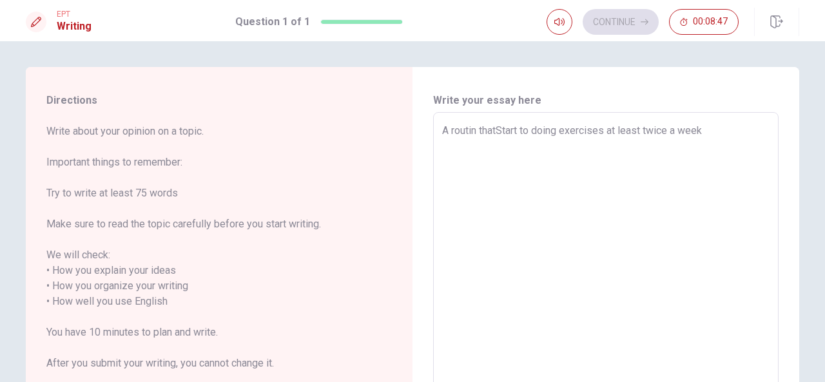
type textarea "x"
type textarea "A routin that Start to doing exercises at least twice a week"
type textarea "x"
type textarea "A routin that cStart to doing exercises at least twice a week"
type textarea "x"
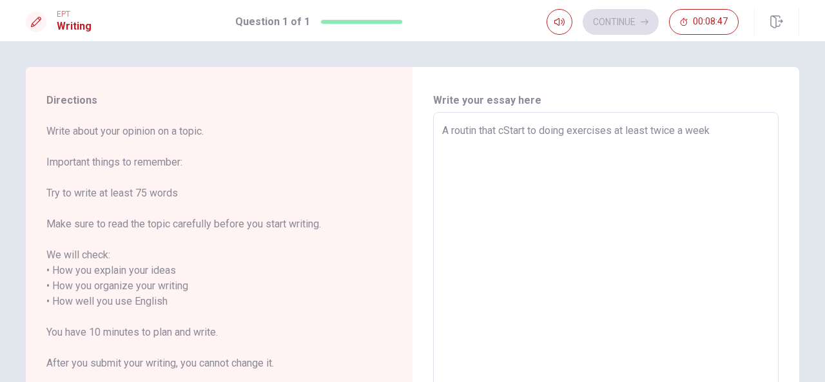
type textarea "A routin that chStart to doing exercises at least twice a week"
type textarea "x"
type textarea "A routin that chaStart to doing exercises at least twice a week"
type textarea "x"
type textarea "A routin that chagStart to doing exercises at least twice a week"
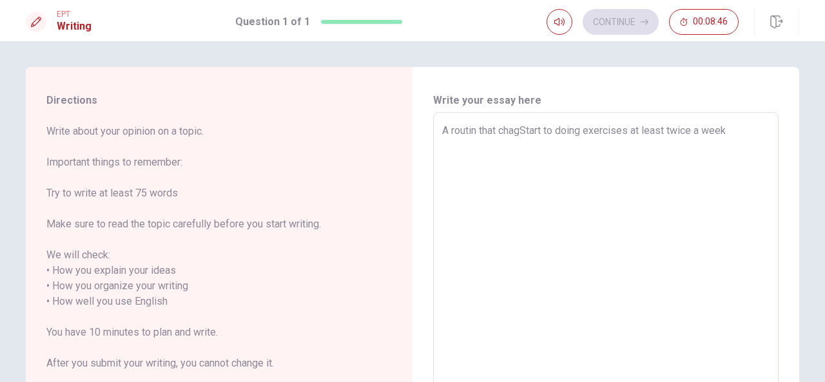
type textarea "x"
type textarea "A routin that chagnStart to doing exercises at least twice a week"
type textarea "x"
type textarea "A routin that chagneStart to doing exercises at least twice a week"
type textarea "x"
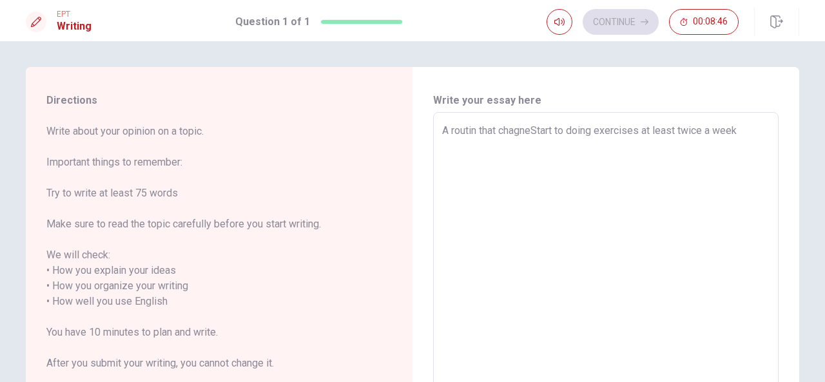
type textarea "A routin that chagnedStart to doing exercises at least twice a week"
type textarea "x"
type textarea "A routin that chagned Start to doing exercises at least twice a week"
type textarea "x"
type textarea "A routin that [PERSON_NAME] mStart to doing exercises at least twice a week"
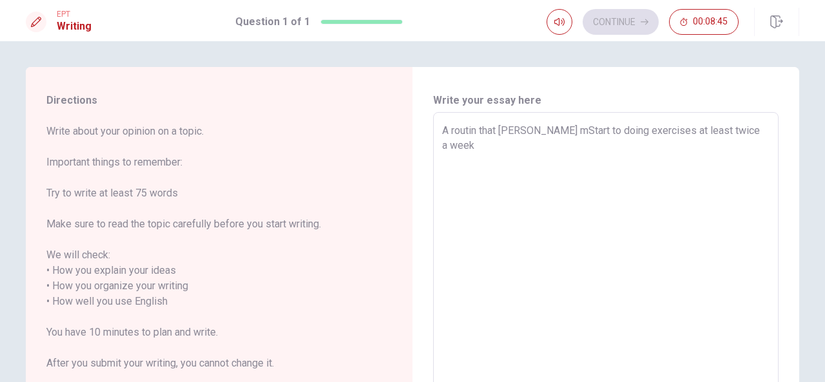
type textarea "x"
type textarea "A routin that chagned myStart to doing exercises at least twice a week"
type textarea "x"
type textarea "A routin that chagned my Start to doing exercises at least twice a week"
type textarea "x"
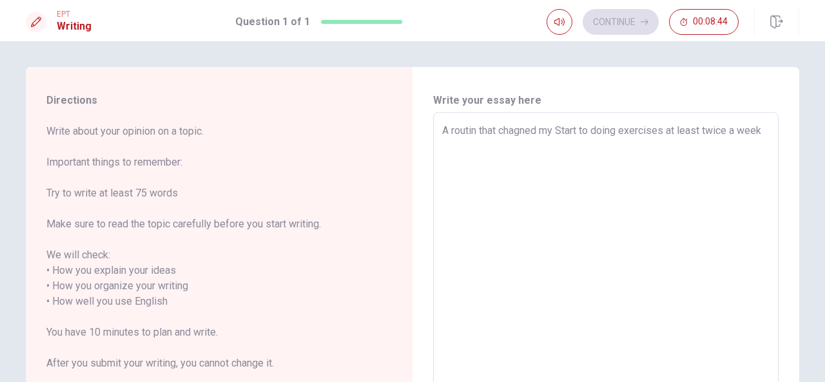
type textarea "A routin that chagned my lStart to doing exercises at least twice a week"
type textarea "x"
type textarea "A routin that chagned my luStart to doing exercises at least twice a week"
type textarea "x"
type textarea "A routin that chagned my lufStart to doing exercises at least twice a week"
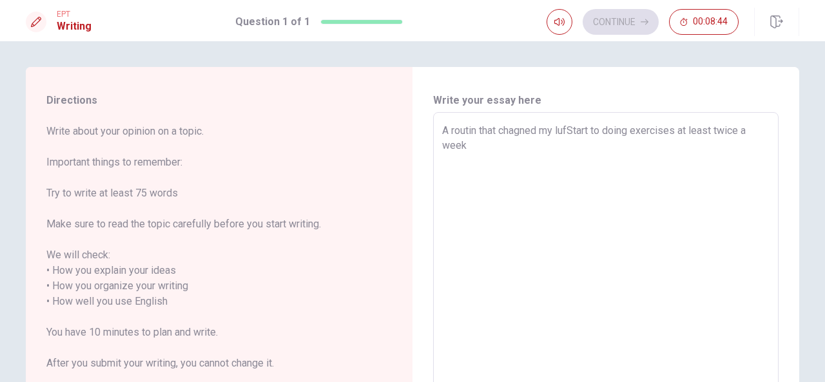
type textarea "x"
type textarea "A routin that chagned my lufeStart to doing exercises at least twice a week"
type textarea "x"
type textarea "A routin that chagned my lufStart to doing exercises at least twice a week"
type textarea "x"
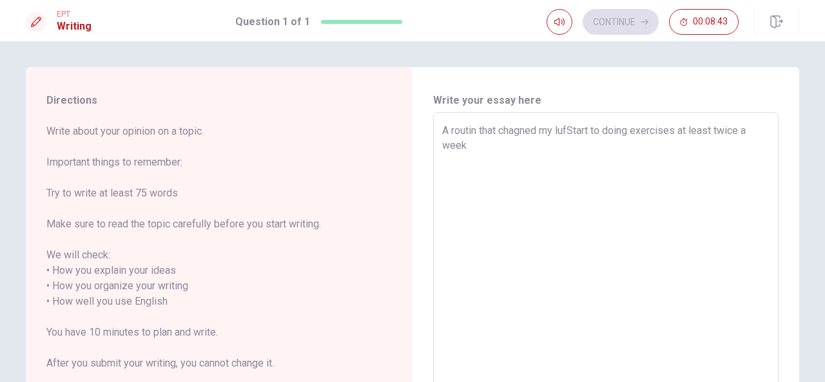
type textarea "A routin that chagned my luStart to doing exercises at least twice a week"
click at [474, 133] on textarea "A routin that chagned my life is doing exercises at least twice a week" at bounding box center [605, 294] width 327 height 342
click at [766, 127] on textarea "A routine that chagned my life is doing exercises at least twice a week" at bounding box center [605, 294] width 327 height 342
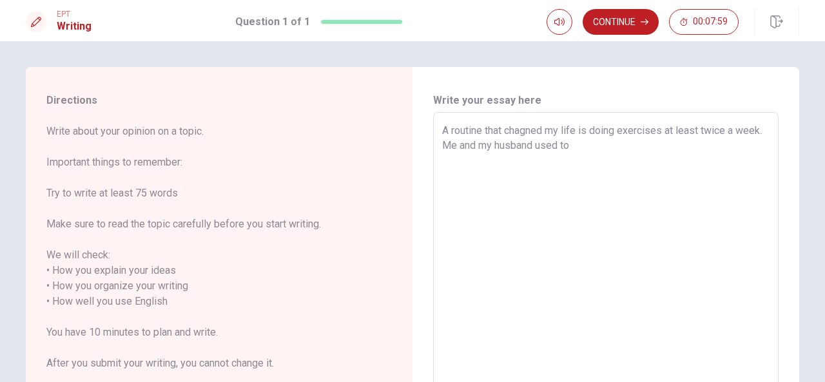
click at [604, 139] on textarea "A routine that chagned my life is doing exercises at least twice a week. Me and…" at bounding box center [605, 294] width 327 height 342
click at [575, 147] on textarea "A routine that chagned my life is doing exercises at least twice a week. Since …" at bounding box center [605, 294] width 327 height 342
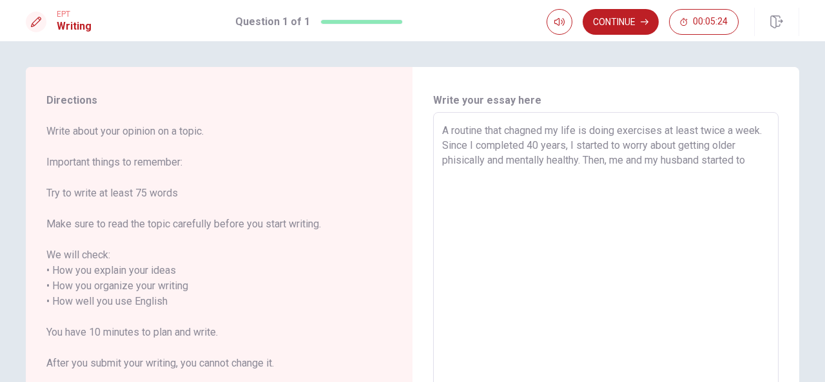
click at [529, 127] on textarea "A routine that chagned my life is doing exercises at least twice a week. Since …" at bounding box center [605, 294] width 327 height 342
click at [759, 162] on textarea "A routine that changed my life is doing exercises at least twice a week. Since …" at bounding box center [605, 294] width 327 height 342
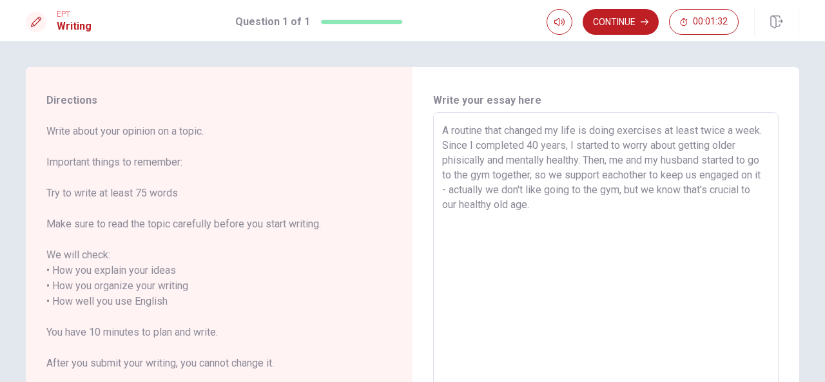
click at [638, 176] on textarea "A routine that changed my life is doing exercises at least twice a week. Since …" at bounding box center [605, 294] width 327 height 342
click at [637, 202] on textarea "A routine that changed my life is doing exercises at least twice a week. Since …" at bounding box center [605, 294] width 327 height 342
drag, startPoint x: 678, startPoint y: 189, endPoint x: 700, endPoint y: 190, distance: 21.9
click at [700, 190] on textarea "A routine that changed my life is doing exercises at least twice a week. Since …" at bounding box center [605, 294] width 327 height 342
drag, startPoint x: 726, startPoint y: 189, endPoint x: 750, endPoint y: 188, distance: 24.5
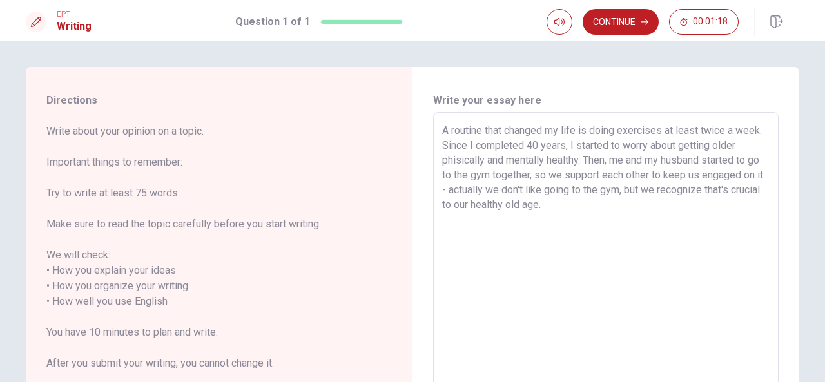
click at [750, 188] on textarea "A routine that changed my life is doing exercises at least twice a week. Since …" at bounding box center [605, 294] width 327 height 342
click at [646, 204] on textarea "A routine that changed my life is doing exercises at least twice a week. Since …" at bounding box center [605, 294] width 327 height 342
drag, startPoint x: 537, startPoint y: 207, endPoint x: 576, endPoint y: 217, distance: 40.6
click at [537, 206] on textarea "A routine that changed my life is doing exercises at least twice a week. Since …" at bounding box center [605, 294] width 327 height 342
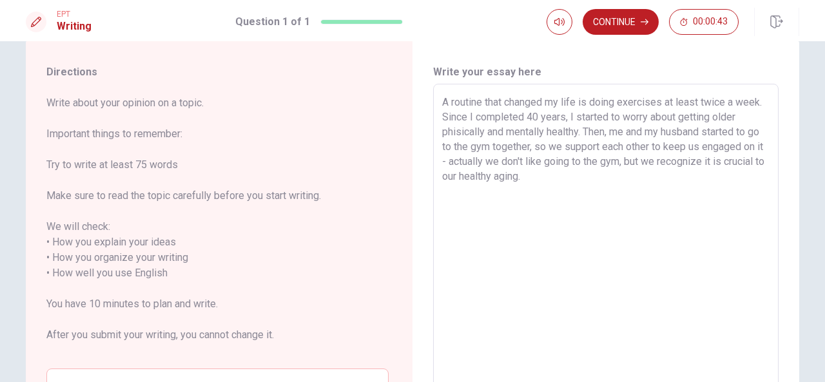
scroll to position [28, 0]
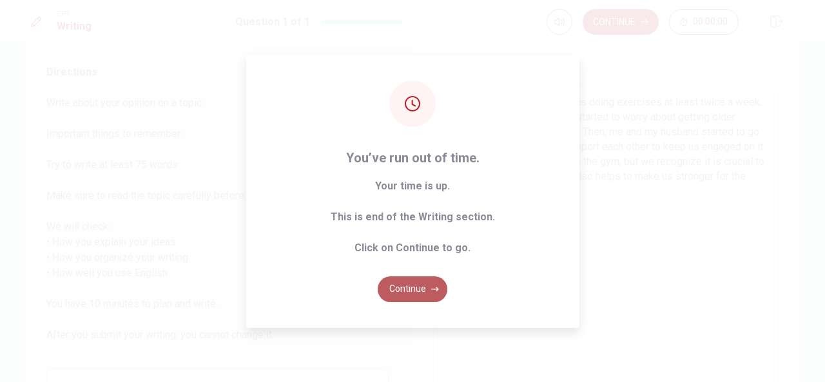
click at [420, 291] on button "Continue" at bounding box center [413, 290] width 70 height 26
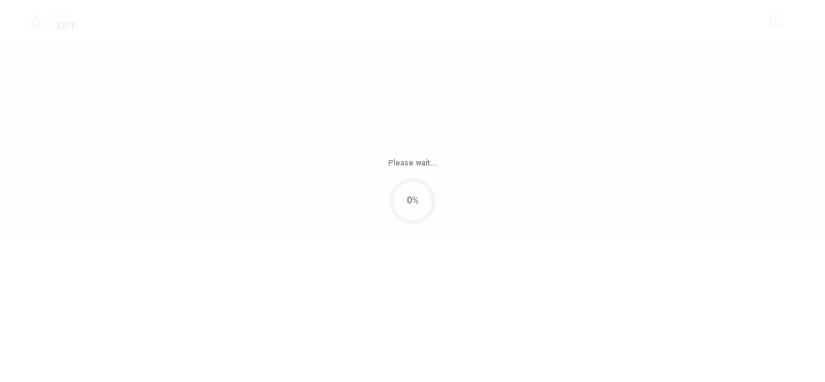
scroll to position [0, 0]
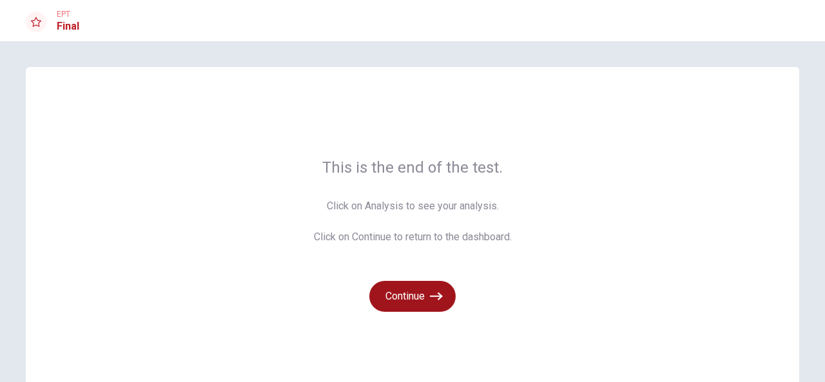
click at [413, 299] on button "Continue" at bounding box center [412, 296] width 86 height 31
